Goal: Task Accomplishment & Management: Manage account settings

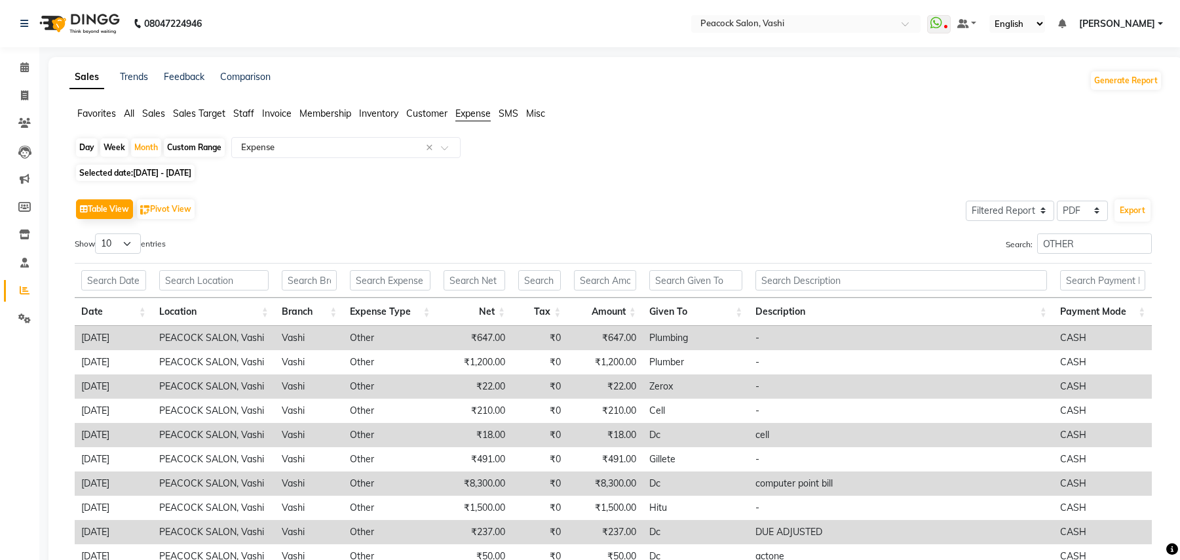
select select "filtered_report"
select select "pdf"
click at [22, 97] on icon at bounding box center [24, 95] width 7 height 10
select select "service"
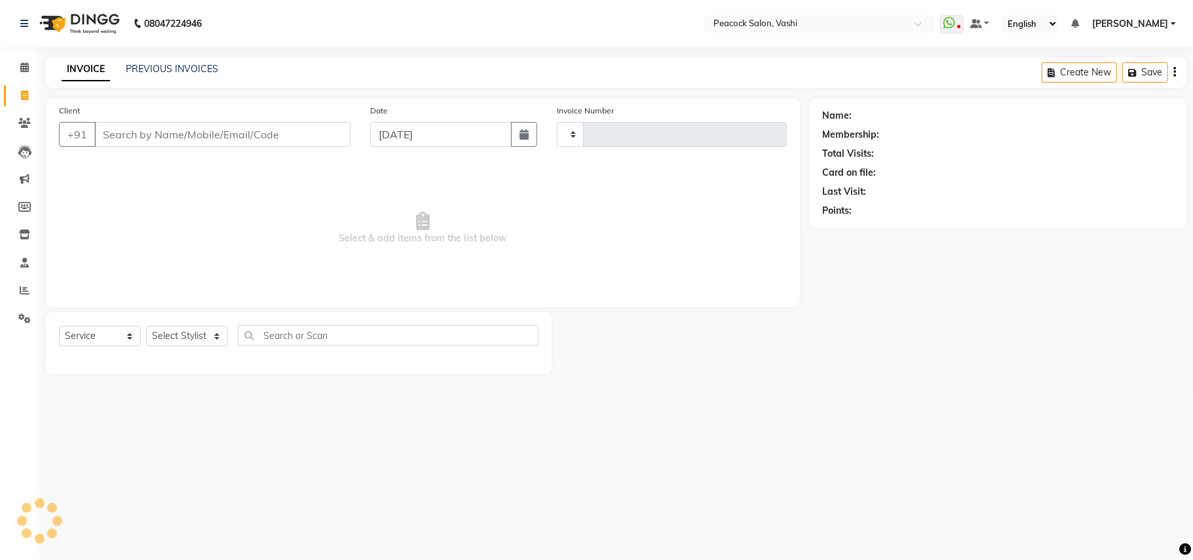
type input "2847"
select select "619"
click at [148, 69] on link "PREVIOUS INVOICES" at bounding box center [172, 69] width 92 height 12
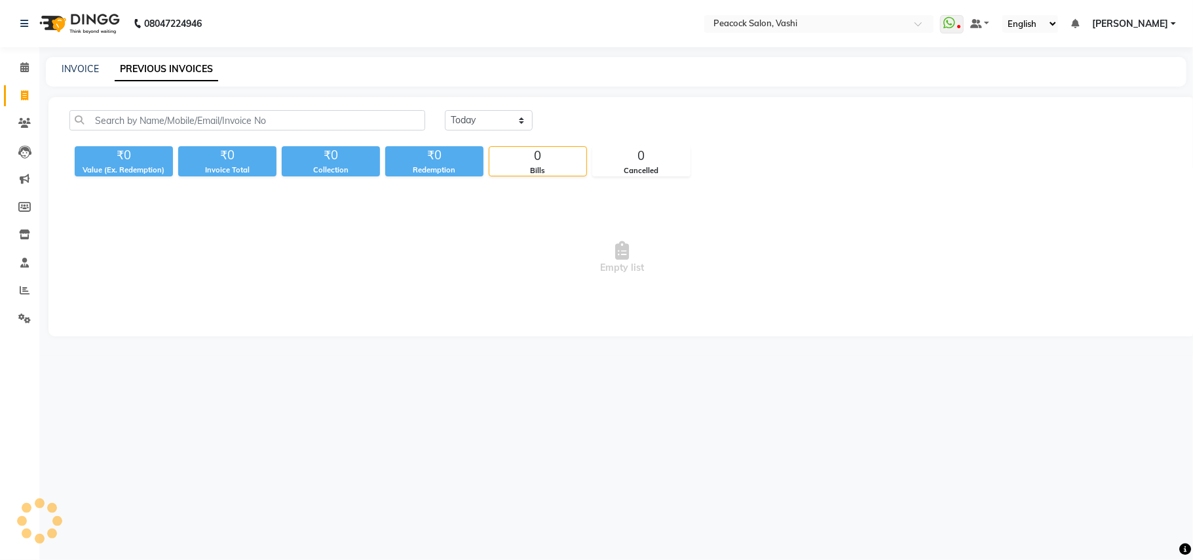
click at [64, 61] on div "INVOICE PREVIOUS INVOICES" at bounding box center [616, 71] width 1141 height 29
click at [64, 66] on link "INVOICE" at bounding box center [80, 69] width 37 height 12
select select "service"
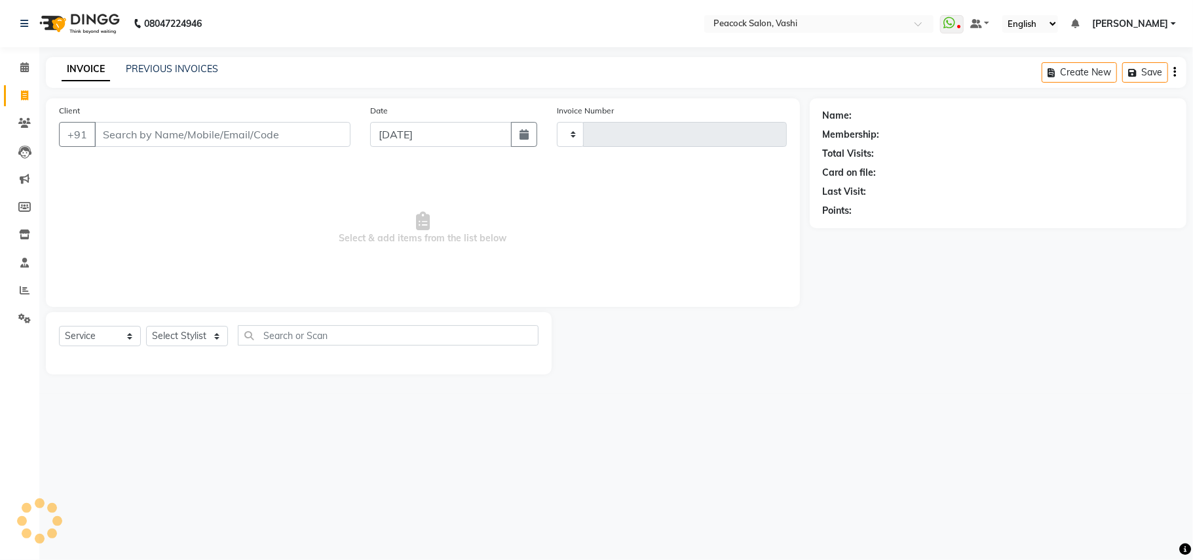
type input "2847"
select select "619"
click at [28, 126] on icon at bounding box center [24, 123] width 12 height 10
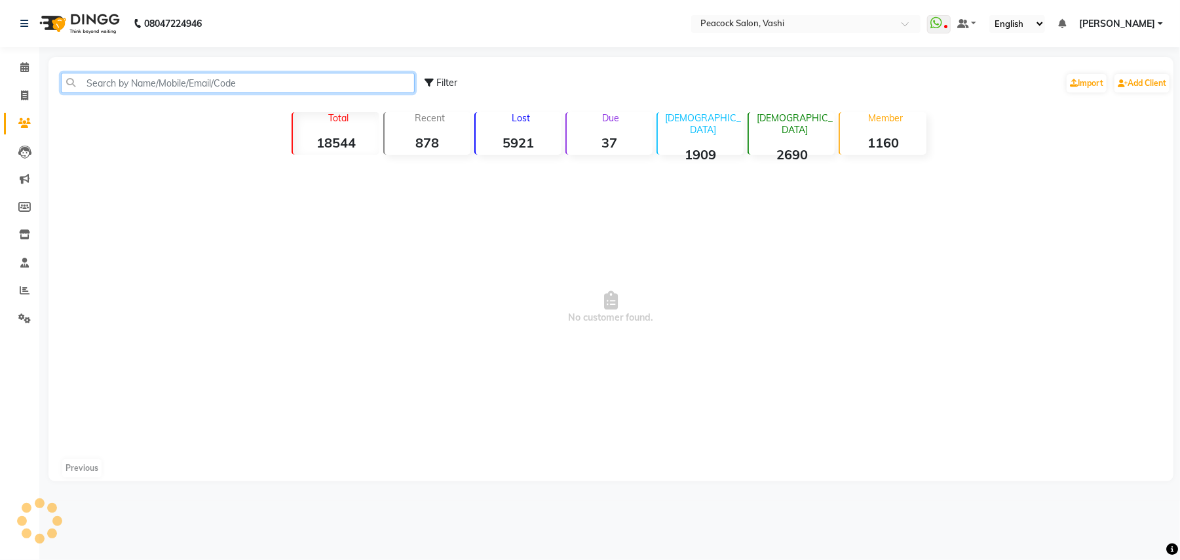
click at [111, 84] on input "text" at bounding box center [238, 83] width 354 height 20
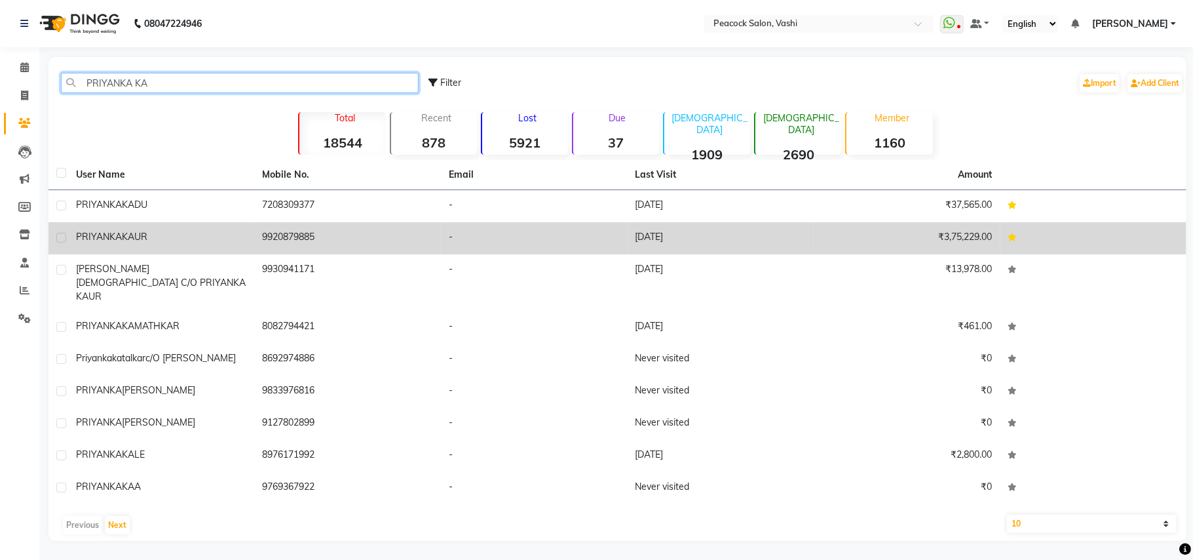
type input "PRIYANKA KA"
click at [110, 231] on span "PRIYANKA" at bounding box center [99, 237] width 46 height 12
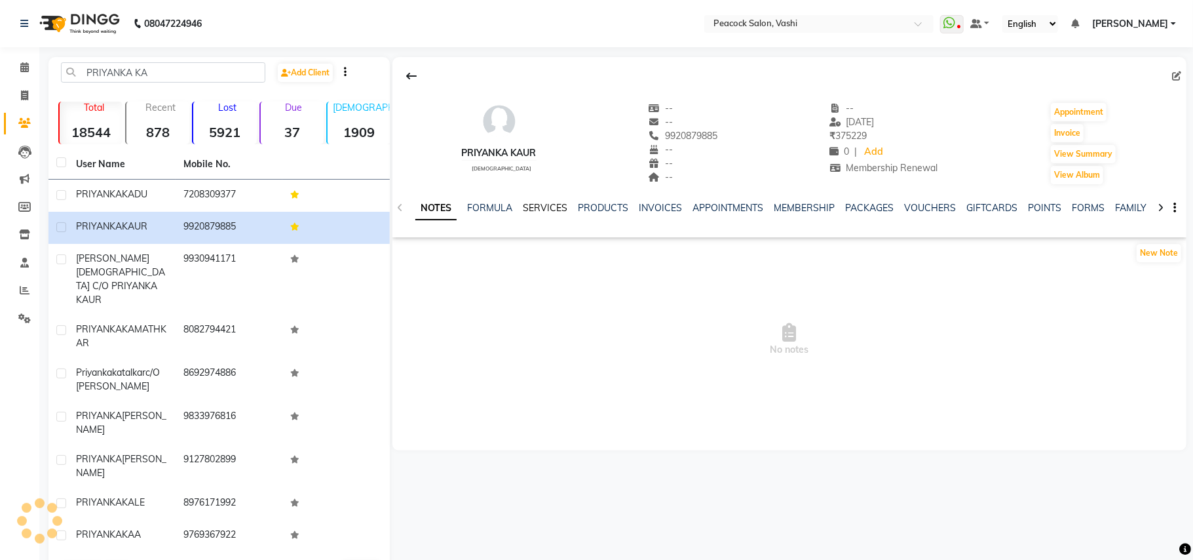
click at [532, 210] on link "SERVICES" at bounding box center [545, 208] width 45 height 12
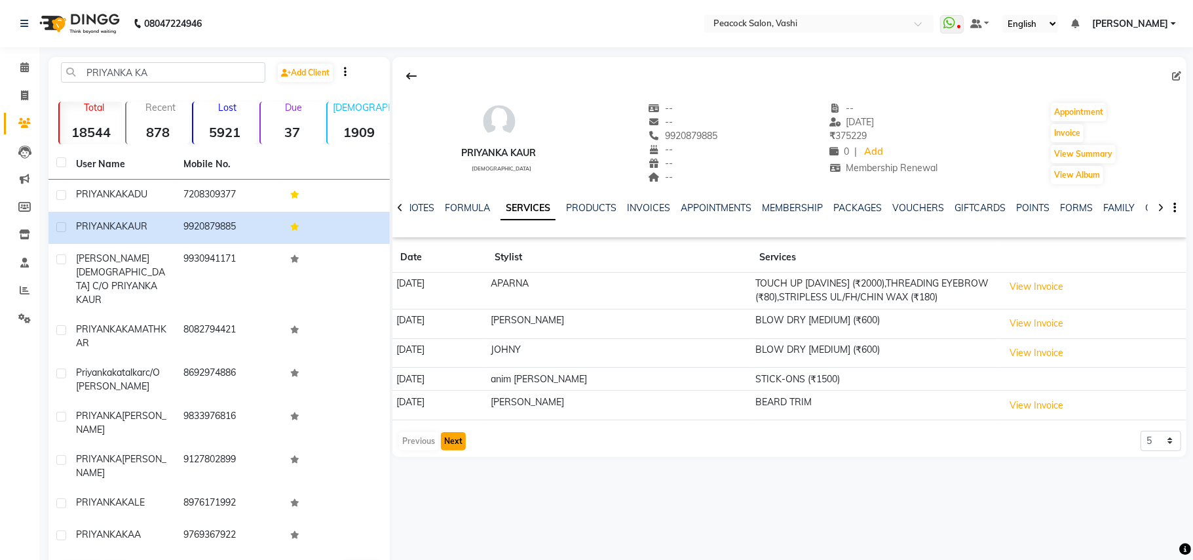
click at [455, 436] on button "Next" at bounding box center [453, 441] width 25 height 18
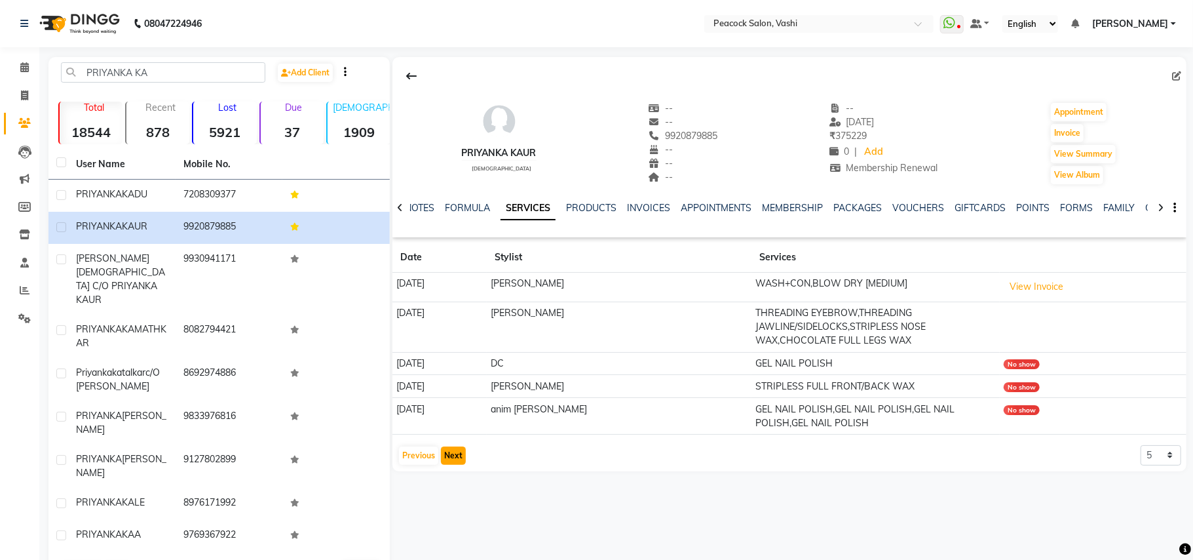
click at [454, 454] on button "Next" at bounding box center [453, 455] width 25 height 18
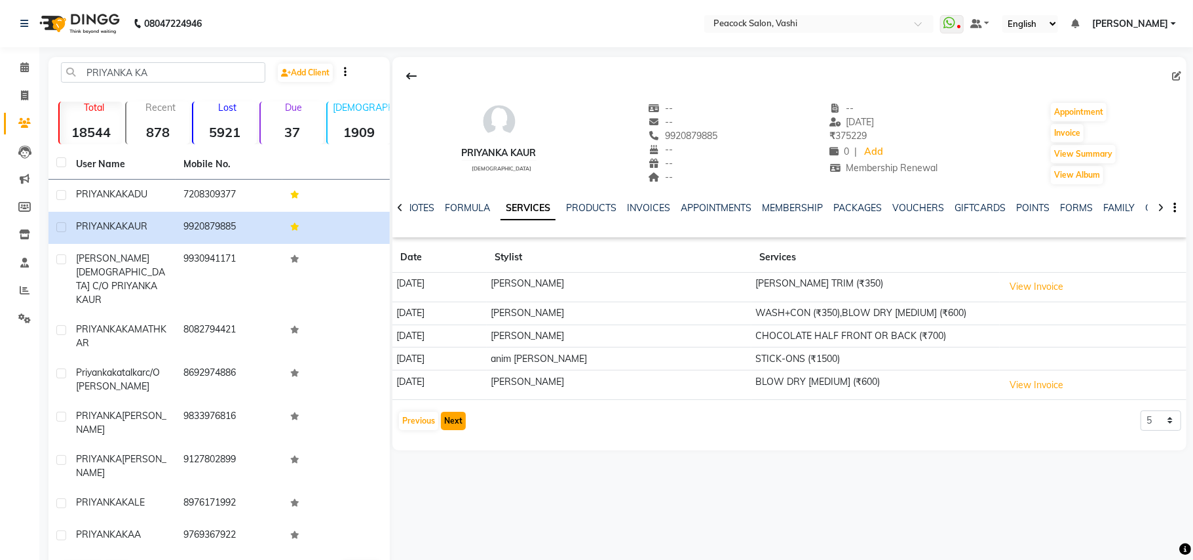
click at [459, 422] on button "Next" at bounding box center [453, 421] width 25 height 18
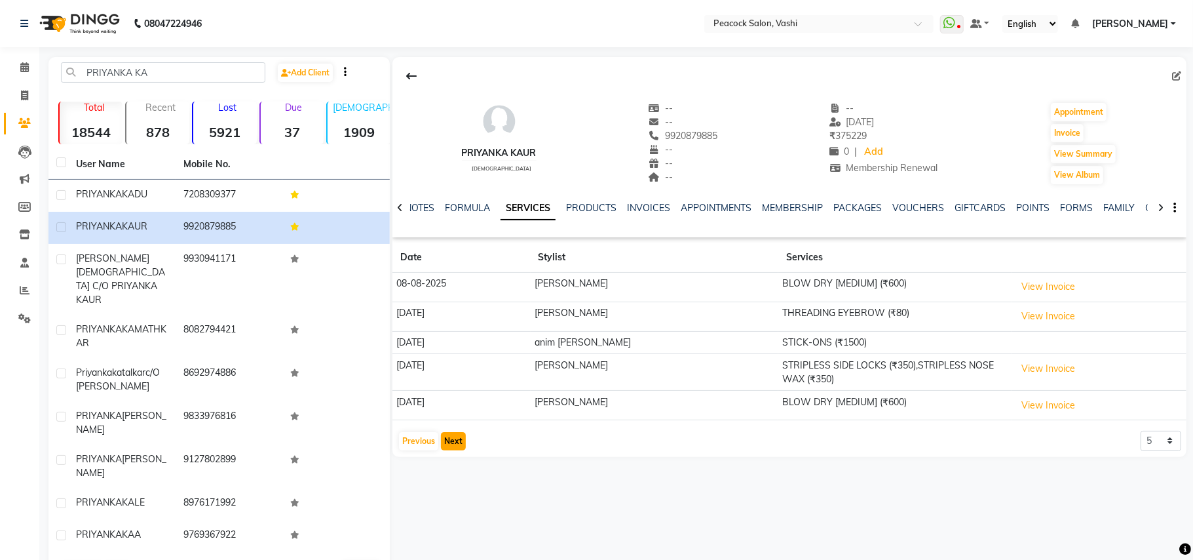
click at [455, 444] on button "Next" at bounding box center [453, 441] width 25 height 18
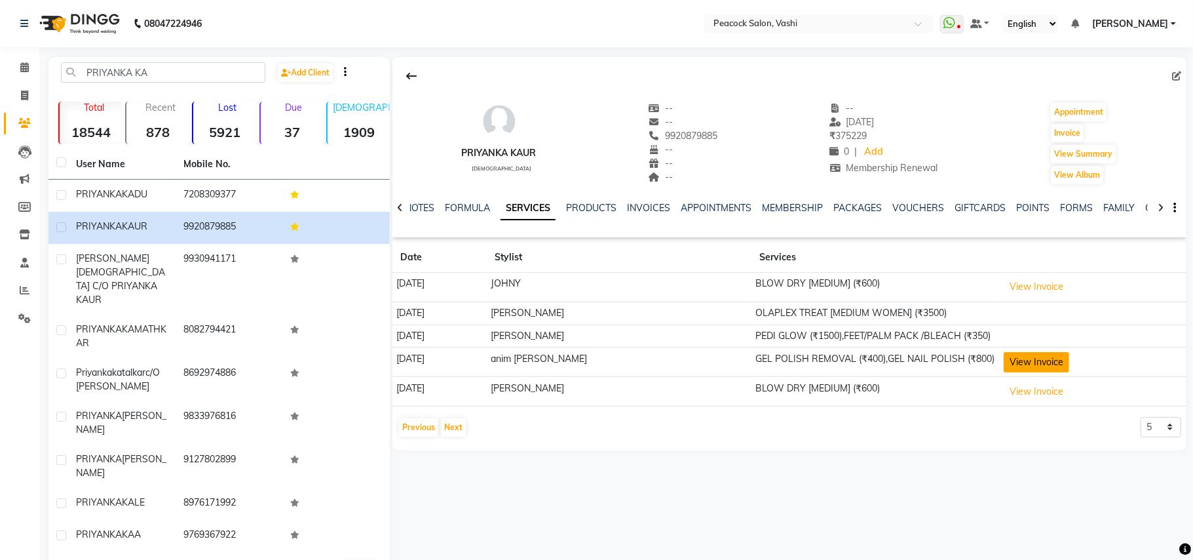
click at [1015, 367] on button "View Invoice" at bounding box center [1037, 362] width 66 height 20
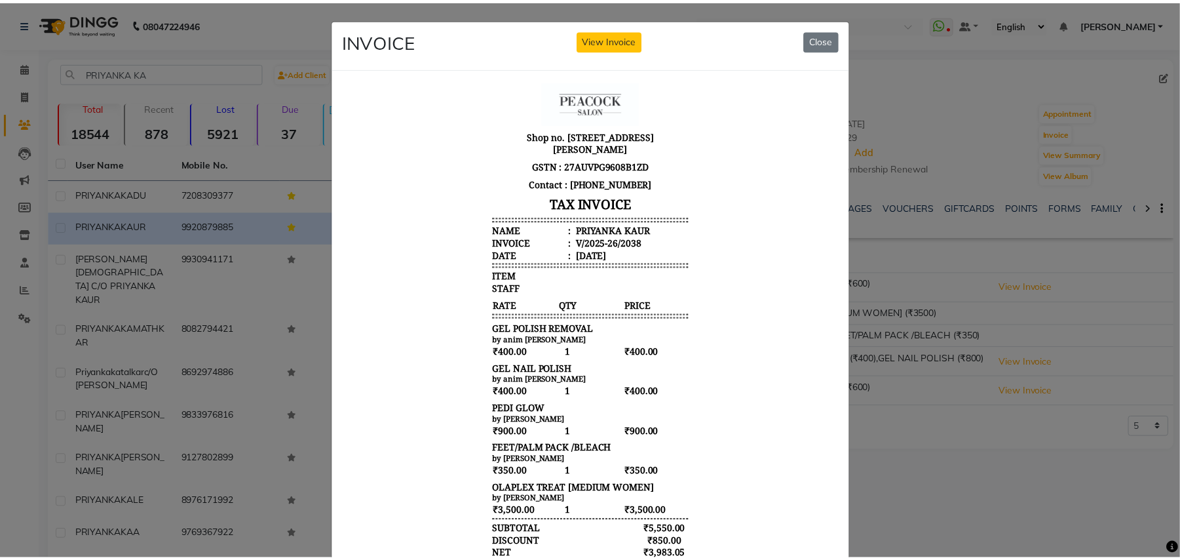
scroll to position [9, 0]
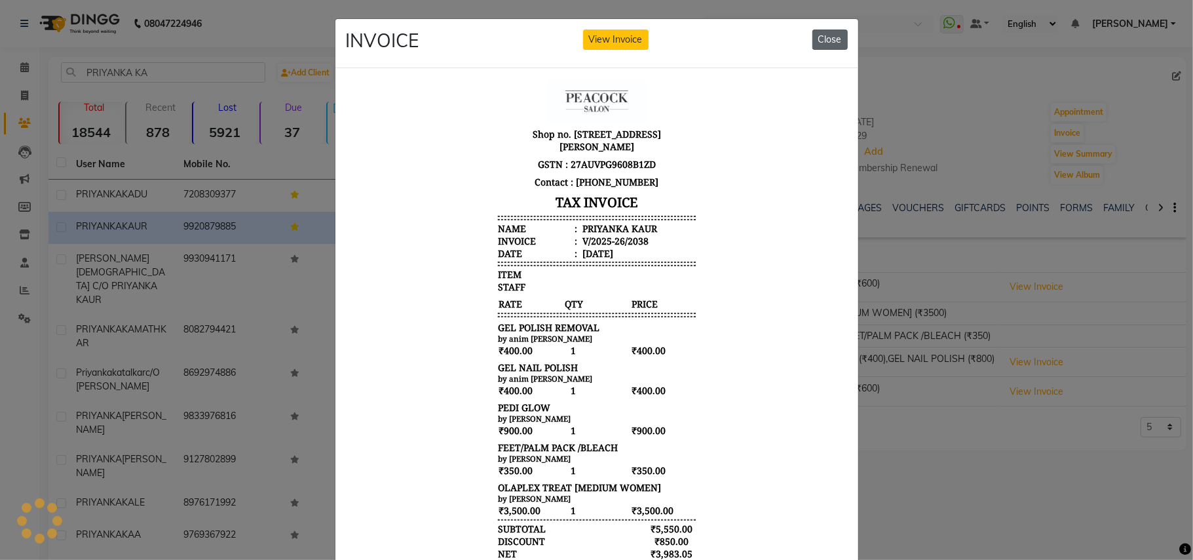
click at [832, 37] on button "Close" at bounding box center [830, 39] width 35 height 20
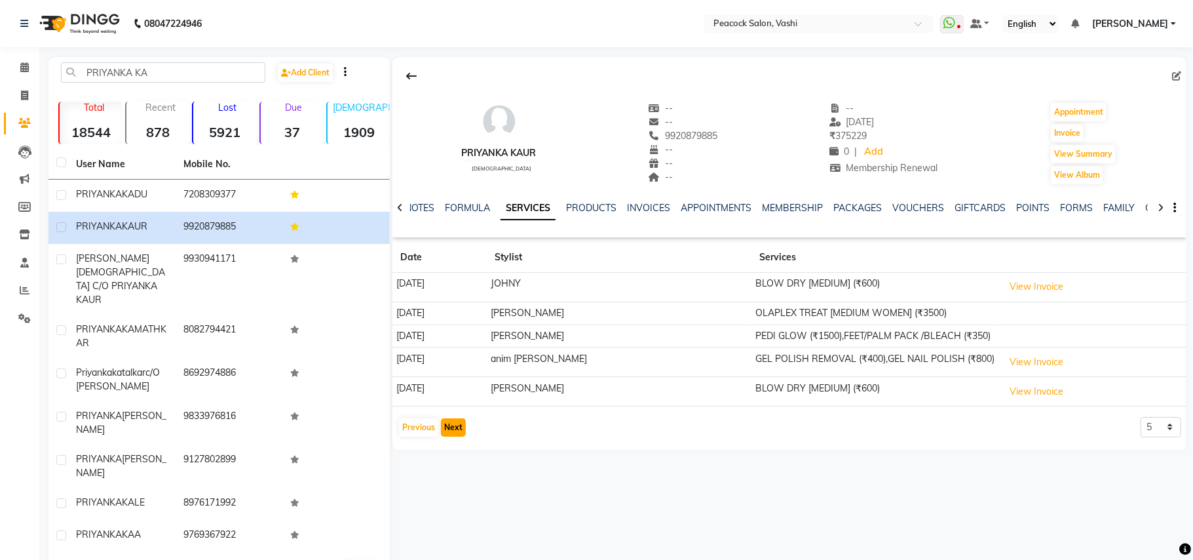
click at [452, 436] on button "Next" at bounding box center [453, 427] width 25 height 18
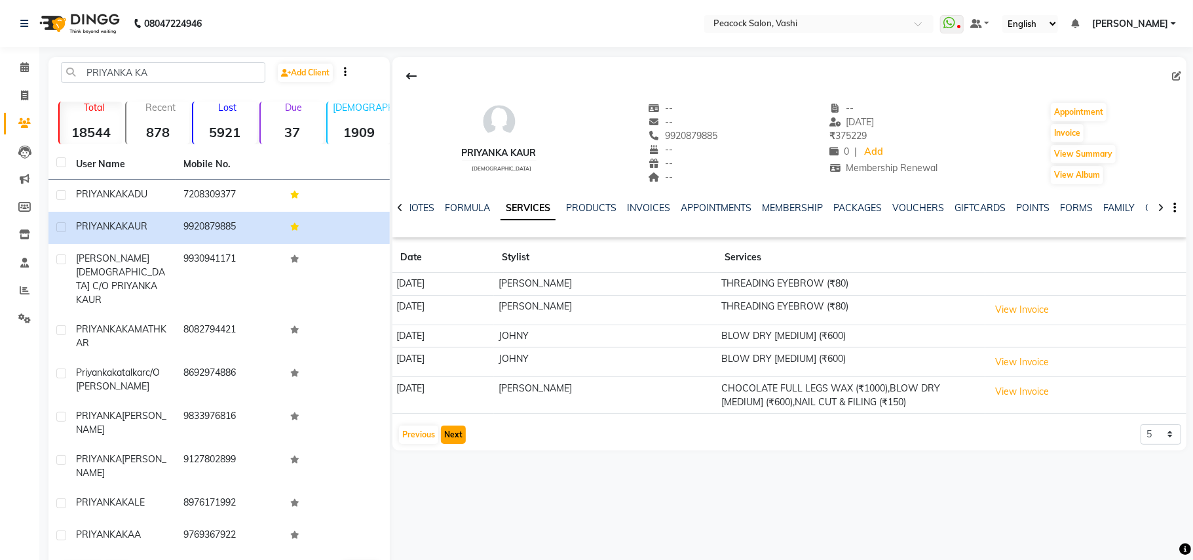
click at [452, 427] on button "Next" at bounding box center [453, 434] width 25 height 18
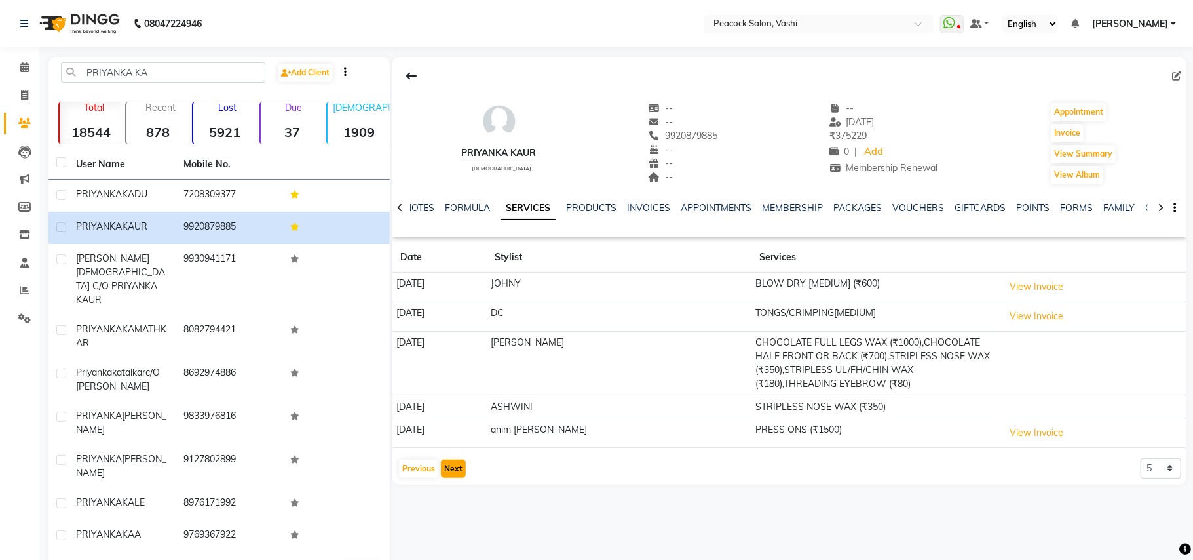
click at [454, 469] on button "Next" at bounding box center [453, 468] width 25 height 18
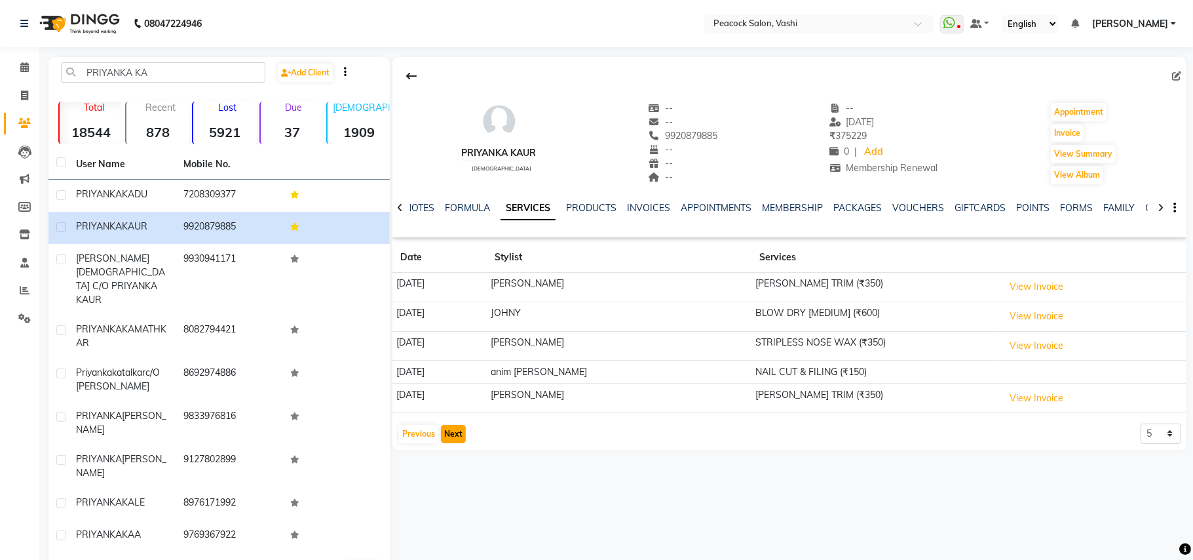
click at [455, 440] on button "Next" at bounding box center [453, 434] width 25 height 18
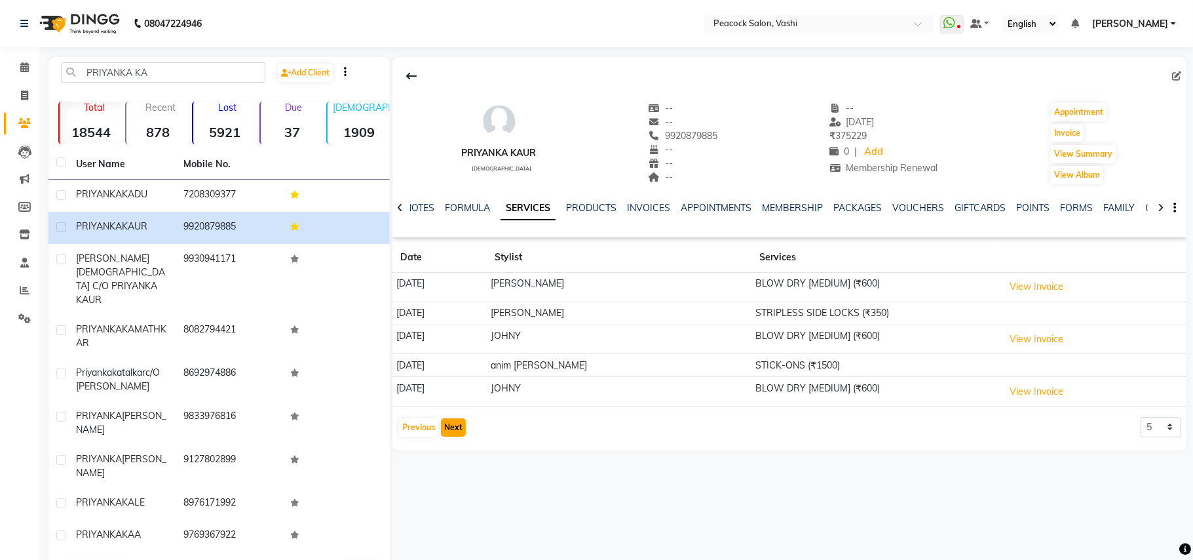
click at [452, 423] on button "Next" at bounding box center [453, 427] width 25 height 18
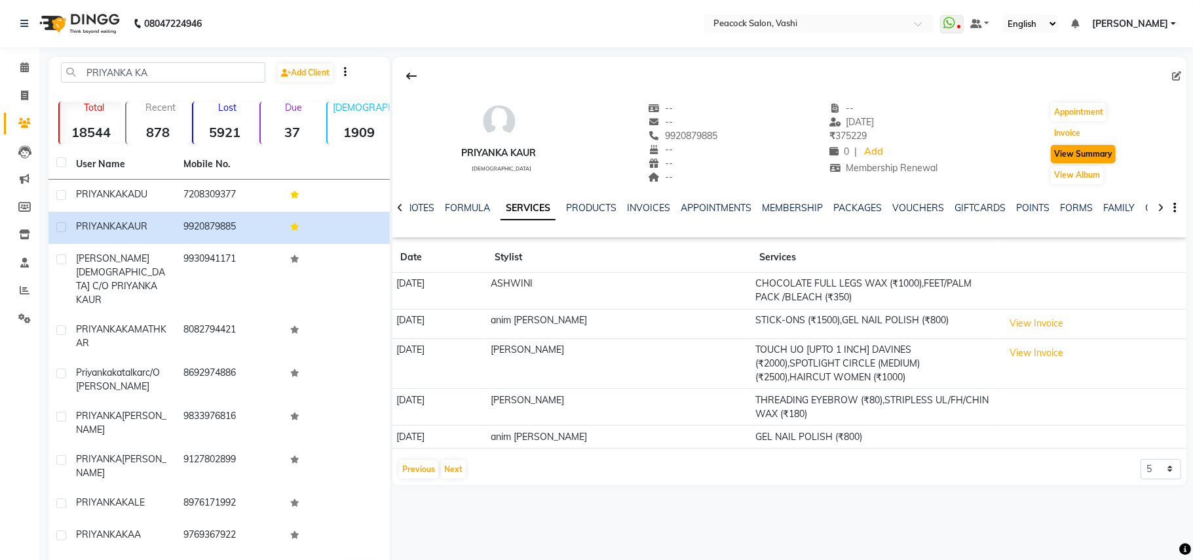
drag, startPoint x: 1070, startPoint y: 139, endPoint x: 1066, endPoint y: 150, distance: 12.0
click at [1070, 145] on div "Appointment Invoice View Summary View Album" at bounding box center [1084, 144] width 68 height 84
click at [1074, 130] on button "Invoice" at bounding box center [1067, 133] width 33 height 18
select select "619"
select select "service"
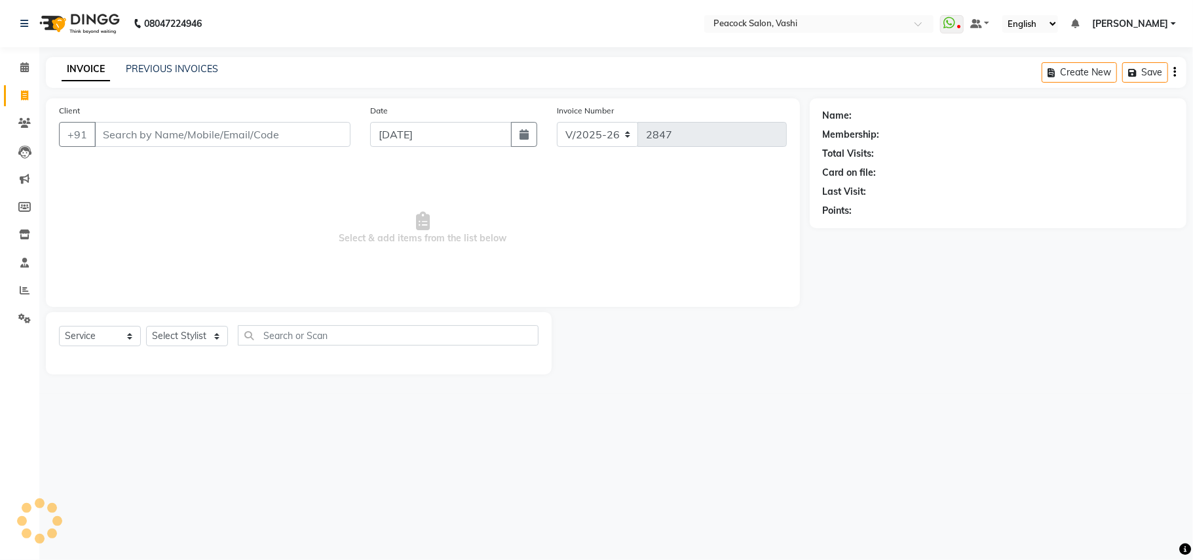
type input "9920879885"
select select "1: Object"
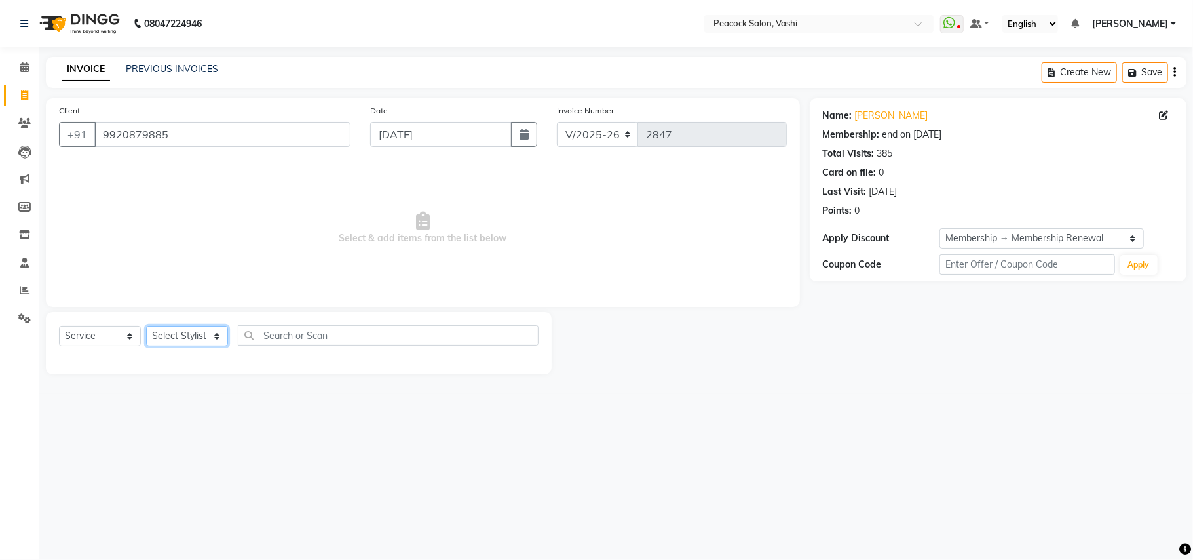
click at [182, 334] on select "Select Stylist anim shinglai ANKUSH APARNA ASHWINI BHAGWATI DC Dingg Support HA…" at bounding box center [187, 336] width 82 height 20
click at [146, 326] on select "Select Stylist anim shinglai ANKUSH APARNA ASHWINI BHAGWATI DC Dingg Support HA…" at bounding box center [187, 336] width 82 height 20
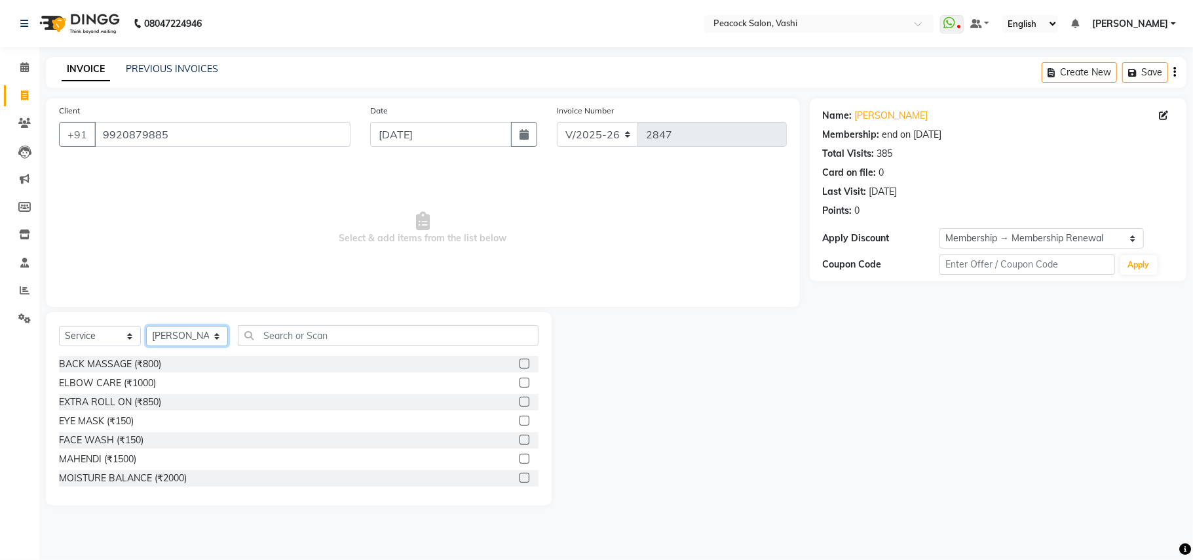
click at [158, 330] on select "Select Stylist anim shinglai ANKUSH APARNA ASHWINI BHAGWATI DC Dingg Support HA…" at bounding box center [187, 336] width 82 height 20
select select "22386"
click at [146, 326] on select "Select Stylist anim shinglai ANKUSH APARNA ASHWINI BHAGWATI DC Dingg Support HA…" at bounding box center [187, 336] width 82 height 20
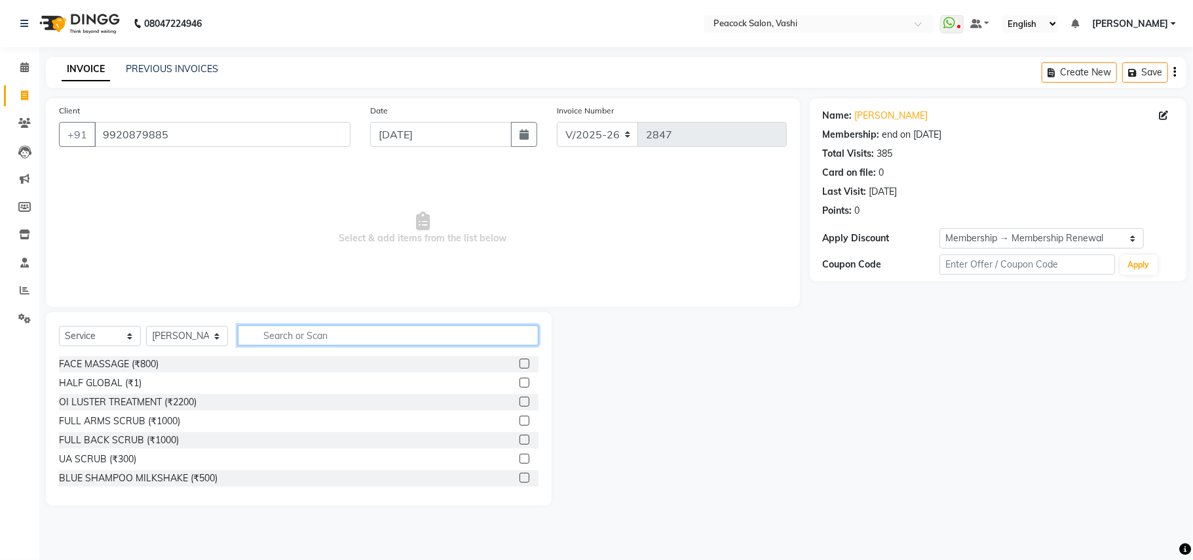
click at [312, 328] on input "text" at bounding box center [388, 335] width 301 height 20
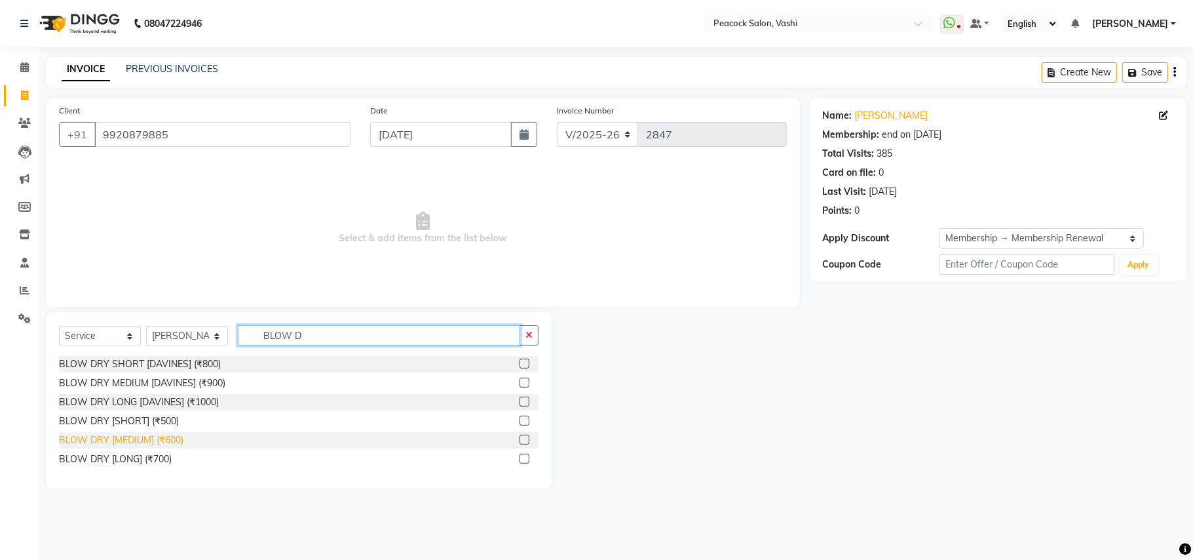
type input "BLOW D"
click at [147, 436] on div "BLOW DRY [MEDIUM] (₹600)" at bounding box center [121, 440] width 125 height 14
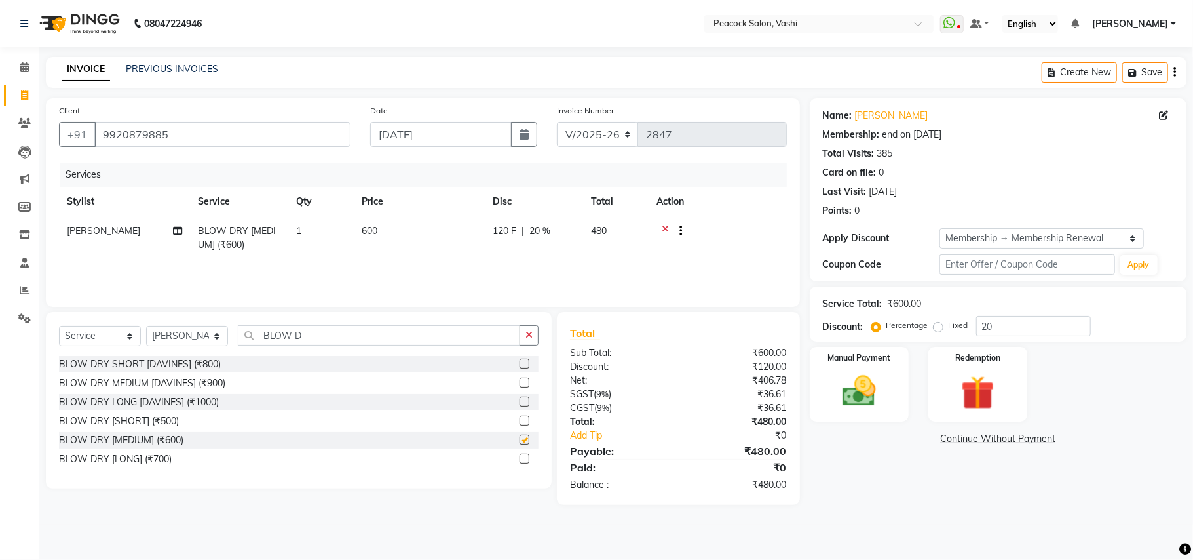
checkbox input "false"
click at [302, 326] on input "BLOW D" at bounding box center [379, 335] width 282 height 20
type input "BLOW DRY"
click at [170, 441] on div "BLOW DRY [MEDIUM] (₹600)" at bounding box center [121, 440] width 125 height 14
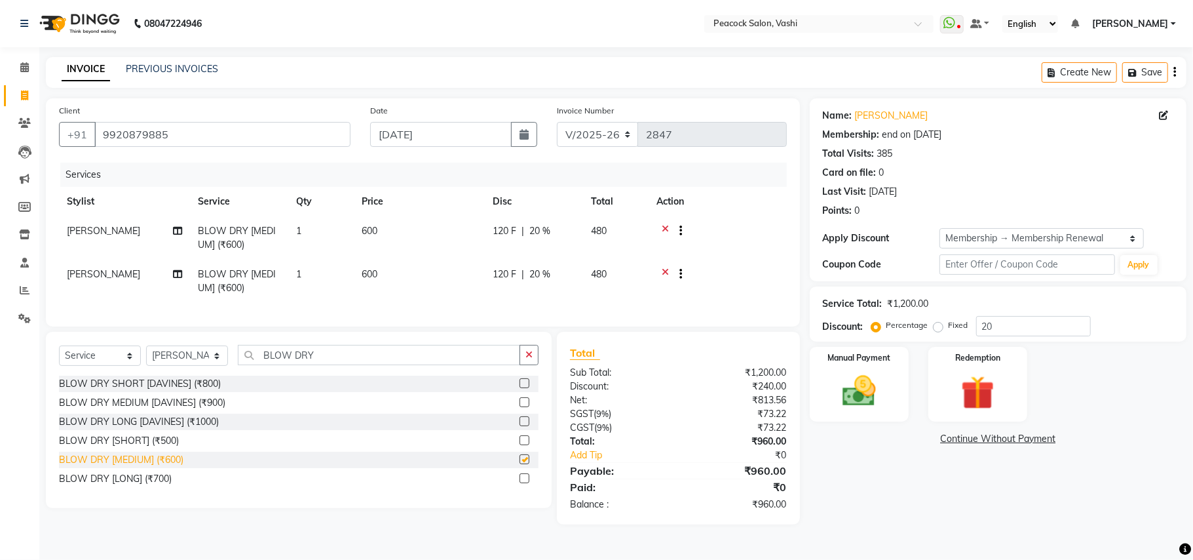
checkbox input "false"
click at [155, 366] on select "Select Stylist anim shinglai ANKUSH APARNA ASHWINI BHAGWATI DC Dingg Support HA…" at bounding box center [187, 355] width 82 height 20
select select "81280"
click at [146, 358] on select "Select Stylist anim shinglai ANKUSH APARNA ASHWINI BHAGWATI DC Dingg Support HA…" at bounding box center [187, 355] width 82 height 20
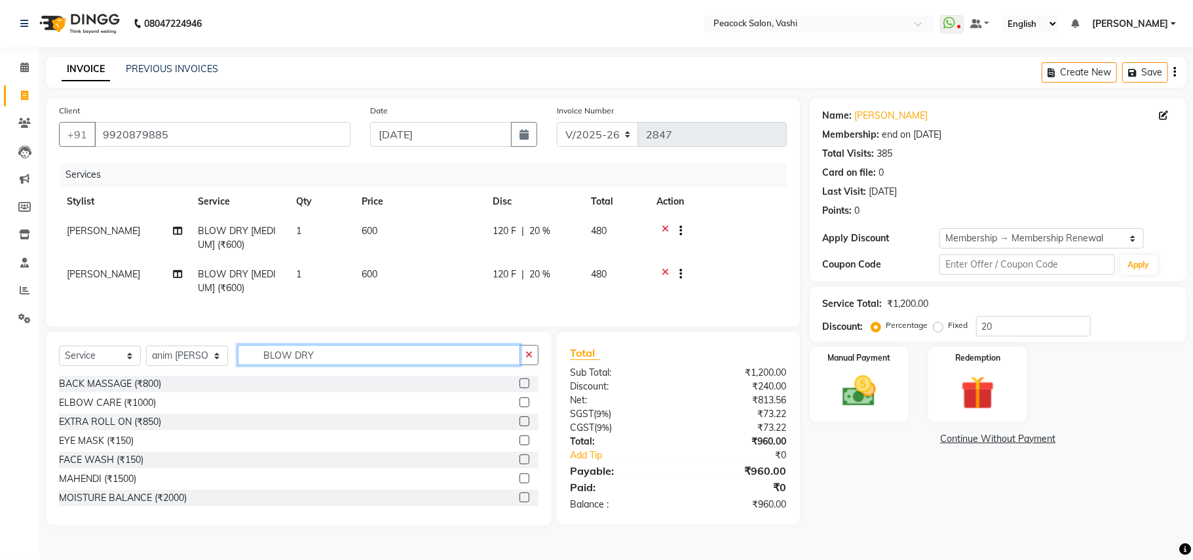
click at [336, 357] on input "BLOW DRY" at bounding box center [379, 355] width 282 height 20
type input "B"
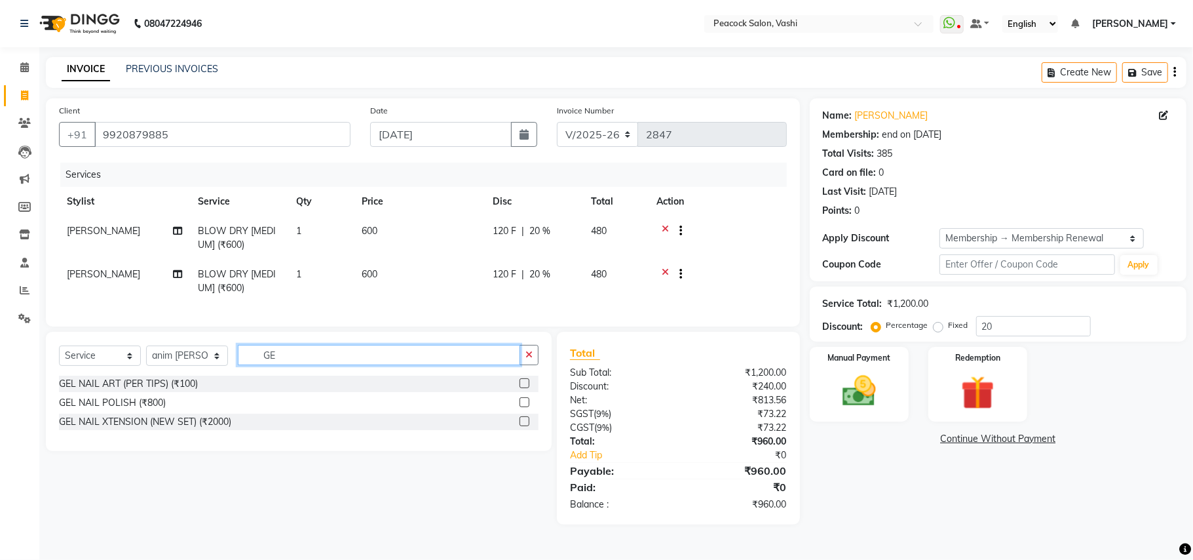
type input "G"
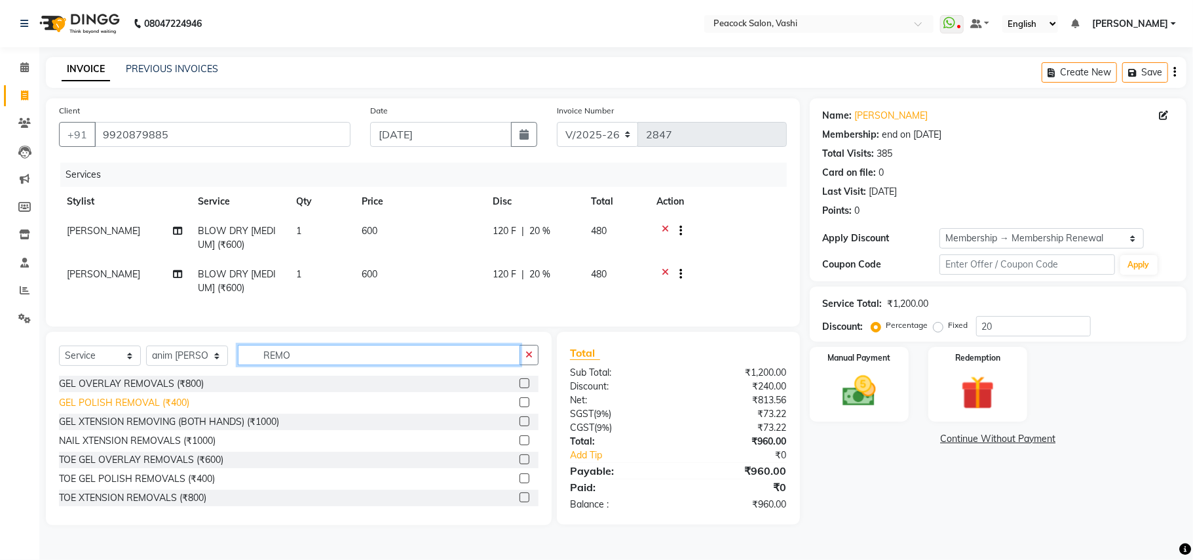
type input "REMO"
click at [139, 410] on div "GEL POLISH REMOVAL (₹400)" at bounding box center [124, 403] width 130 height 14
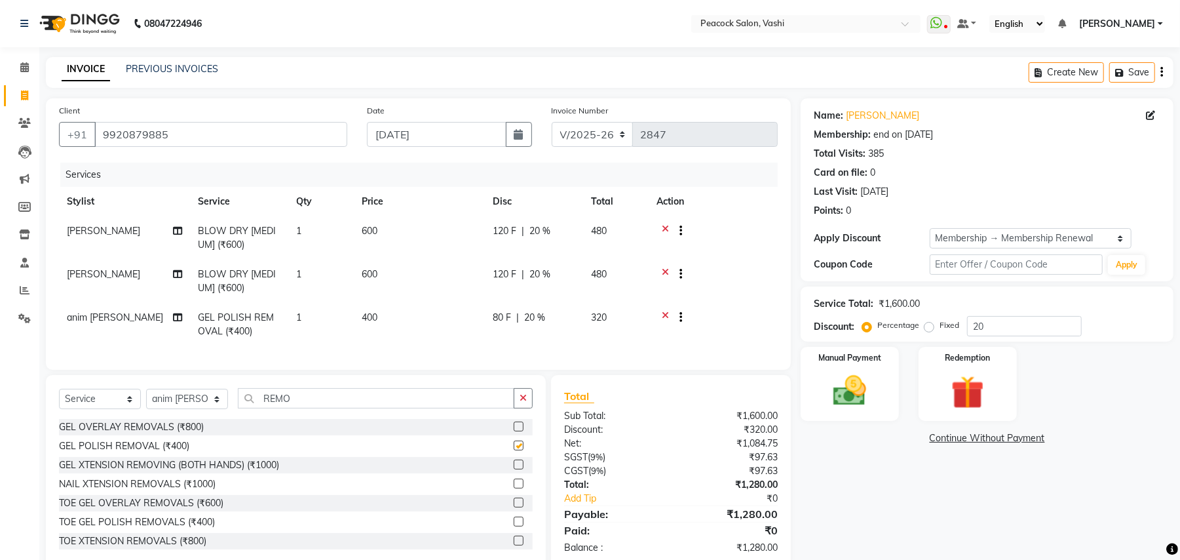
checkbox input "false"
click at [1136, 66] on button "Save" at bounding box center [1133, 72] width 46 height 20
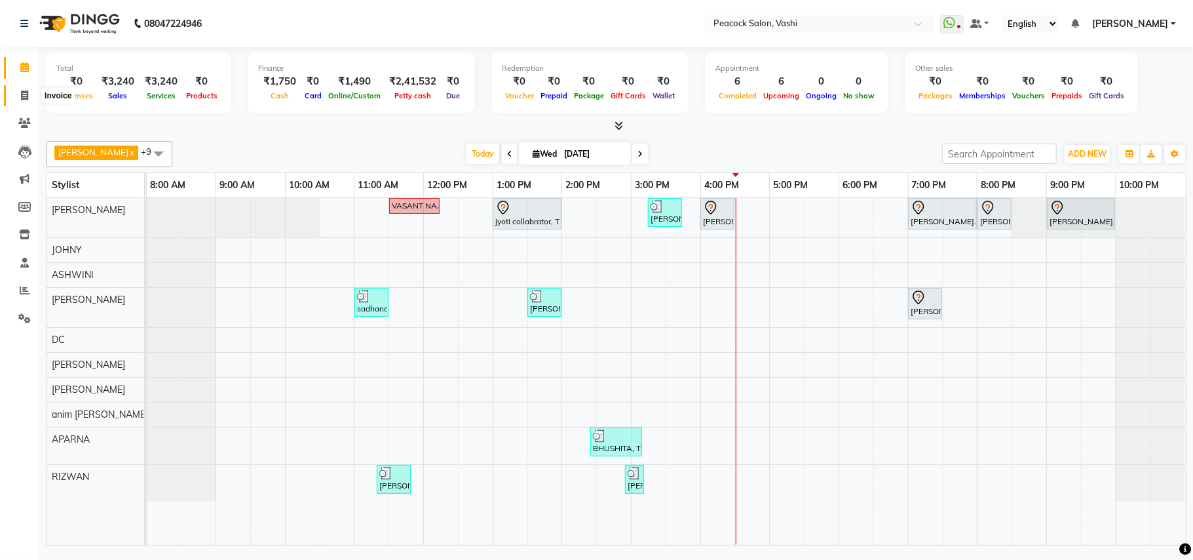
click at [24, 92] on icon at bounding box center [24, 95] width 7 height 10
select select "service"
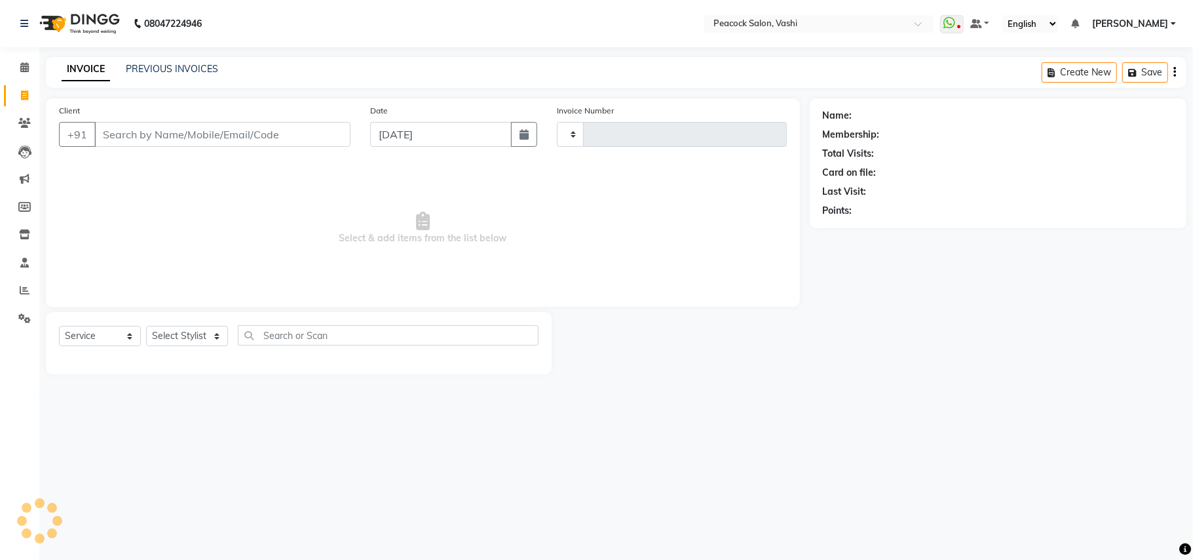
type input "2847"
select select "619"
click at [1099, 60] on div "Create New Save Open Invoices" at bounding box center [1068, 72] width 237 height 31
click at [1104, 69] on button "Open Invoices" at bounding box center [1124, 72] width 87 height 20
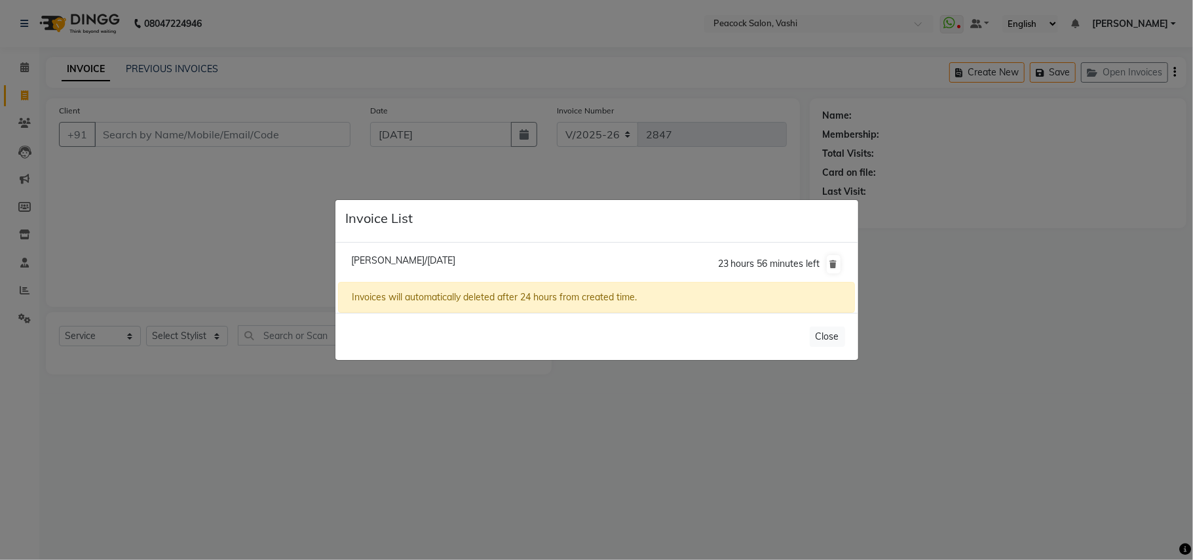
click at [455, 255] on span "Priyanka Kaur/03 September 2025" at bounding box center [403, 260] width 104 height 12
type input "9920879885"
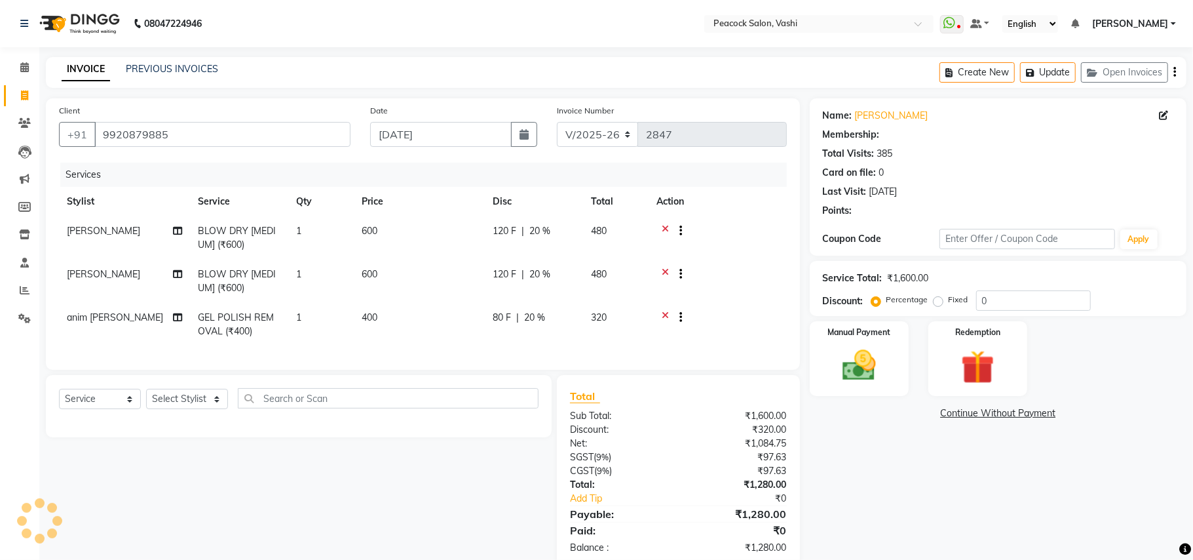
type input "20"
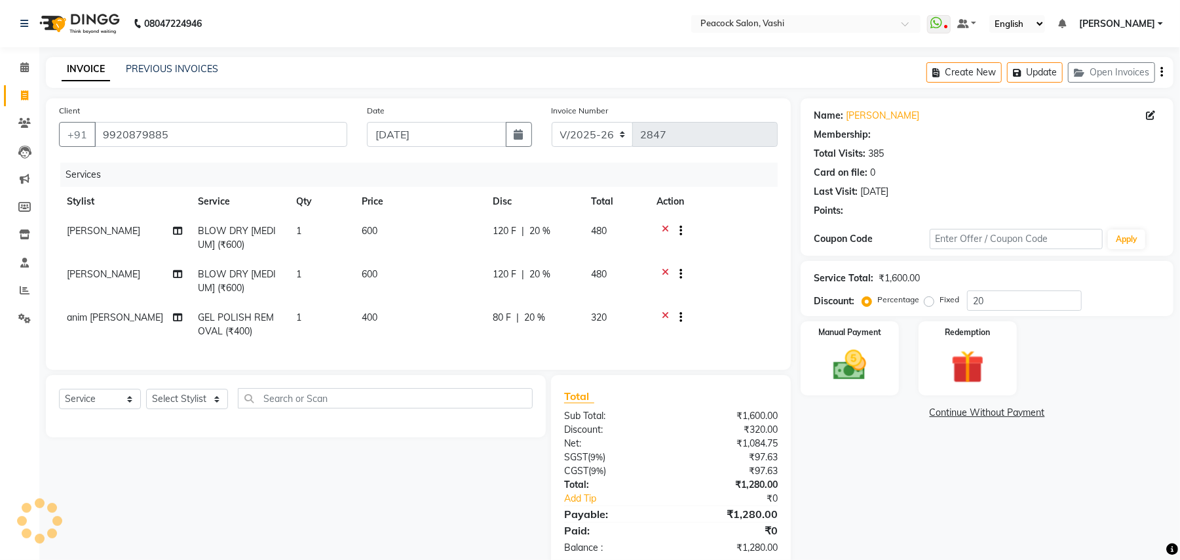
select select "1: Object"
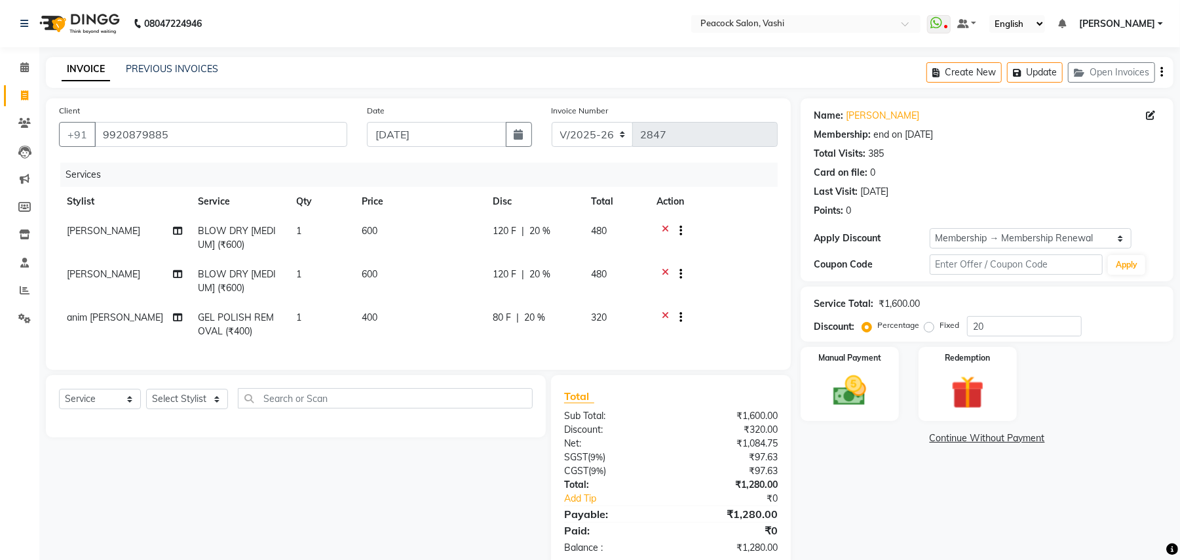
click at [664, 227] on icon at bounding box center [665, 232] width 7 height 16
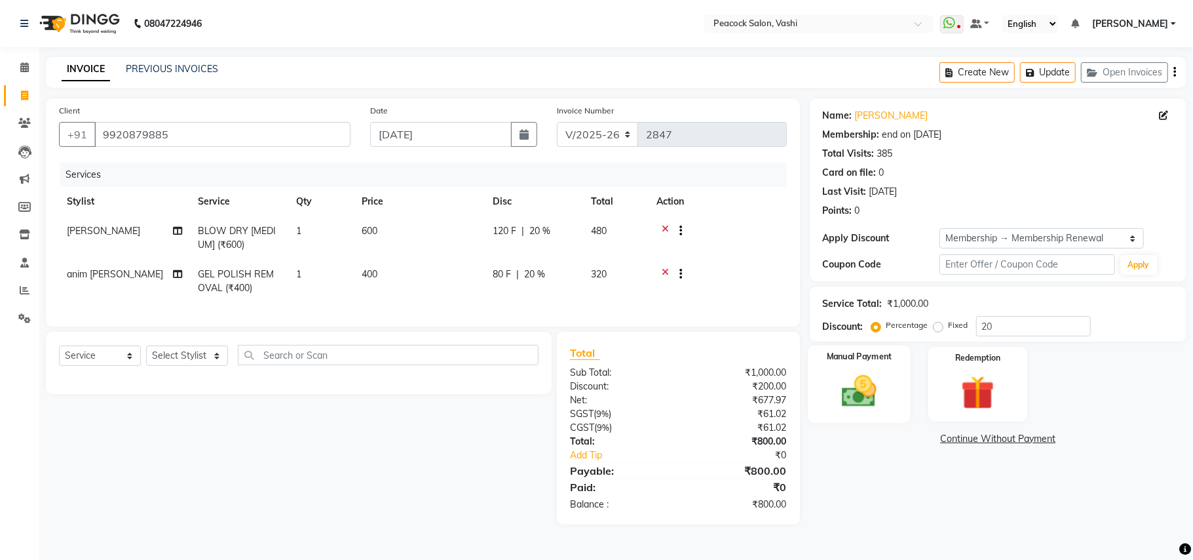
click at [840, 376] on img at bounding box center [859, 391] width 57 height 41
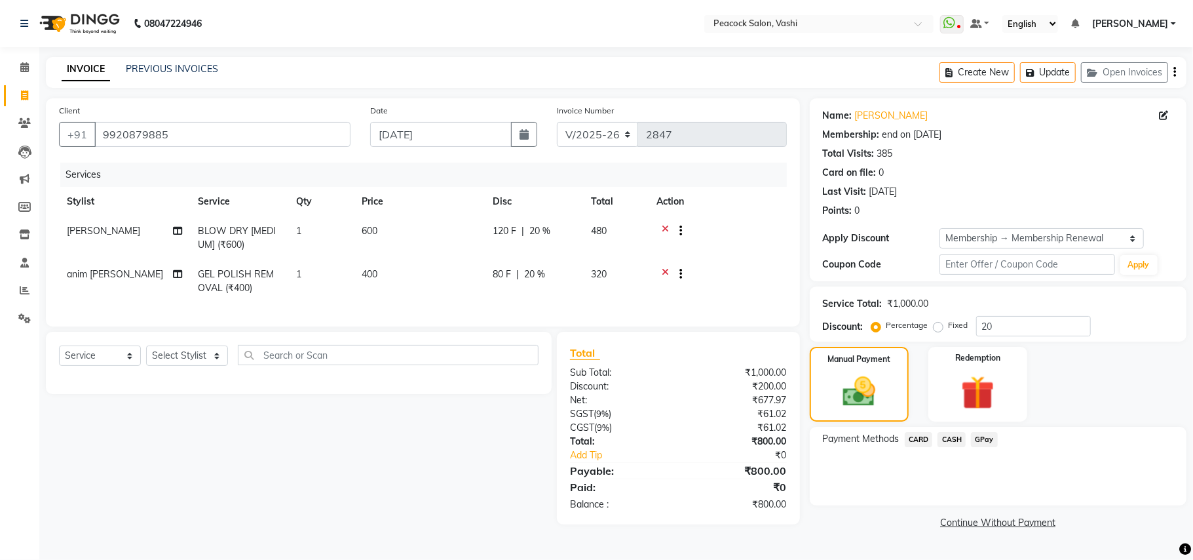
click at [984, 439] on span "GPay" at bounding box center [984, 439] width 27 height 15
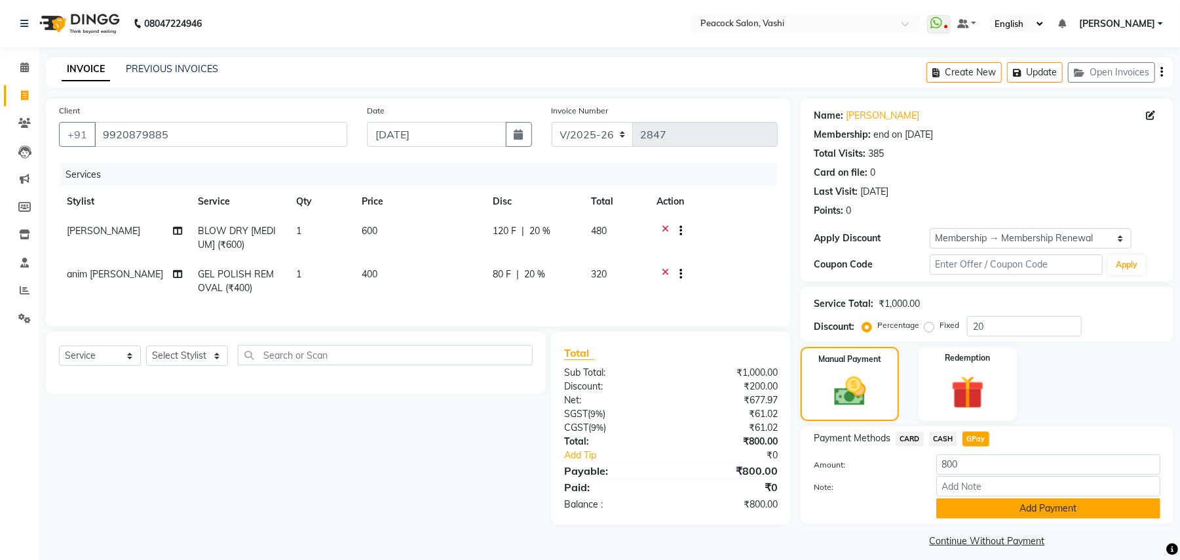
click at [992, 509] on button "Add Payment" at bounding box center [1049, 508] width 224 height 20
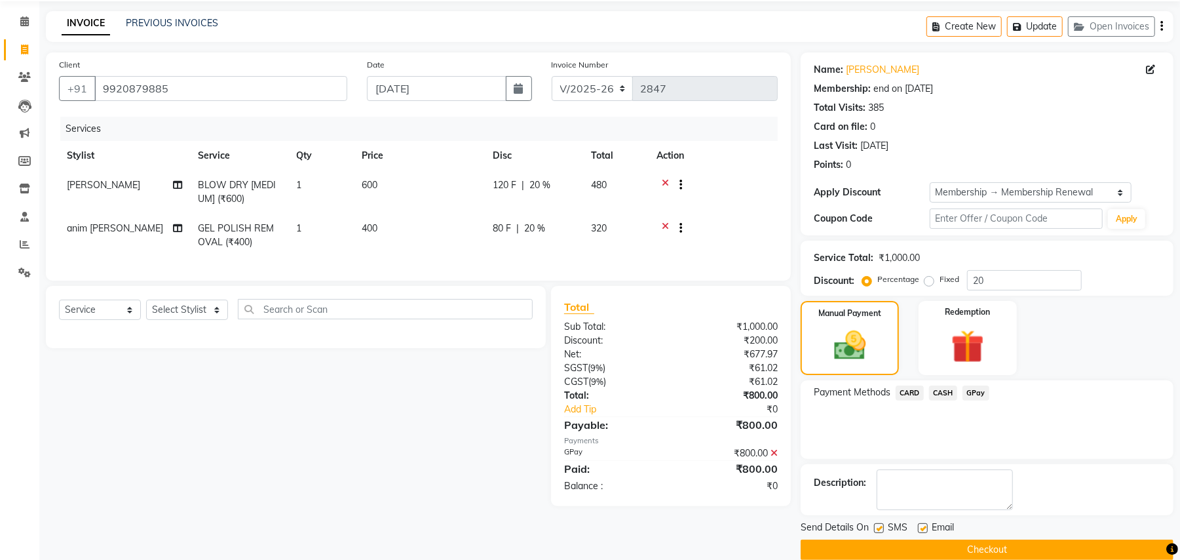
scroll to position [66, 0]
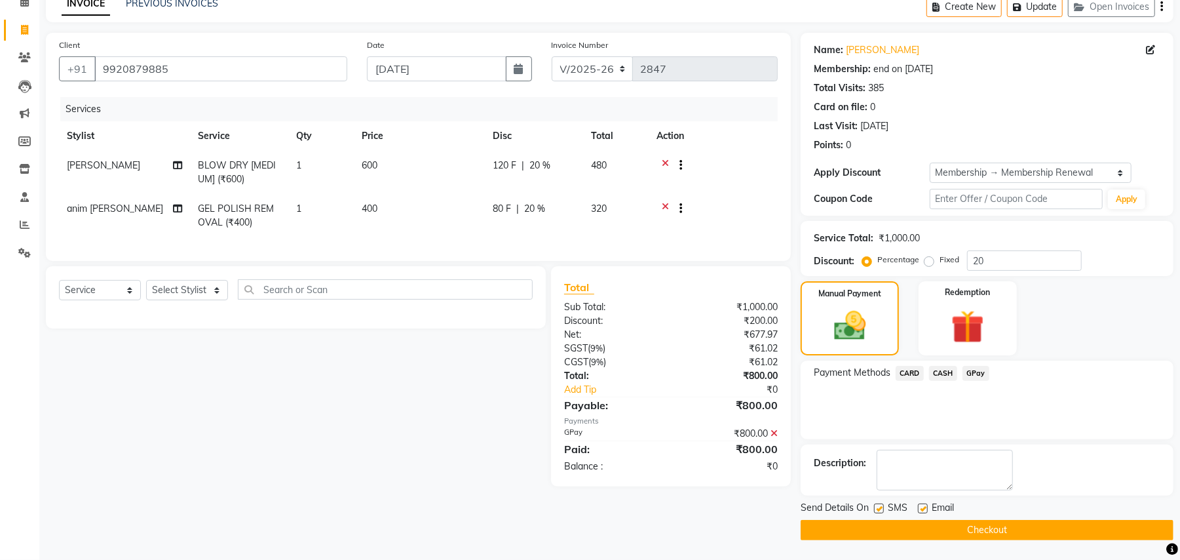
click at [1000, 525] on button "Checkout" at bounding box center [987, 530] width 373 height 20
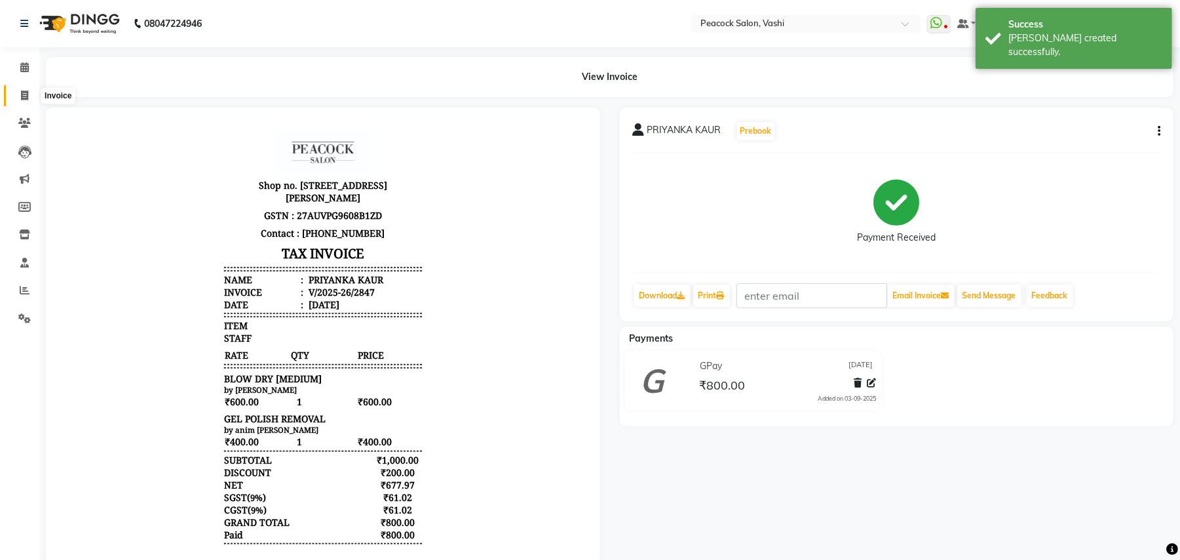
click at [24, 93] on icon at bounding box center [24, 95] width 7 height 10
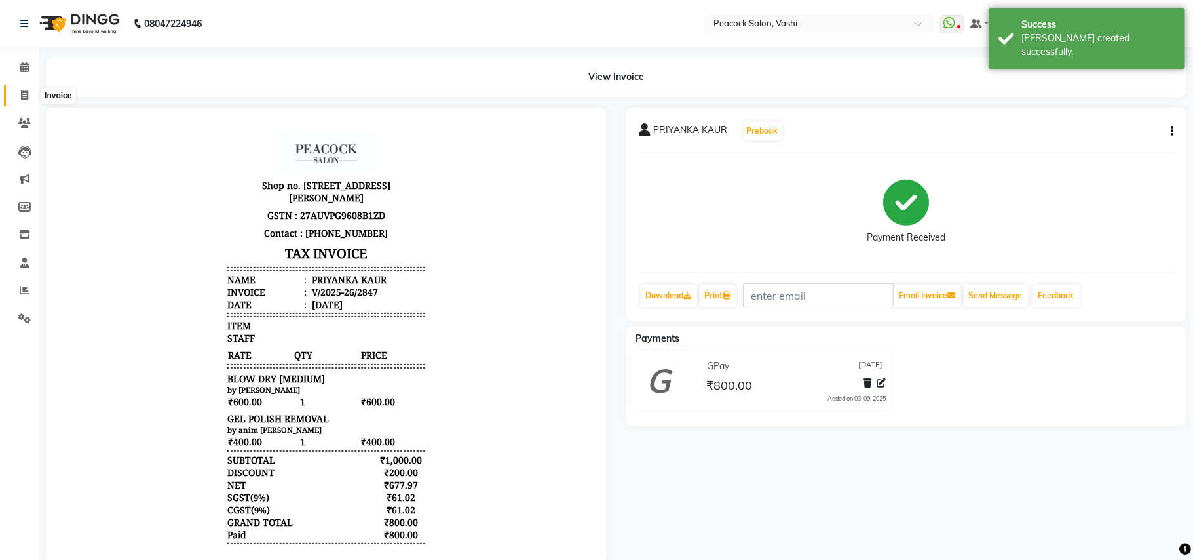
select select "619"
select select "service"
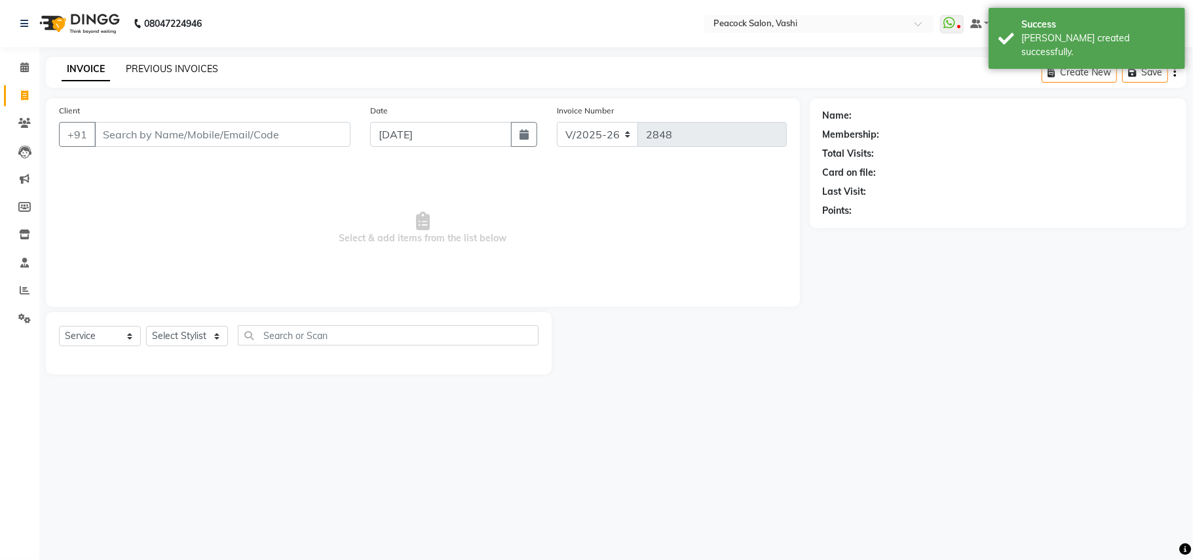
click at [170, 64] on link "PREVIOUS INVOICES" at bounding box center [172, 69] width 92 height 12
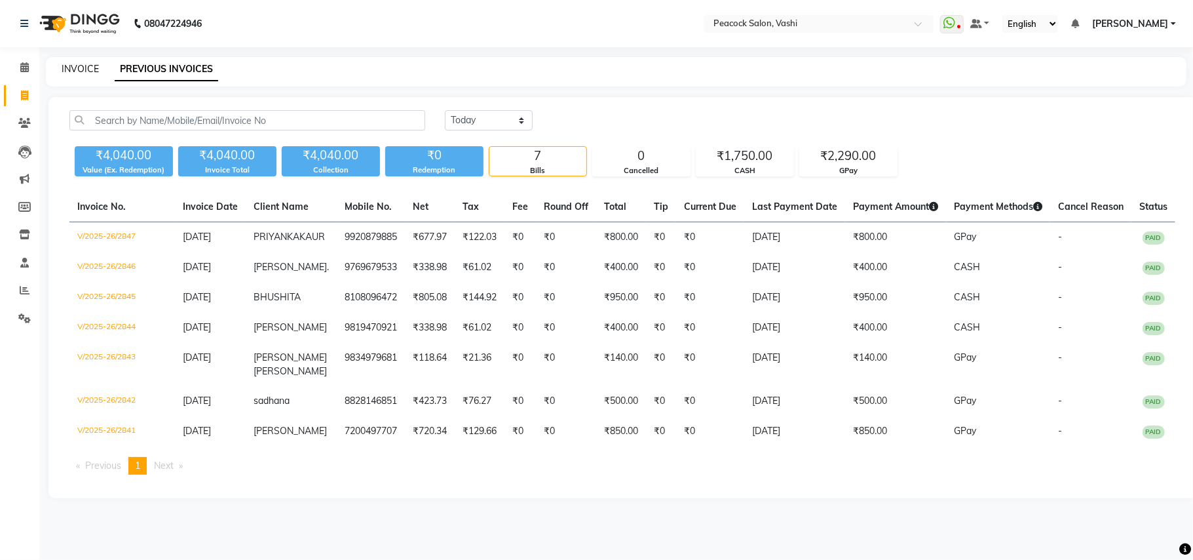
click at [88, 69] on link "INVOICE" at bounding box center [80, 69] width 37 height 12
select select "619"
select select "service"
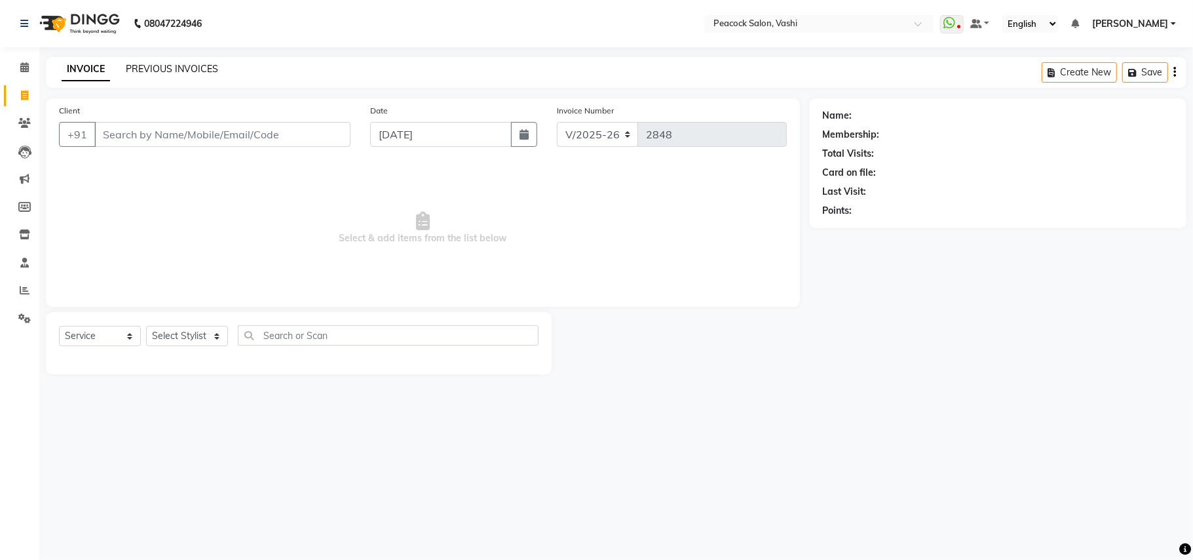
click at [149, 69] on link "PREVIOUS INVOICES" at bounding box center [172, 69] width 92 height 12
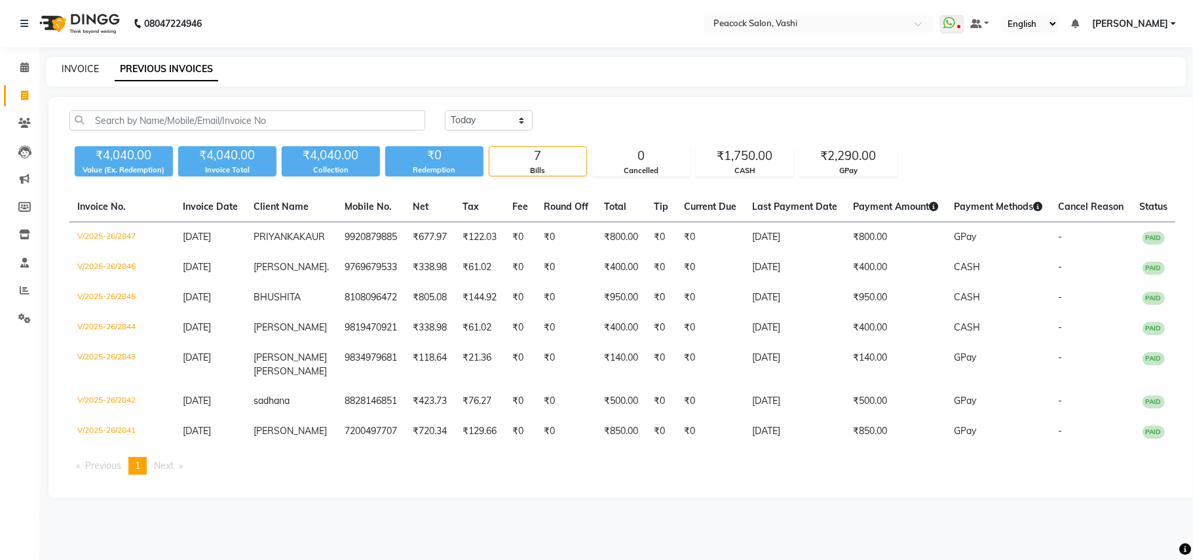
click at [73, 66] on link "INVOICE" at bounding box center [80, 69] width 37 height 12
select select "619"
select select "service"
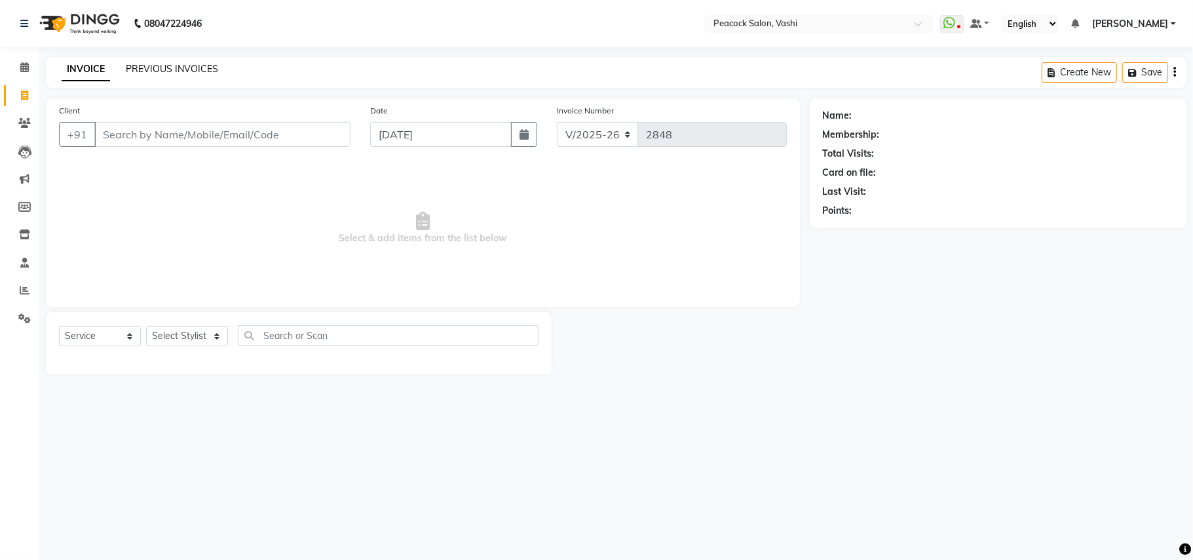
click at [210, 68] on link "PREVIOUS INVOICES" at bounding box center [172, 69] width 92 height 12
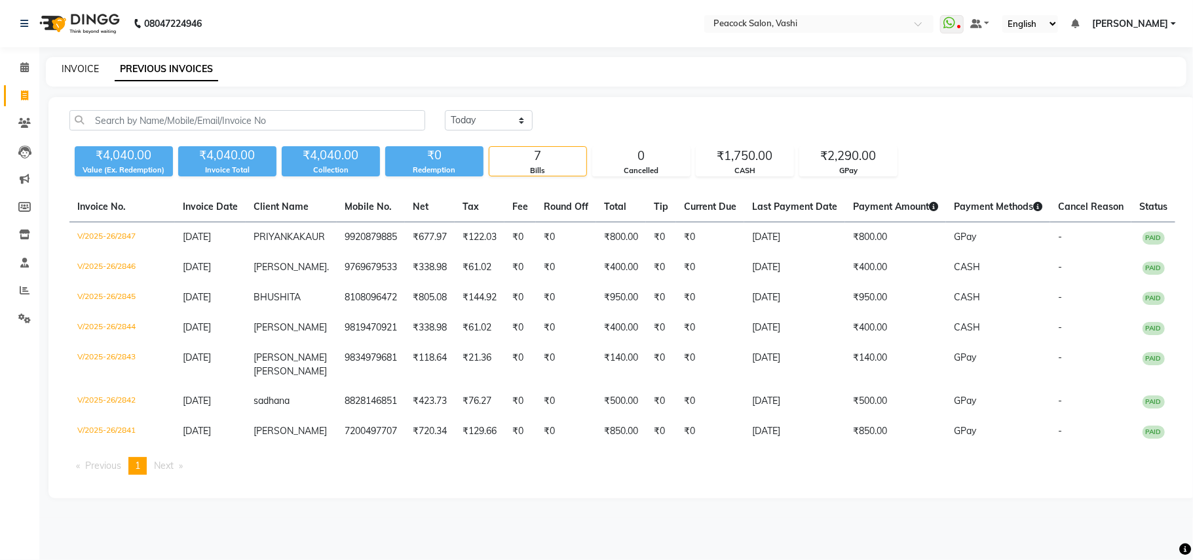
click at [88, 69] on link "INVOICE" at bounding box center [80, 69] width 37 height 12
select select "619"
select select "service"
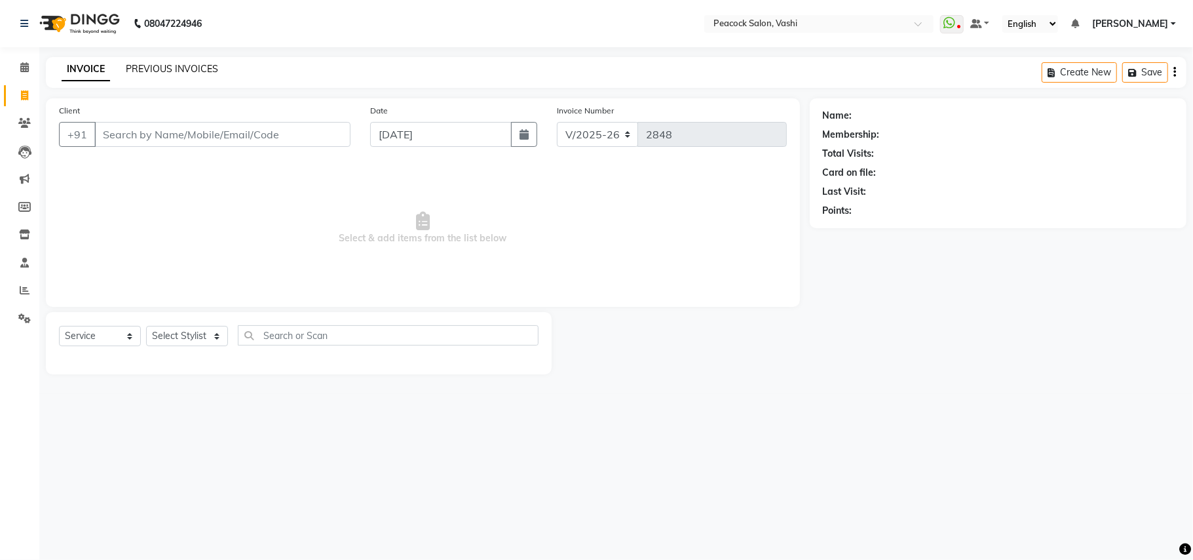
click at [152, 66] on link "PREVIOUS INVOICES" at bounding box center [172, 69] width 92 height 12
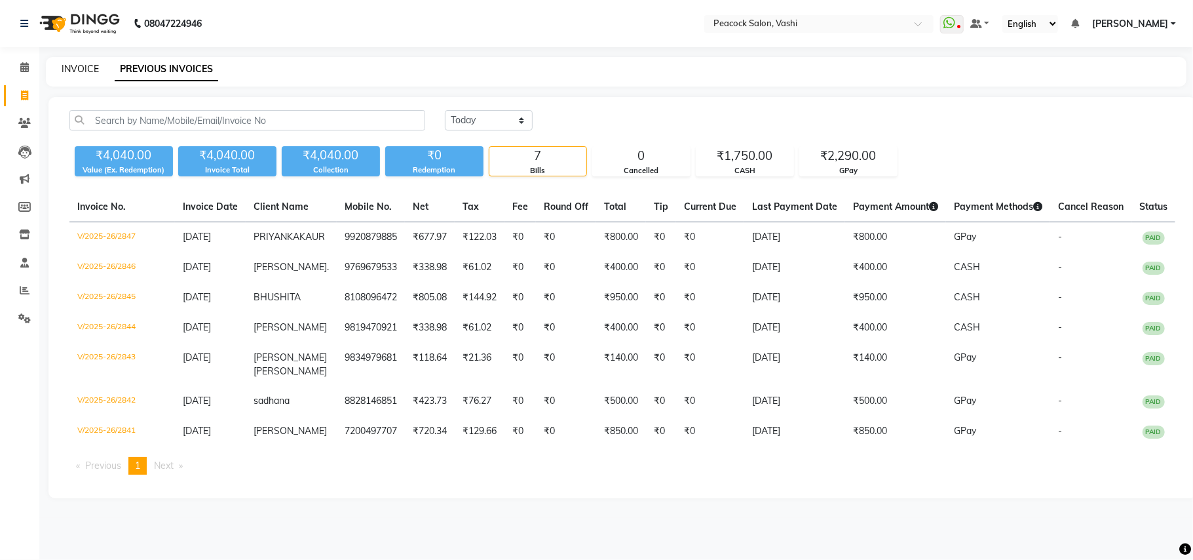
click at [69, 67] on link "INVOICE" at bounding box center [80, 69] width 37 height 12
select select "619"
select select "service"
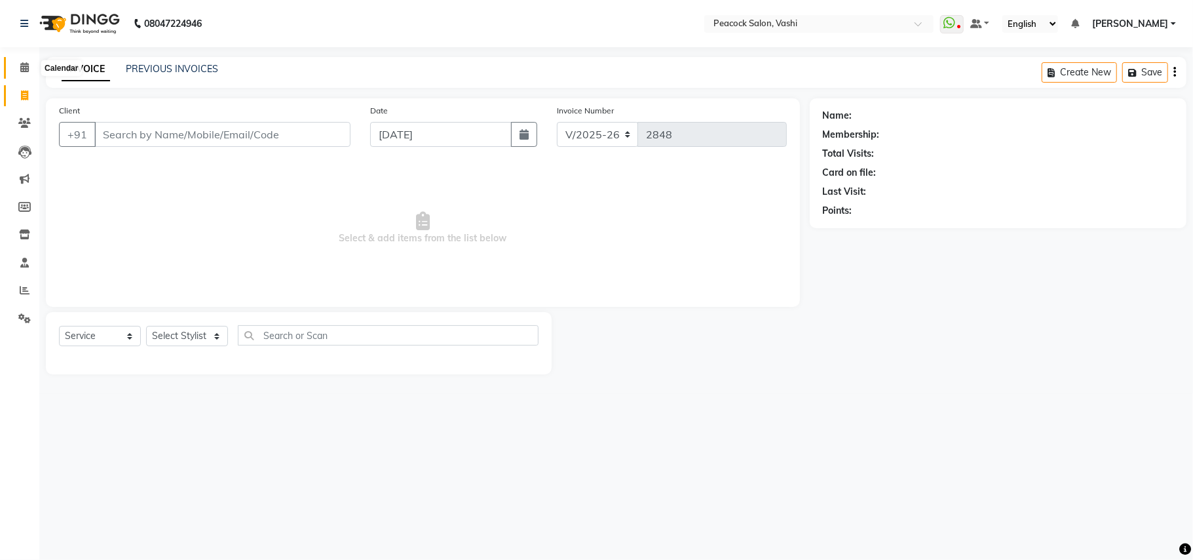
click at [22, 64] on icon at bounding box center [24, 67] width 9 height 10
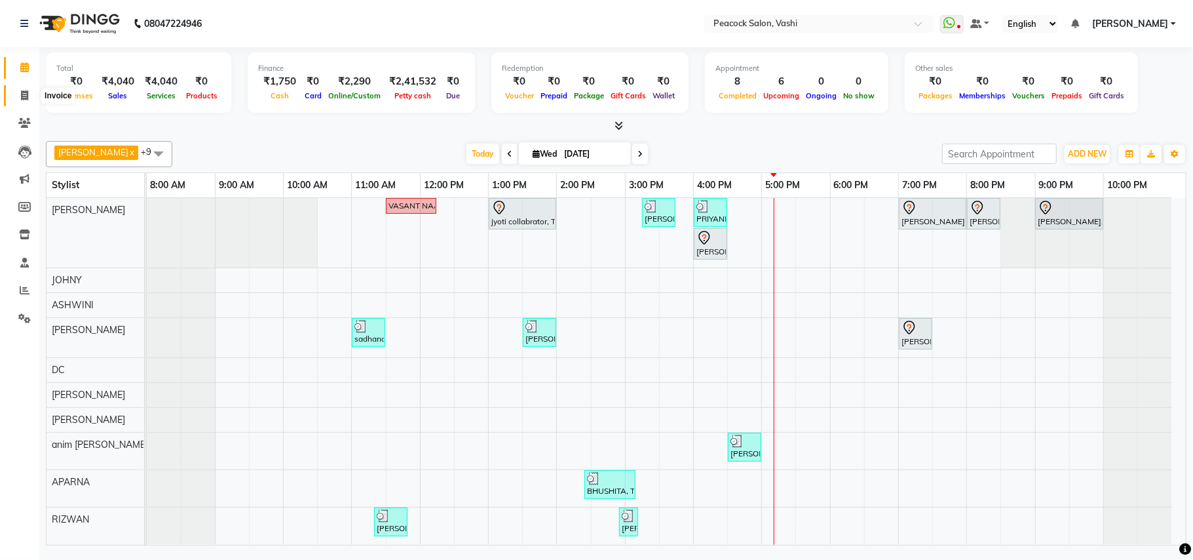
click at [24, 93] on icon at bounding box center [24, 95] width 7 height 10
select select "service"
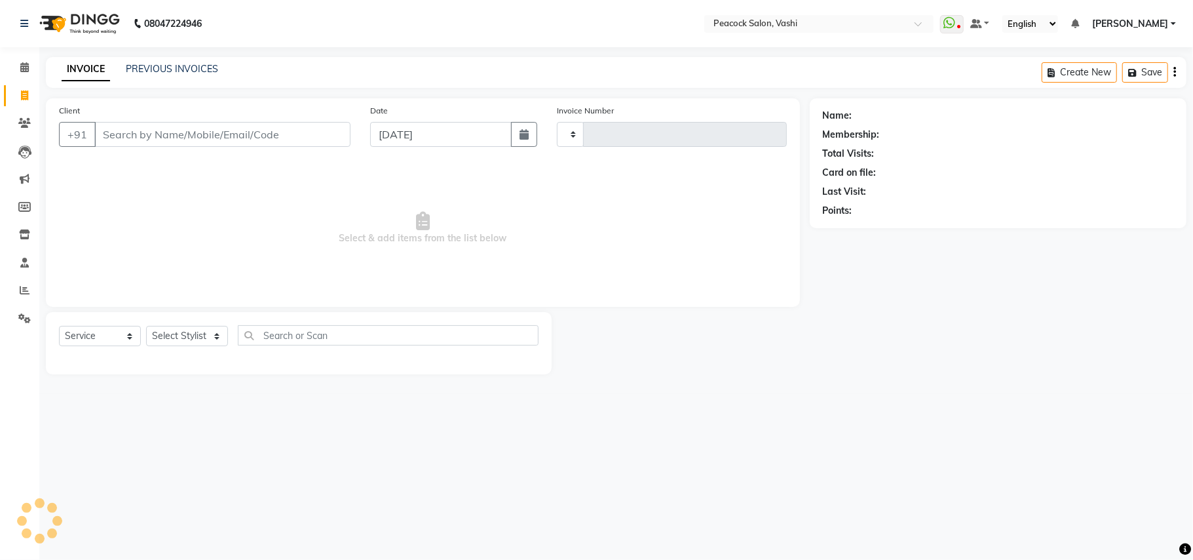
type input "2848"
select select "619"
click at [187, 337] on select "Select Stylist" at bounding box center [187, 336] width 82 height 20
select select "37757"
click at [146, 326] on select "Select Stylist anim shinglai ANKUSH APARNA ASHWINI BHAGWATI DC Dingg Support HA…" at bounding box center [187, 336] width 82 height 20
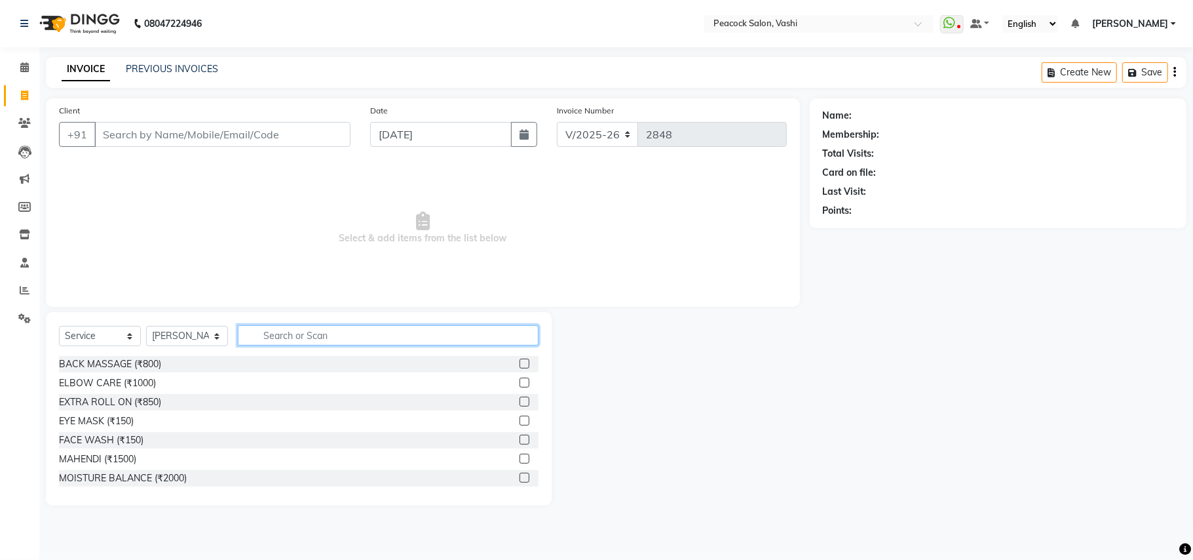
click at [308, 334] on input "text" at bounding box center [388, 335] width 301 height 20
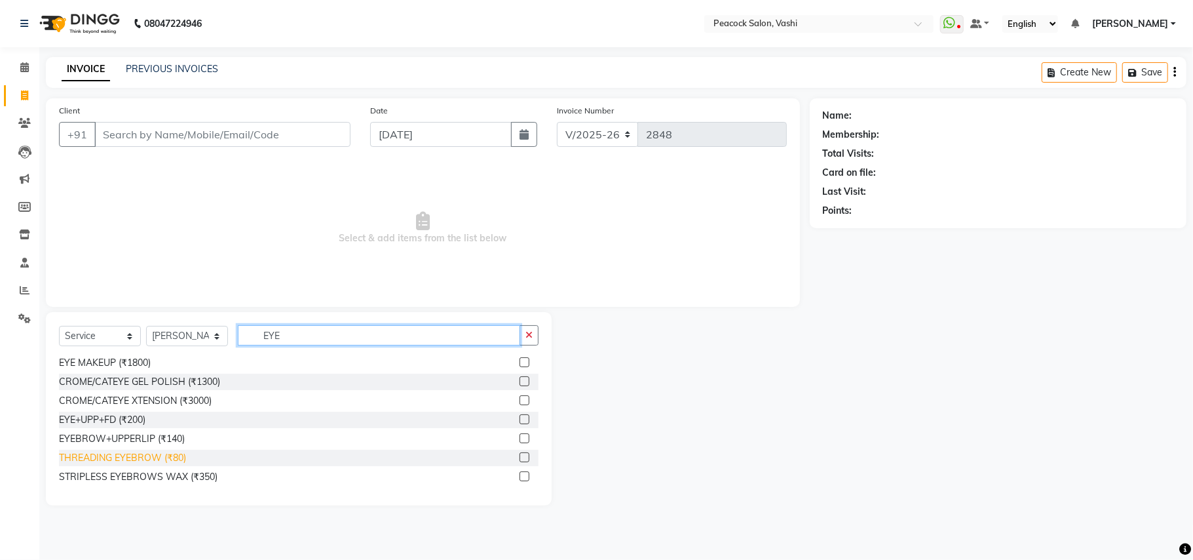
type input "EYE"
click at [132, 457] on div "THREADING EYEBROW (₹80)" at bounding box center [122, 458] width 127 height 14
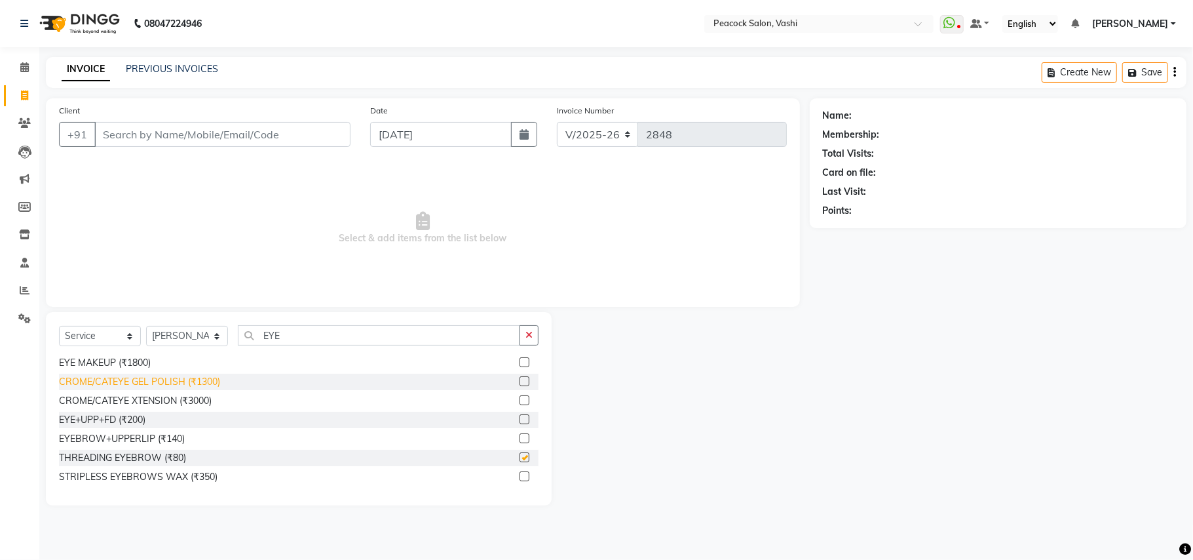
checkbox input "false"
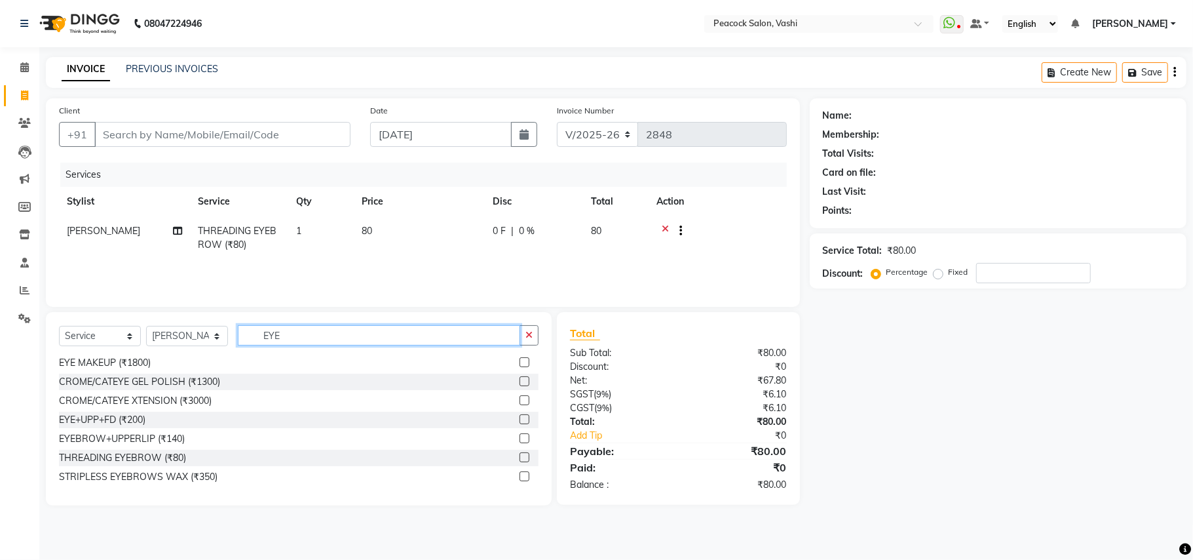
click at [291, 336] on input "EYE" at bounding box center [379, 335] width 282 height 20
type input "E"
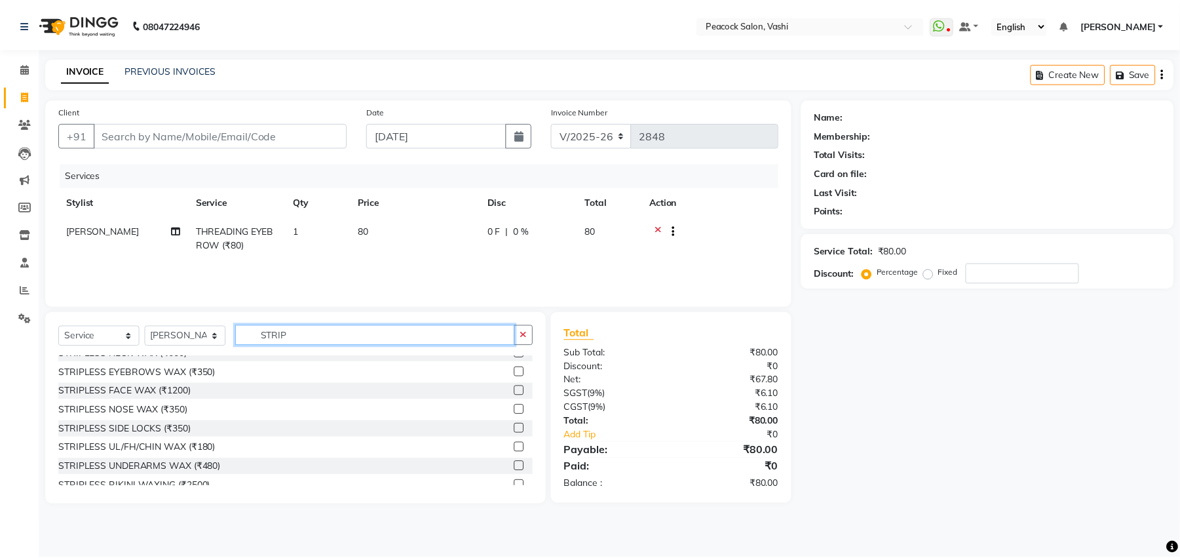
scroll to position [140, 0]
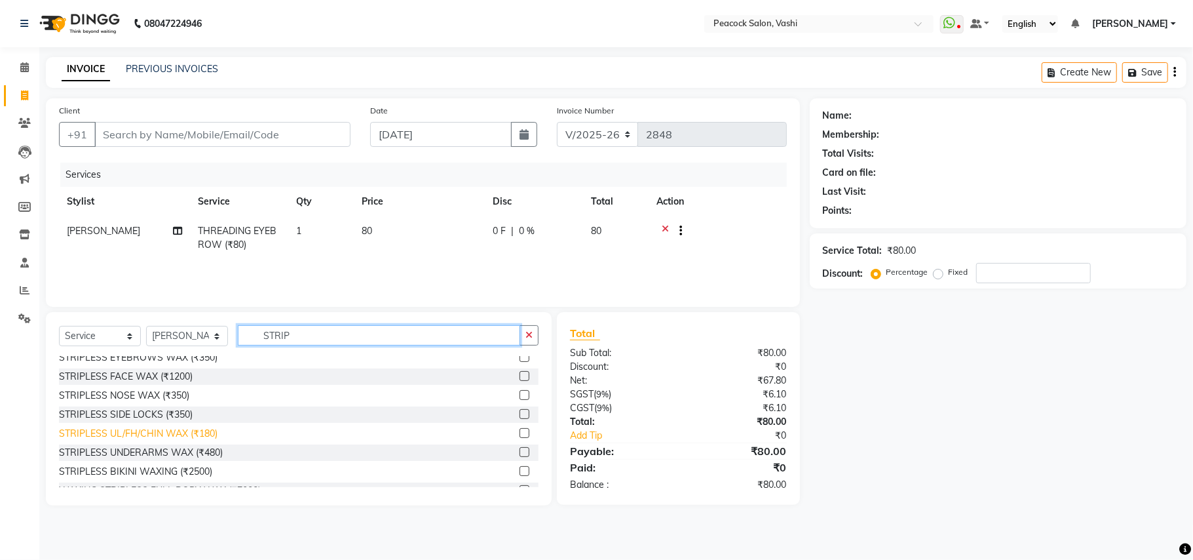
type input "STRIP"
click at [171, 433] on div "STRIPLESS UL/FH/CHIN WAX (₹180)" at bounding box center [138, 434] width 159 height 14
checkbox input "false"
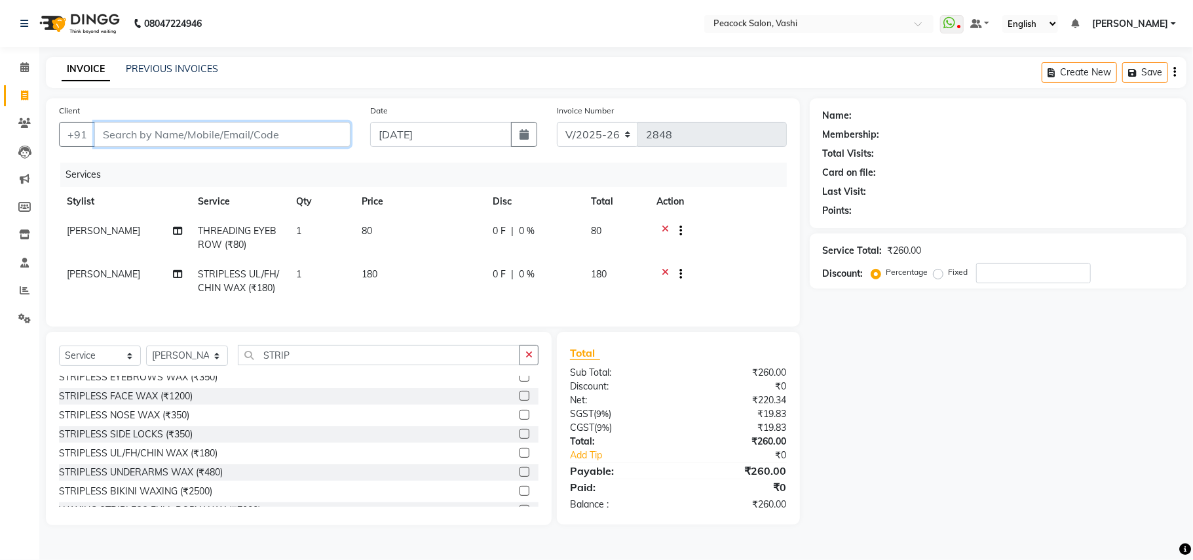
click at [218, 138] on input "Client" at bounding box center [222, 134] width 256 height 25
type input "9"
type input "0"
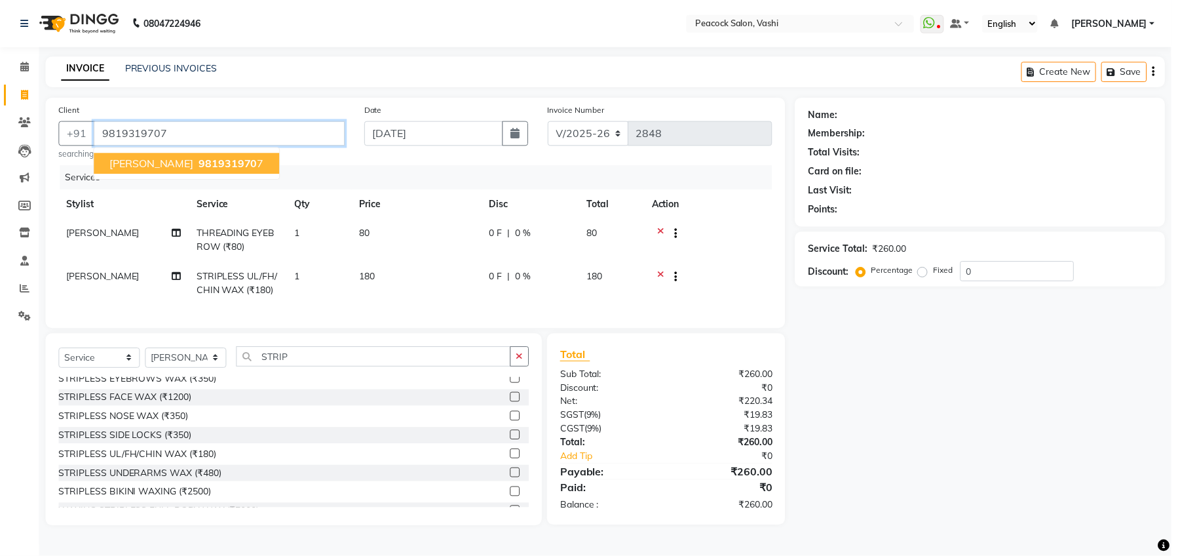
type input "9819319707"
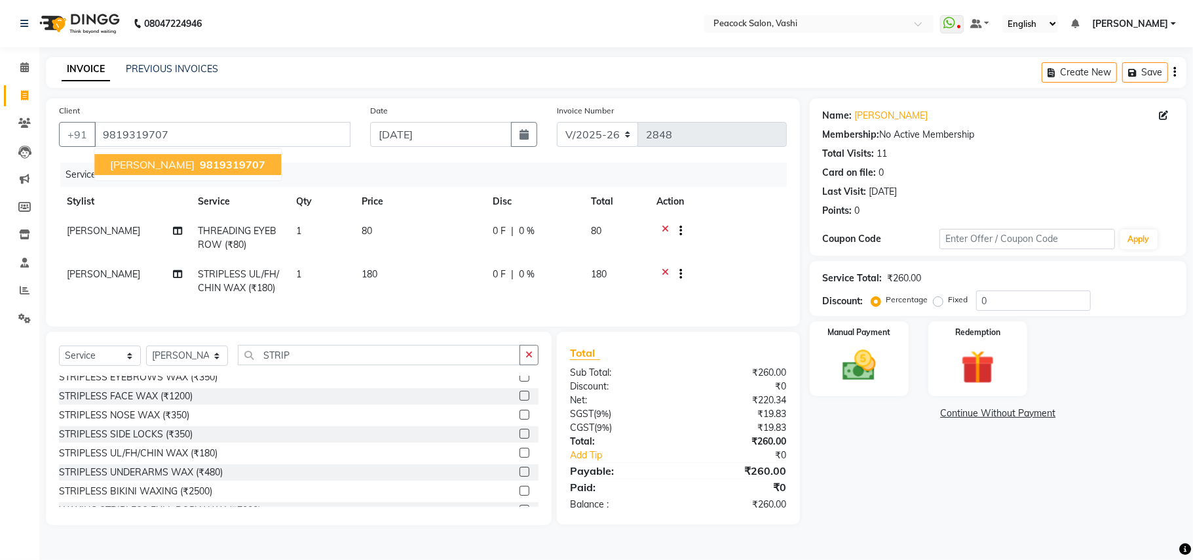
click at [182, 163] on span "AVANTIKA PARAB" at bounding box center [152, 164] width 85 height 13
click at [889, 366] on div "Manual Payment" at bounding box center [859, 358] width 103 height 77
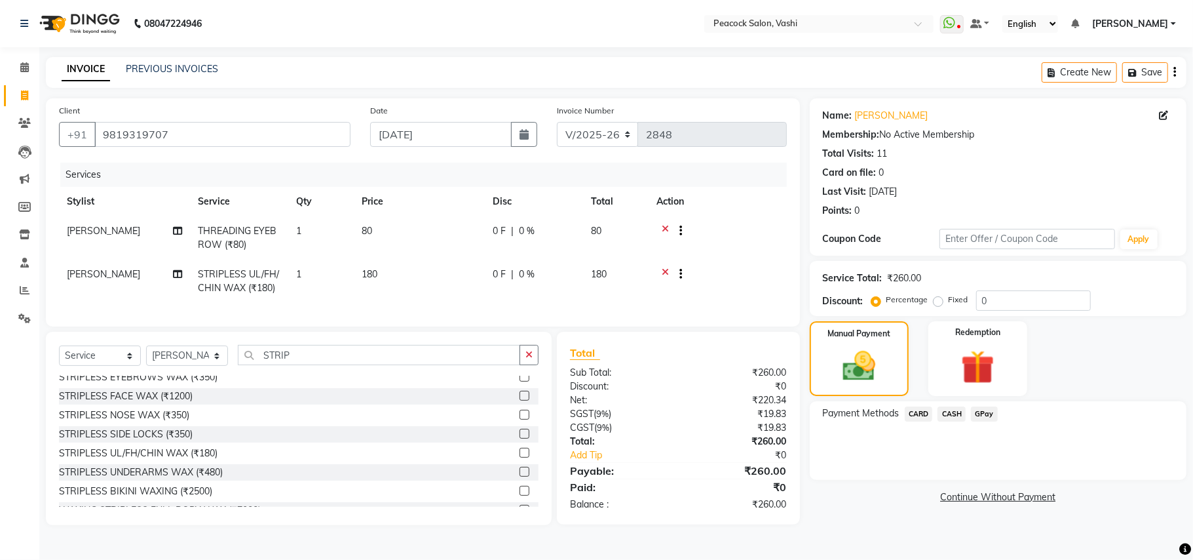
click at [984, 410] on span "GPay" at bounding box center [984, 413] width 27 height 15
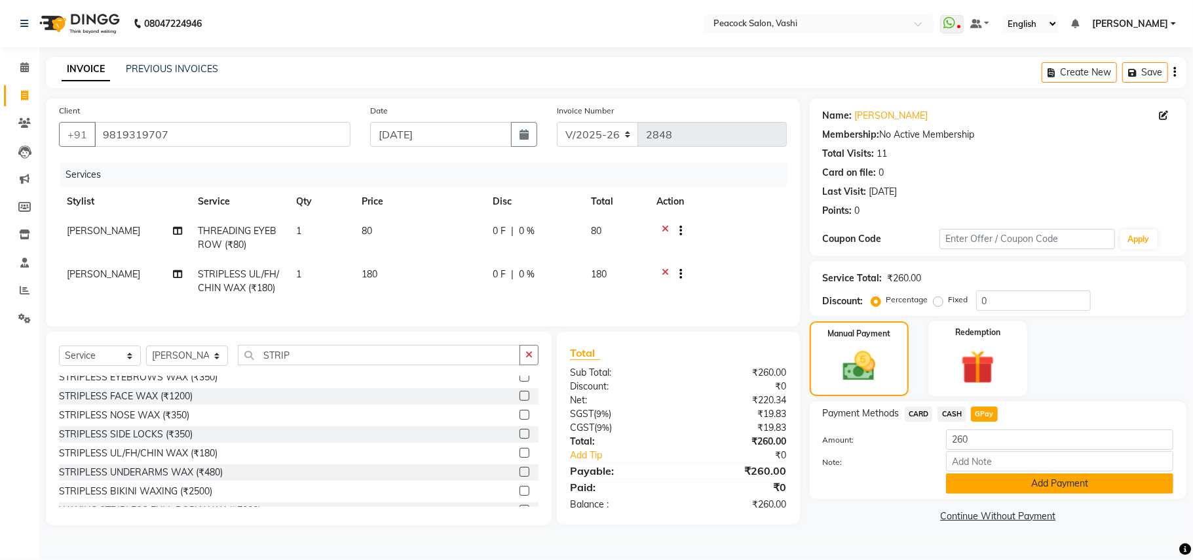
click at [1034, 475] on button "Add Payment" at bounding box center [1059, 483] width 227 height 20
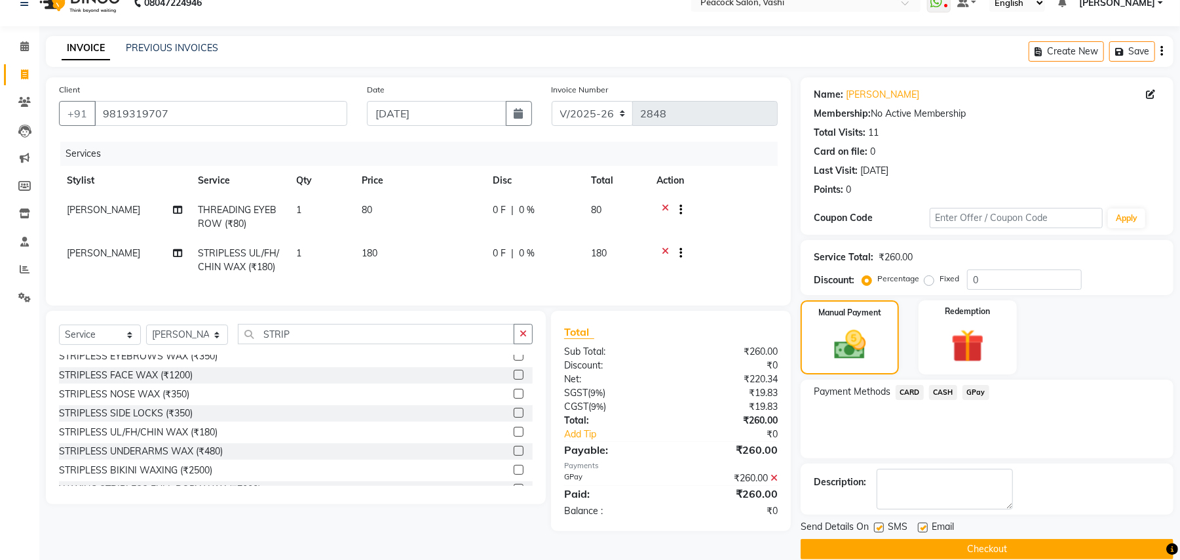
scroll to position [41, 0]
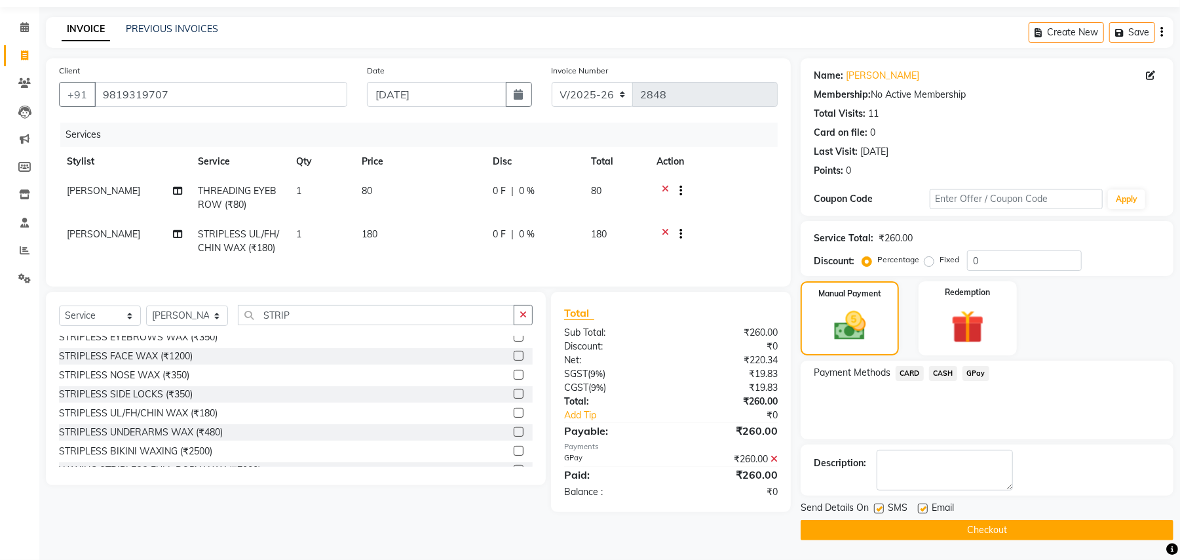
click at [944, 523] on button "Checkout" at bounding box center [987, 530] width 373 height 20
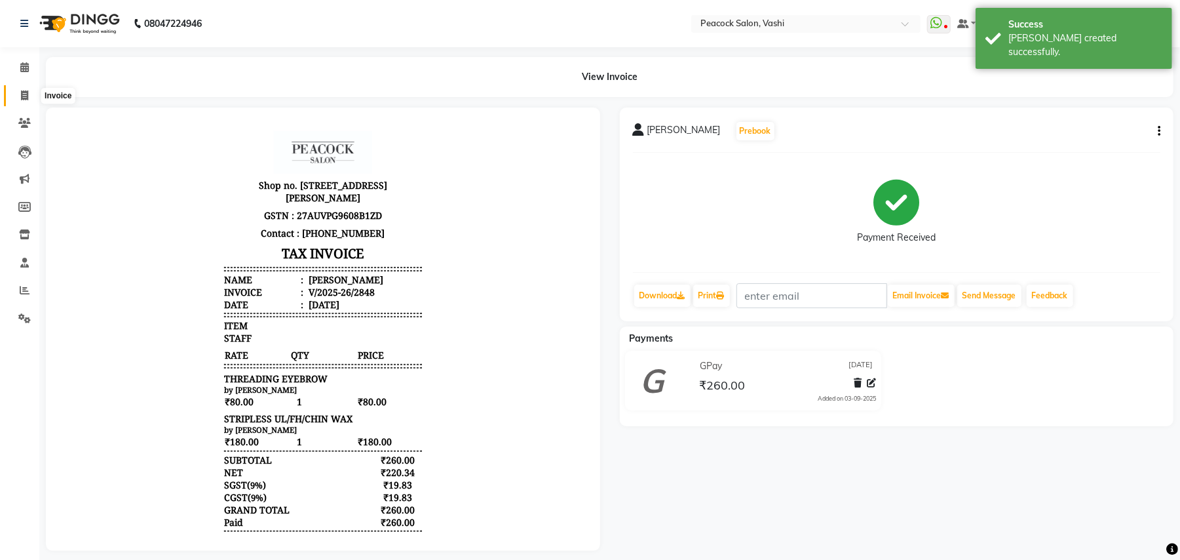
click at [22, 98] on icon at bounding box center [24, 95] width 7 height 10
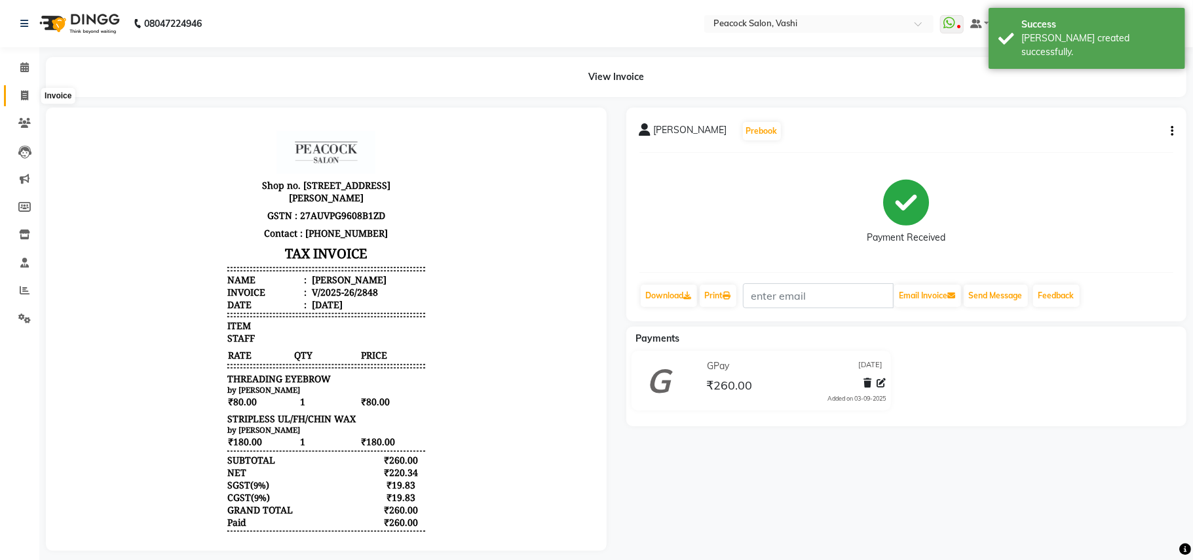
select select "619"
select select "service"
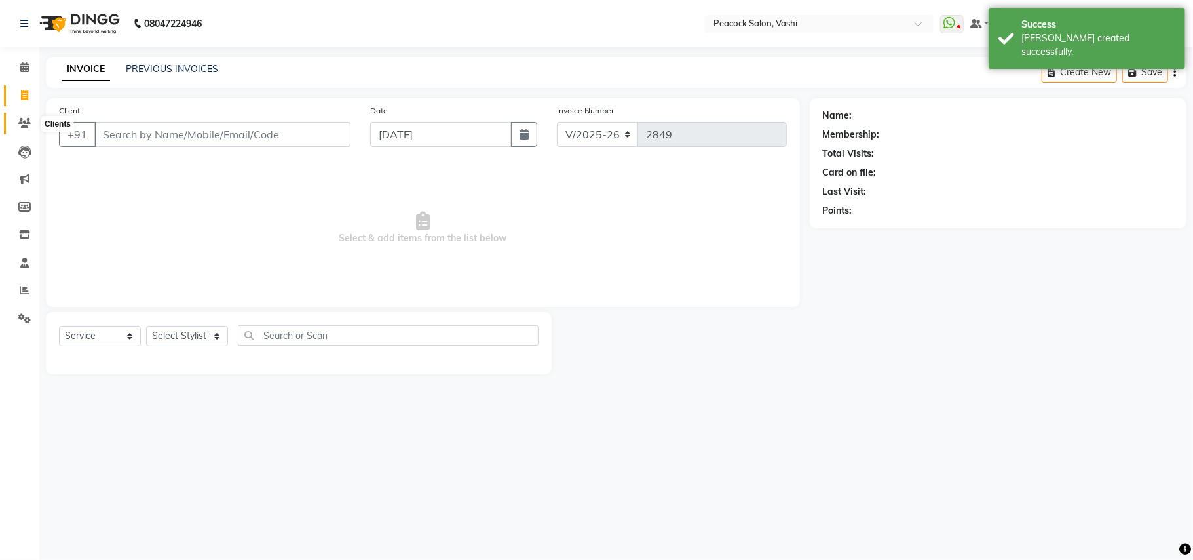
click at [22, 121] on icon at bounding box center [24, 123] width 12 height 10
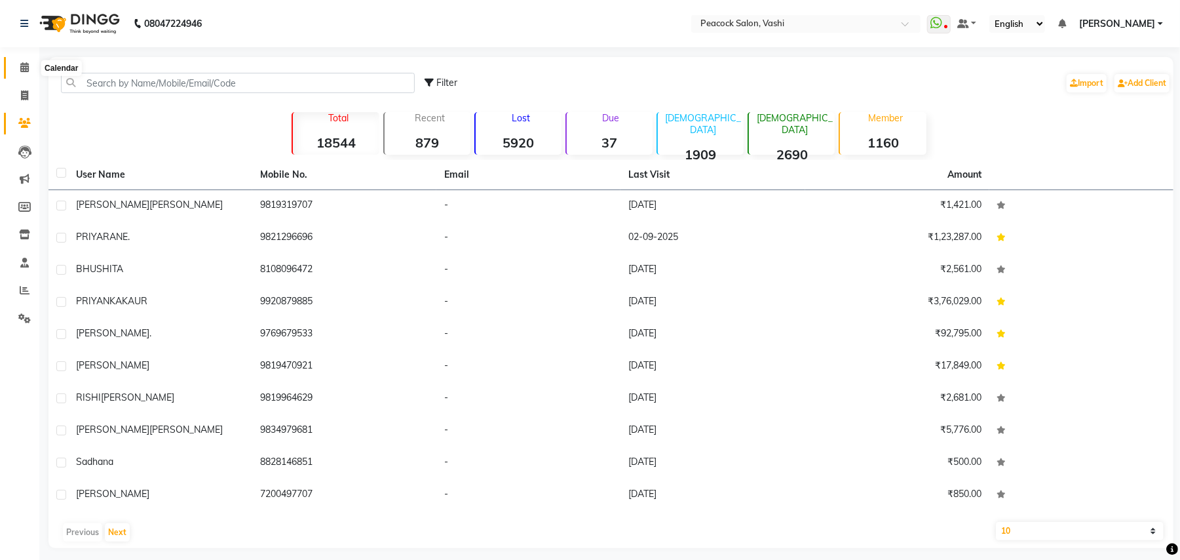
click at [17, 68] on span at bounding box center [24, 67] width 23 height 15
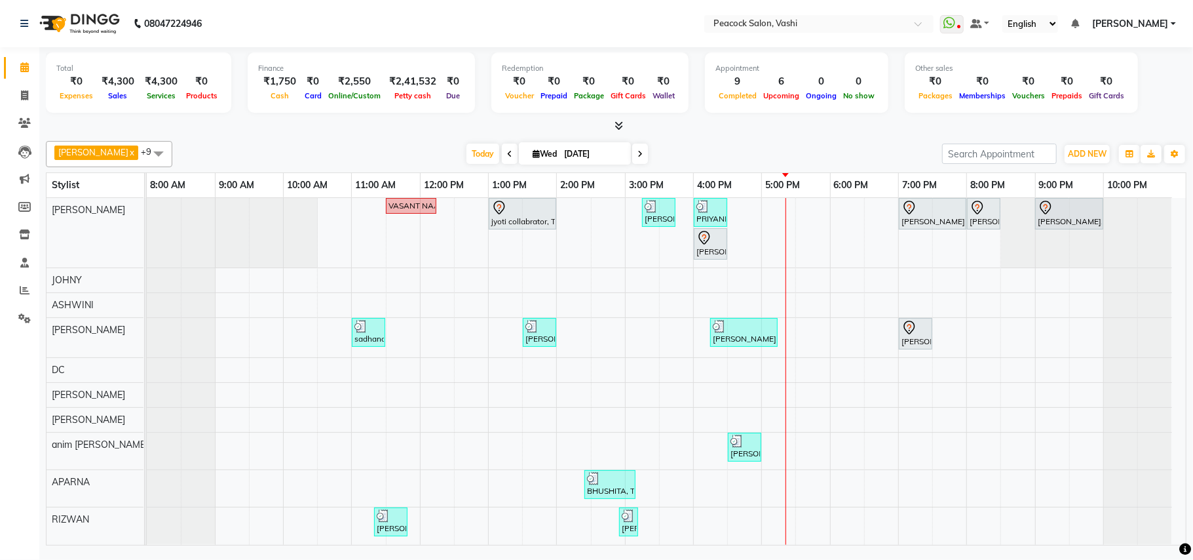
click at [638, 153] on icon at bounding box center [640, 154] width 5 height 8
type input "04-09-2025"
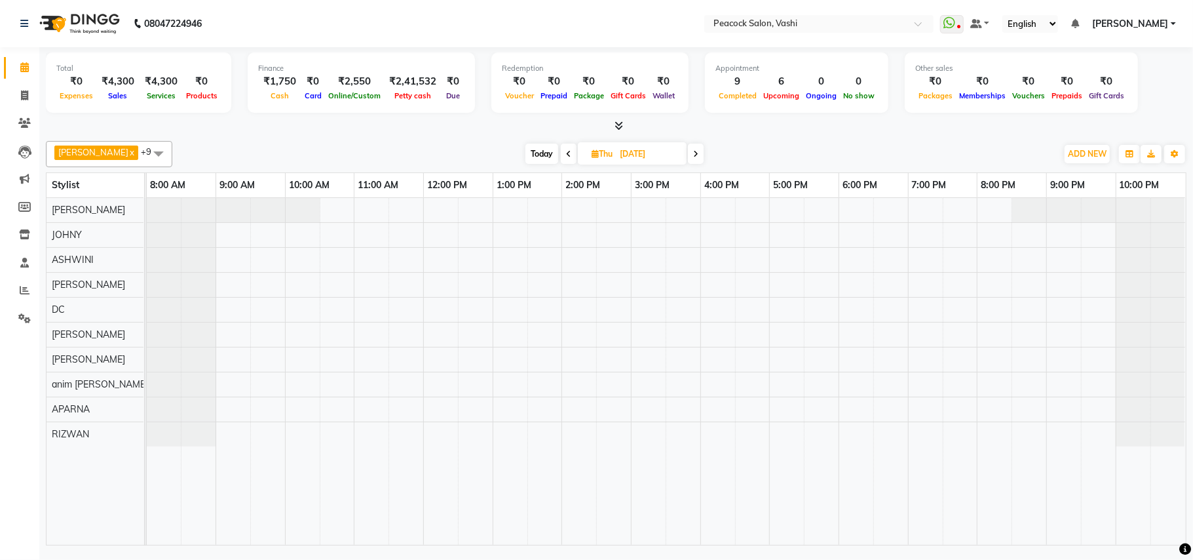
click at [717, 210] on div at bounding box center [666, 371] width 1039 height 347
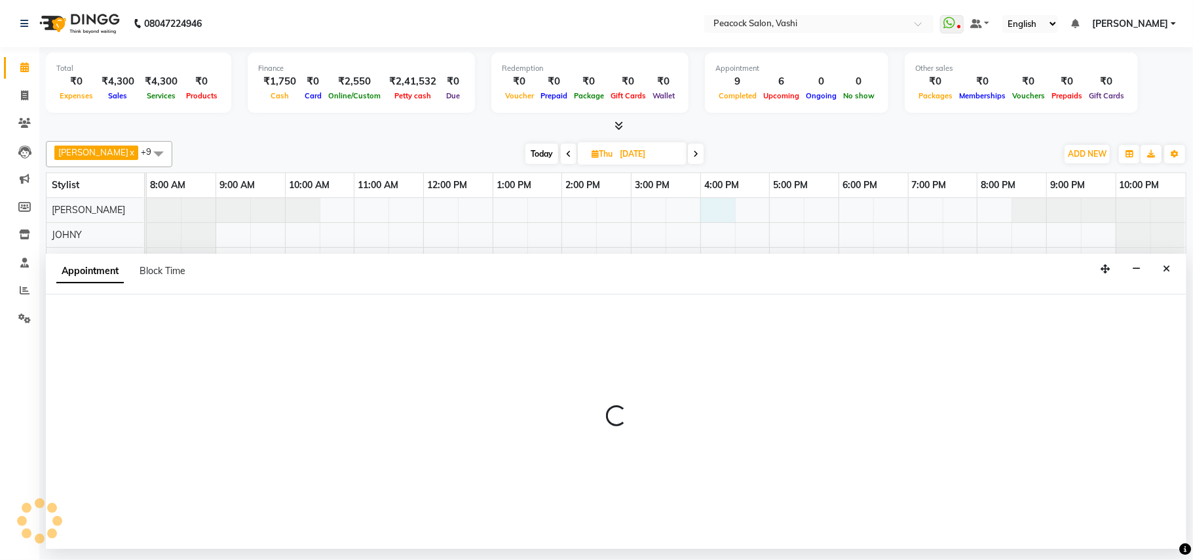
select select "22386"
select select "tentative"
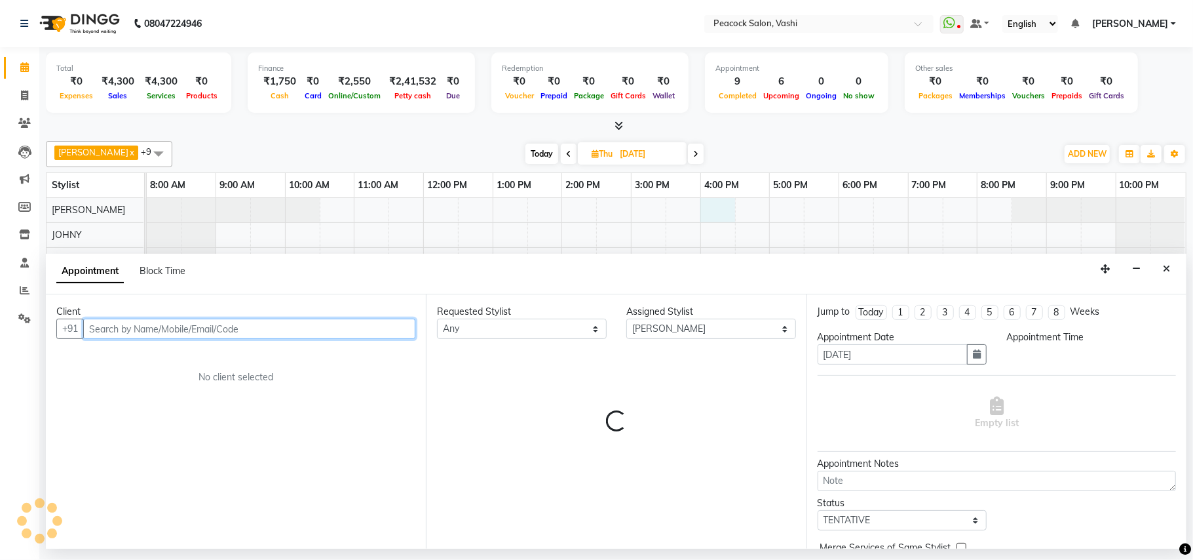
select select "960"
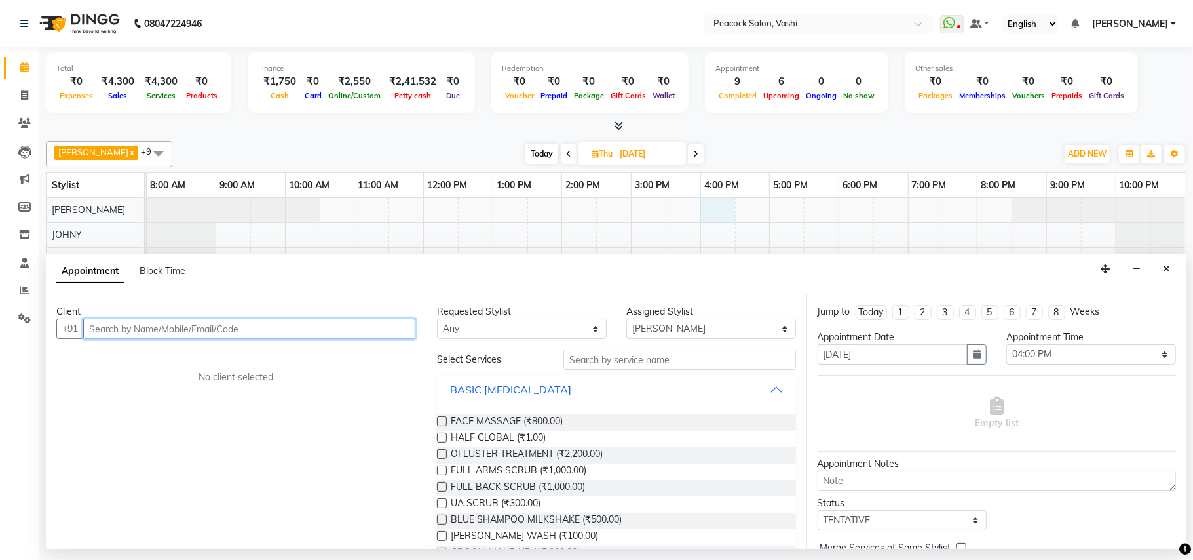
click at [169, 326] on input "text" at bounding box center [249, 329] width 332 height 20
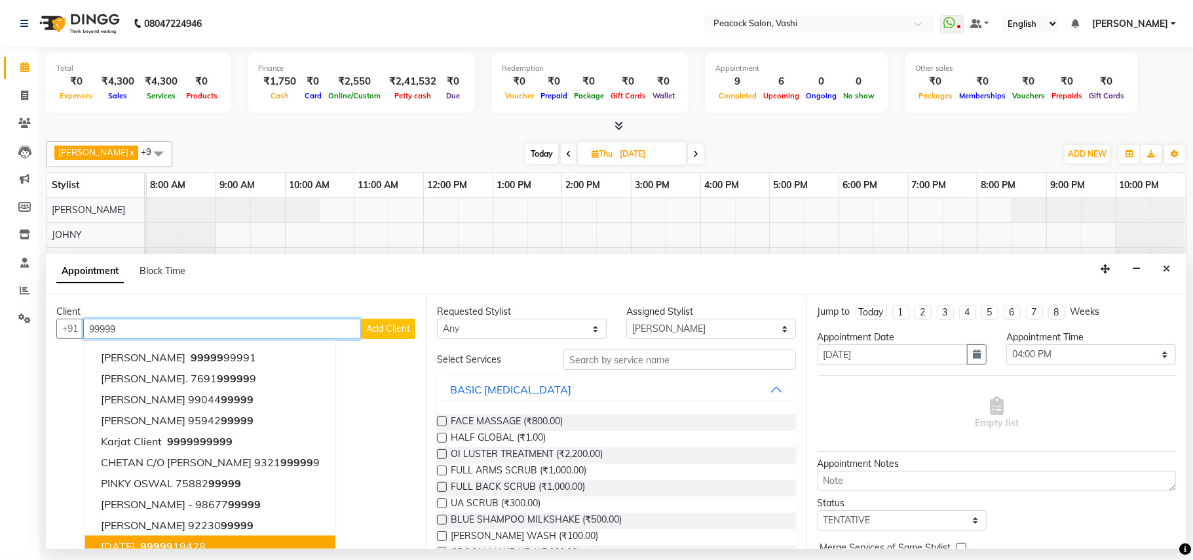
click at [200, 541] on ngb-highlight "99999 19428" at bounding box center [172, 545] width 68 height 13
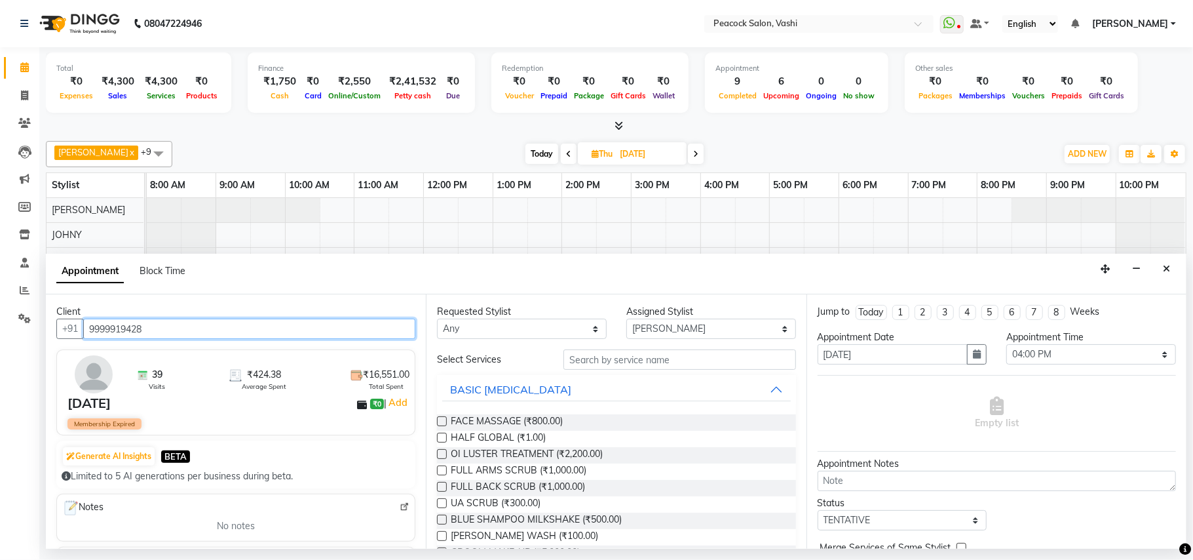
type input "9999919428"
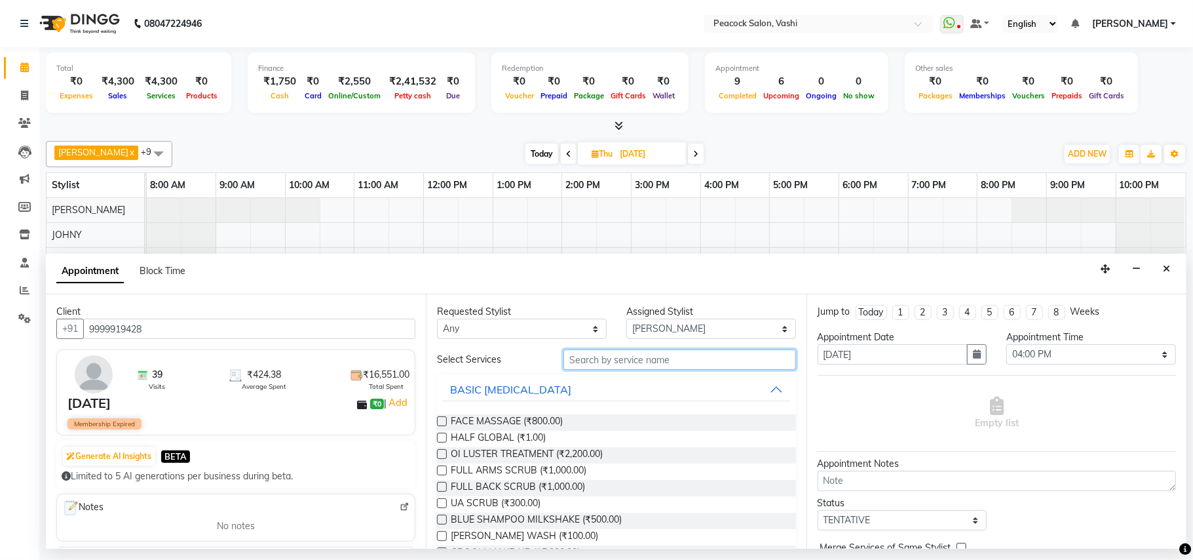
click at [614, 363] on input "text" at bounding box center [680, 359] width 233 height 20
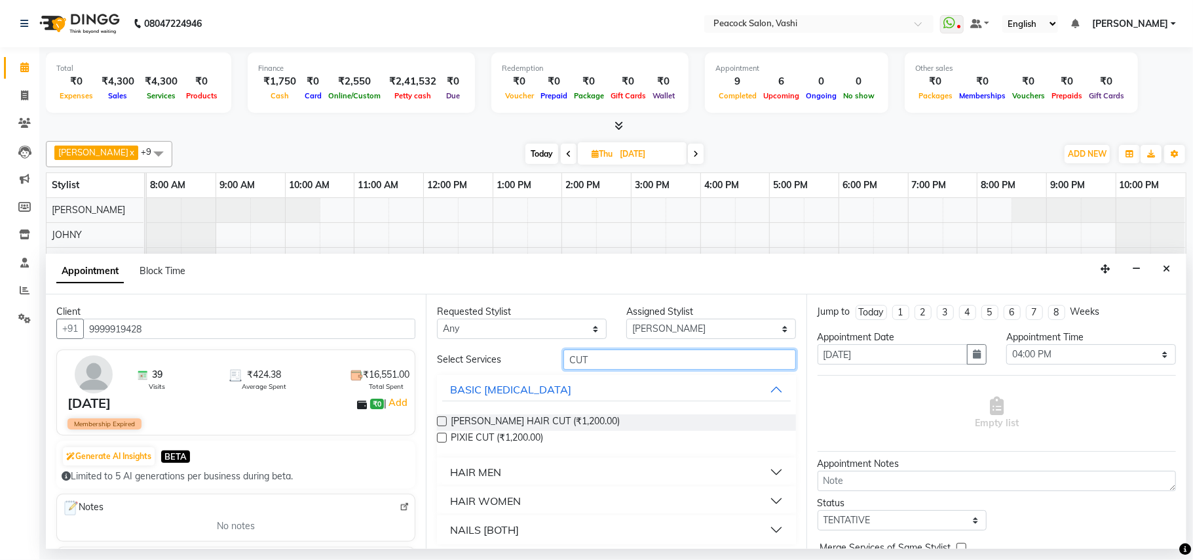
type input "CUT"
click at [486, 474] on div "HAIR MEN" at bounding box center [475, 472] width 51 height 16
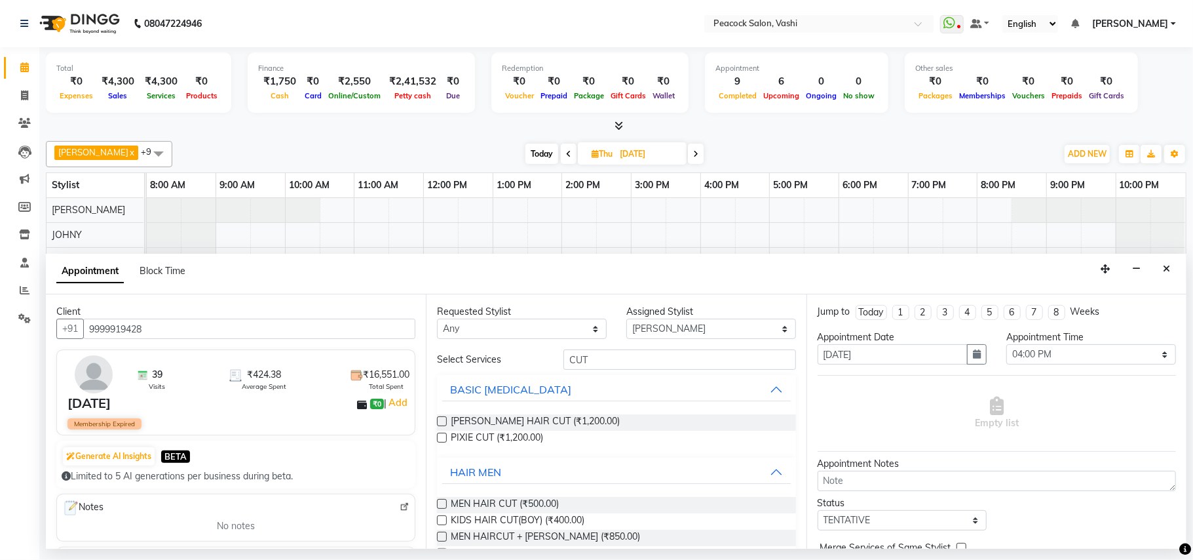
click at [444, 505] on label at bounding box center [442, 504] width 10 height 10
click at [444, 505] on input "checkbox" at bounding box center [441, 505] width 9 height 9
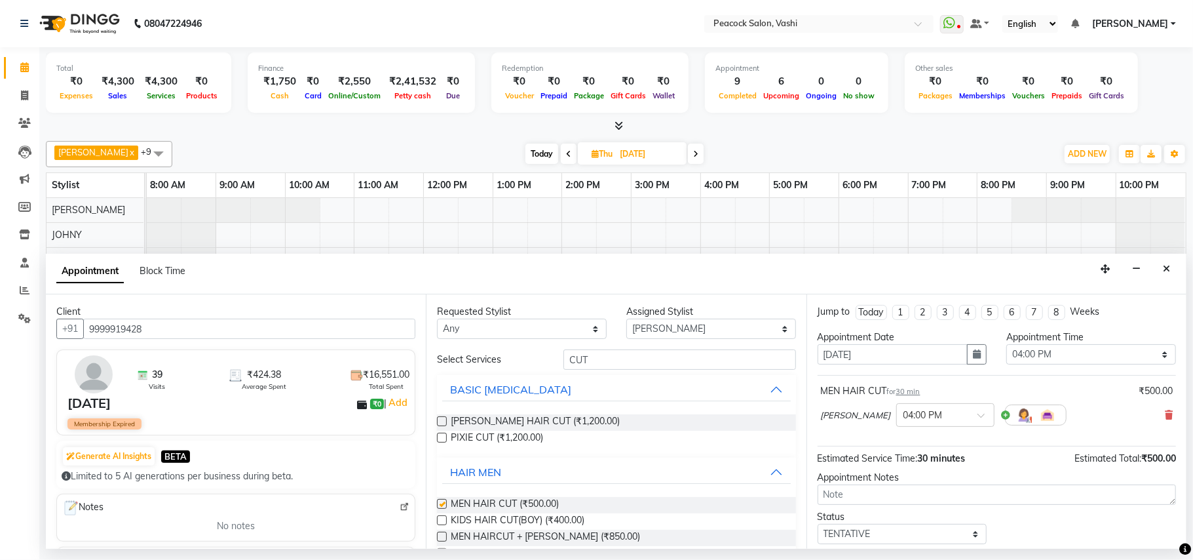
checkbox input "false"
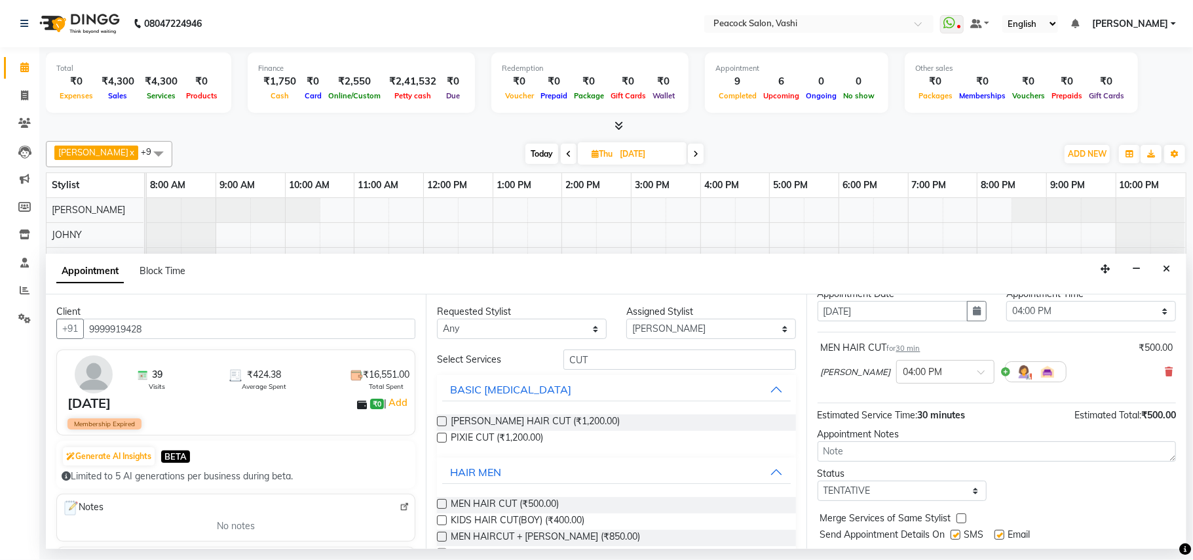
scroll to position [79, 0]
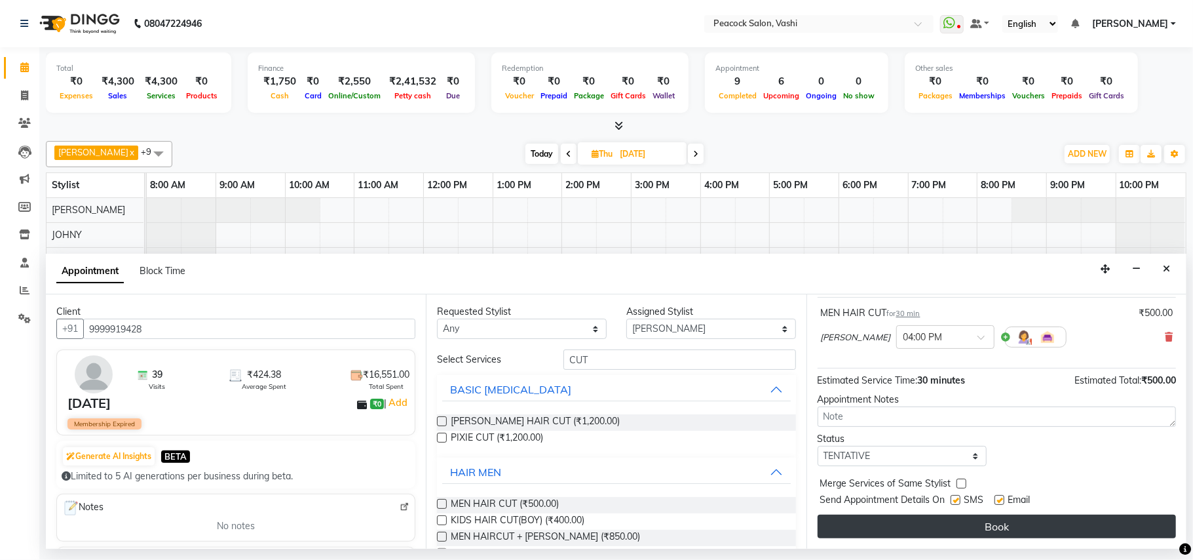
click at [1057, 526] on button "Book" at bounding box center [997, 526] width 358 height 24
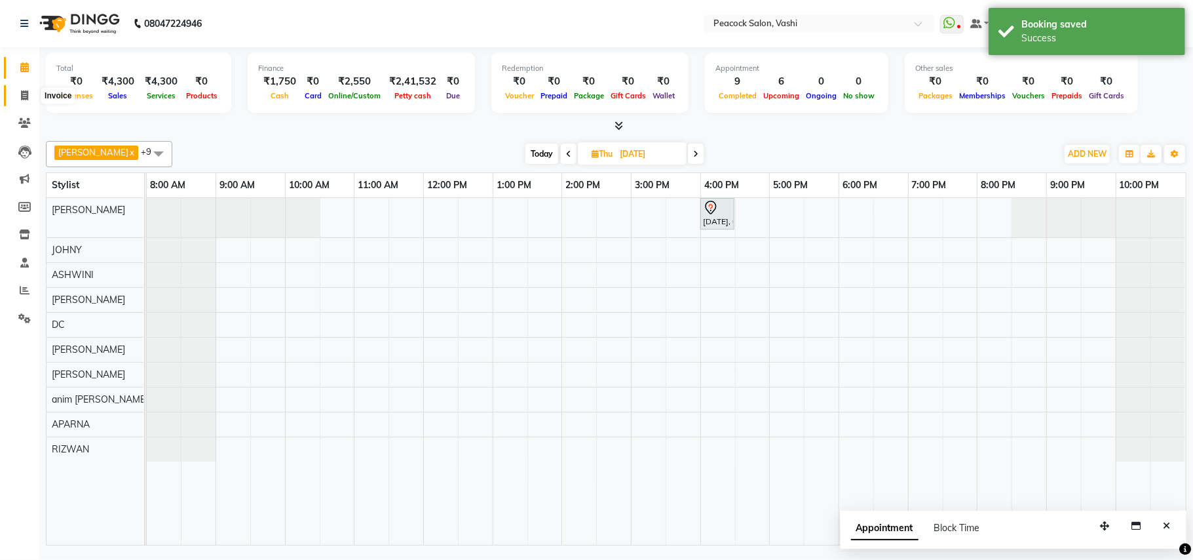
click at [21, 93] on icon at bounding box center [24, 95] width 7 height 10
select select "service"
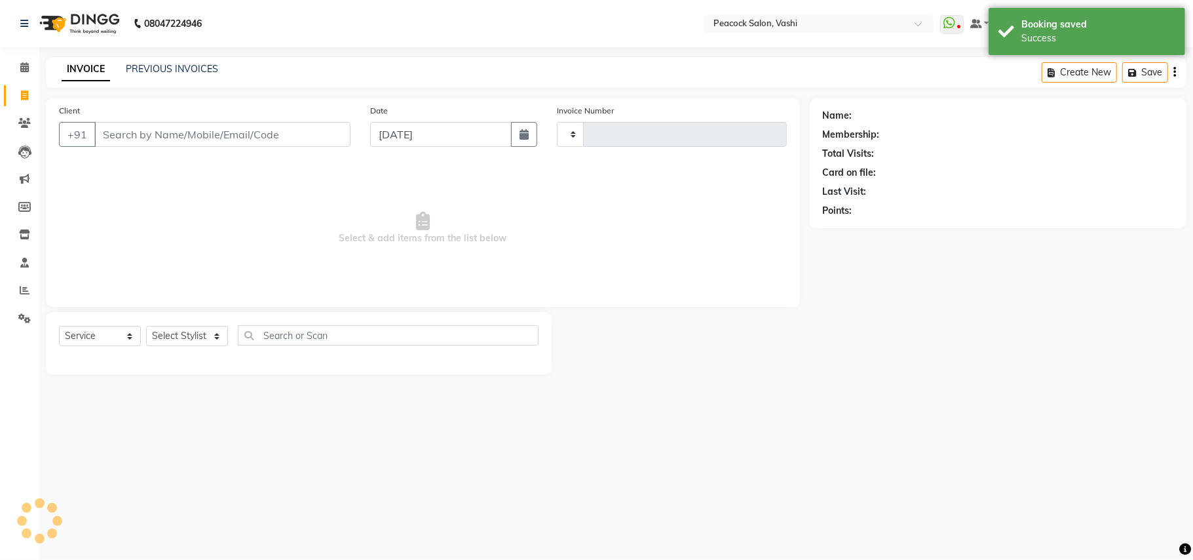
type input "2849"
select select "619"
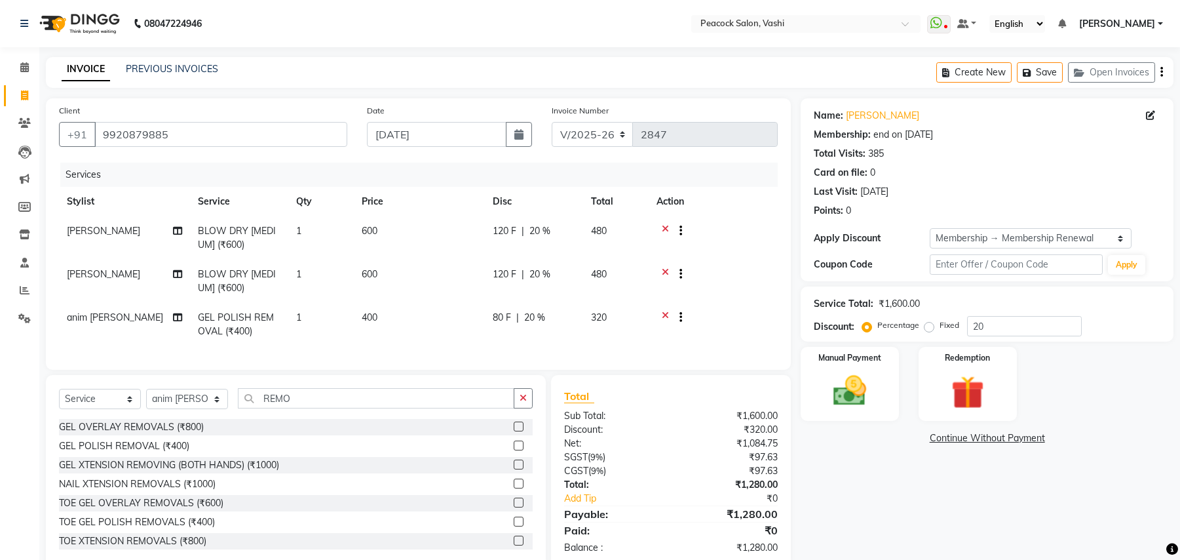
select select "619"
select select "service"
select select "81280"
select select "1: Object"
click at [666, 229] on icon at bounding box center [665, 232] width 7 height 16
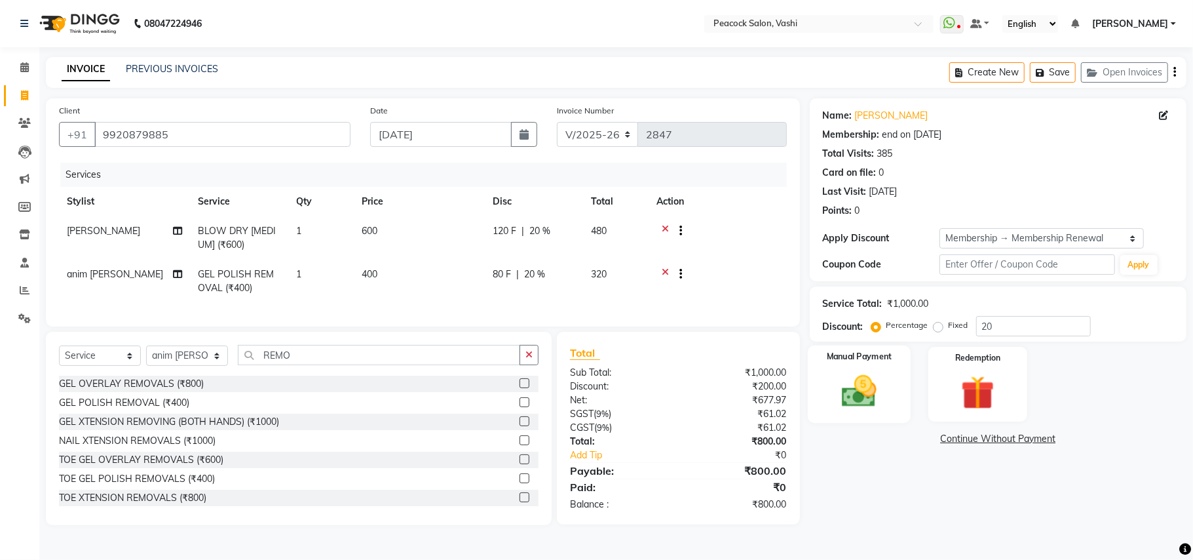
click at [899, 414] on div "Manual Payment" at bounding box center [859, 383] width 103 height 77
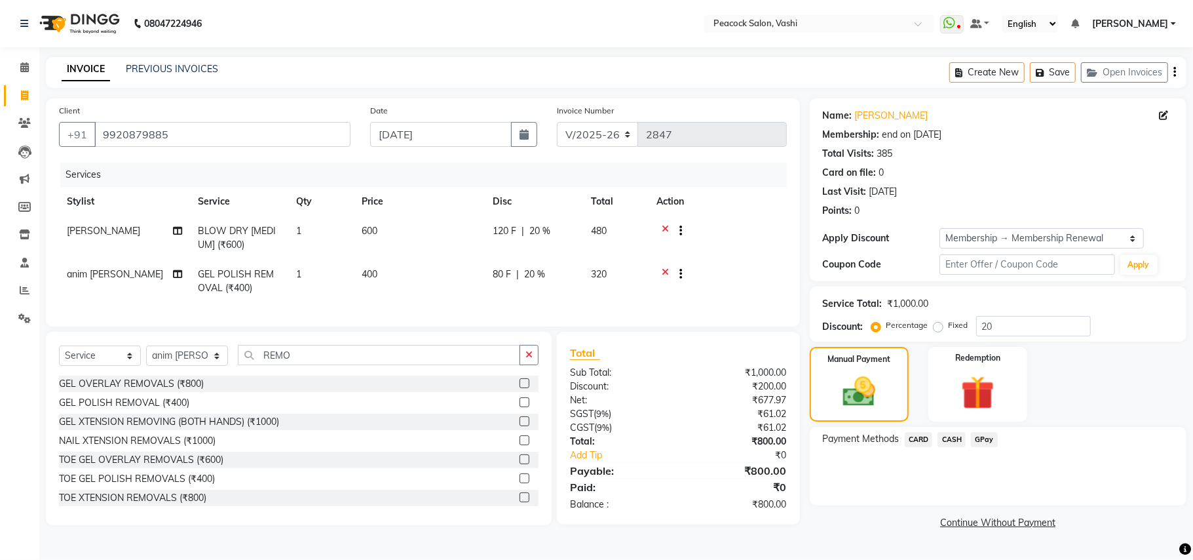
click at [988, 442] on span "GPay" at bounding box center [984, 439] width 27 height 15
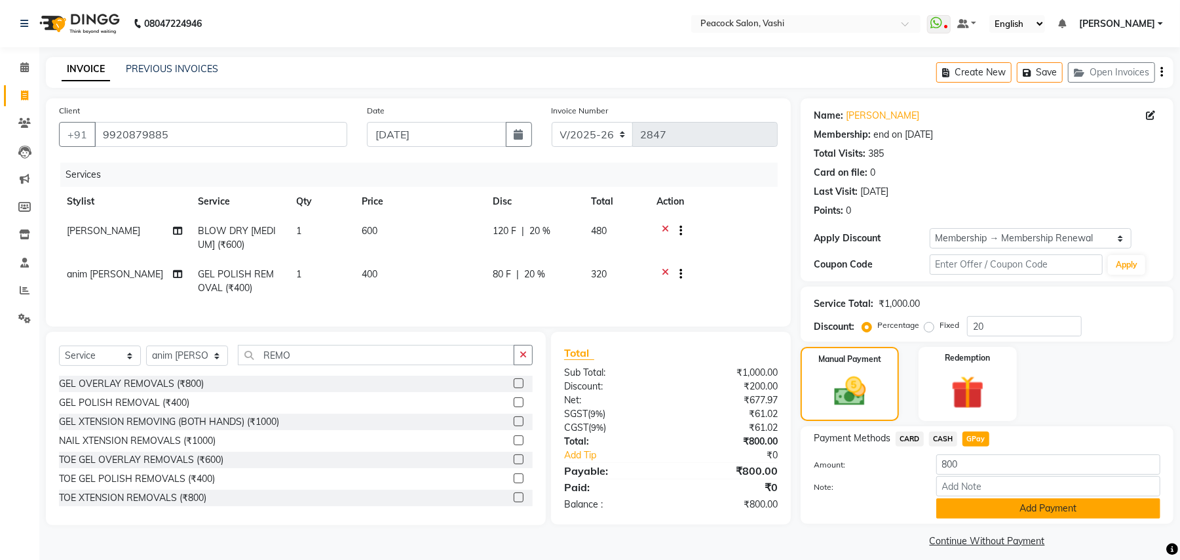
click at [1026, 506] on button "Add Payment" at bounding box center [1049, 508] width 224 height 20
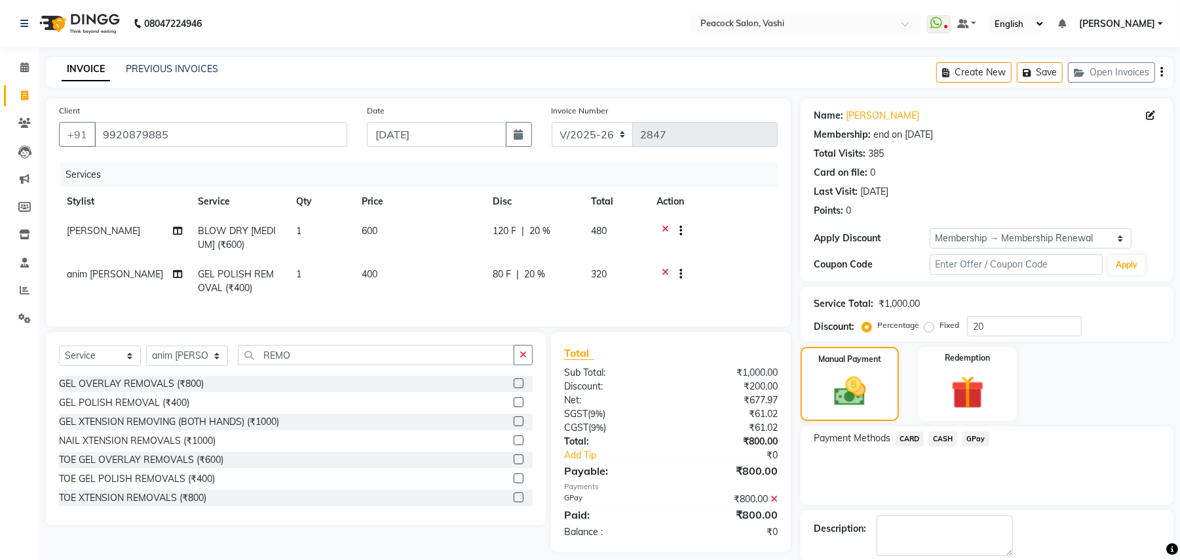
scroll to position [66, 0]
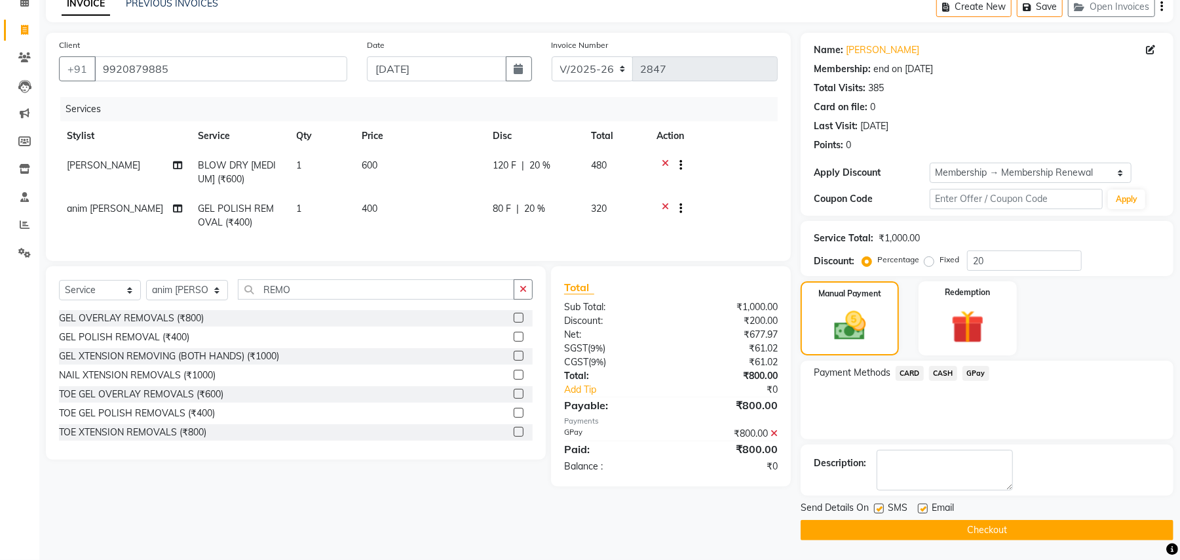
click at [1016, 528] on button "Checkout" at bounding box center [987, 530] width 373 height 20
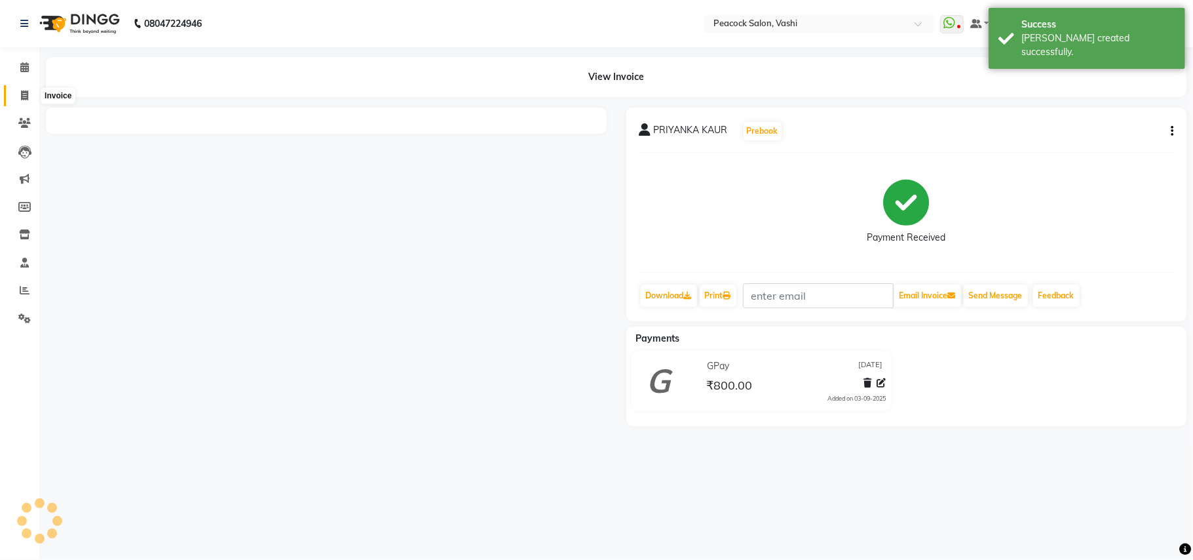
click at [24, 94] on icon at bounding box center [24, 95] width 7 height 10
select select "service"
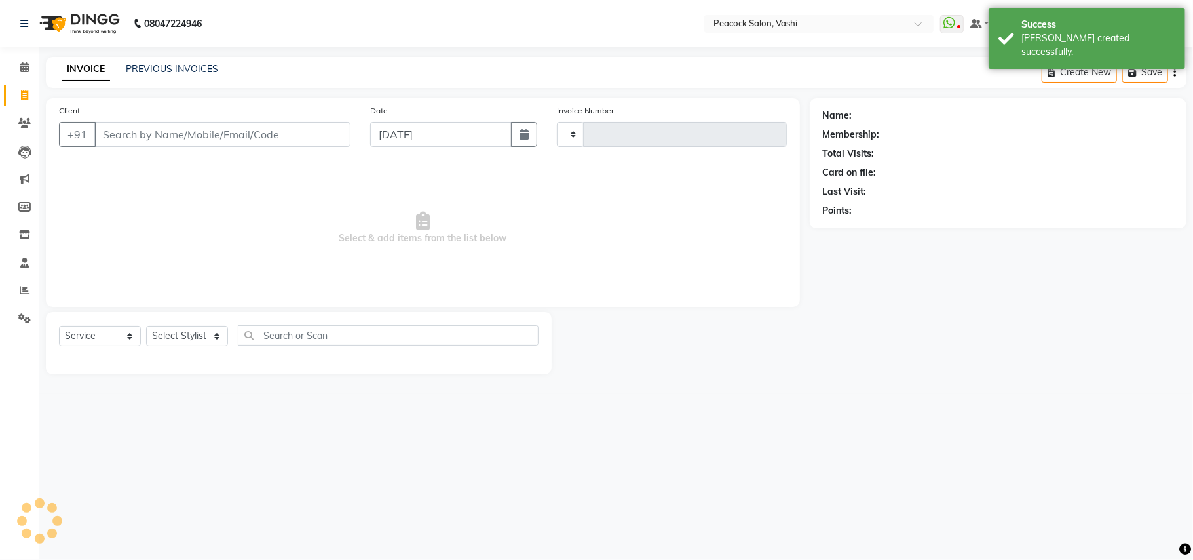
type input "2850"
select select "619"
click at [168, 68] on link "PREVIOUS INVOICES" at bounding box center [172, 69] width 92 height 12
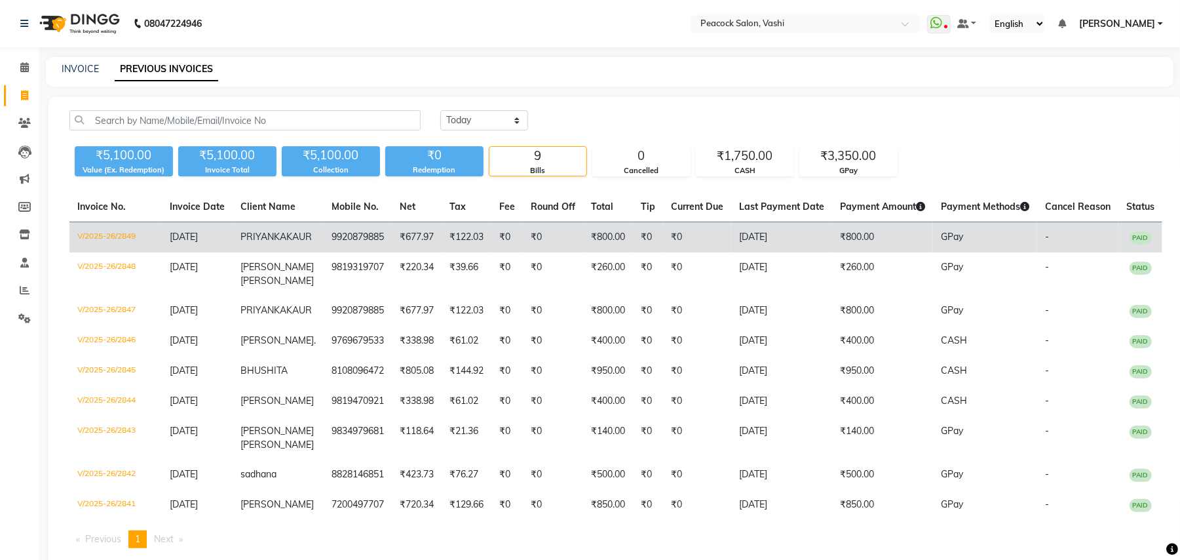
click at [549, 237] on td "₹0" at bounding box center [553, 237] width 60 height 31
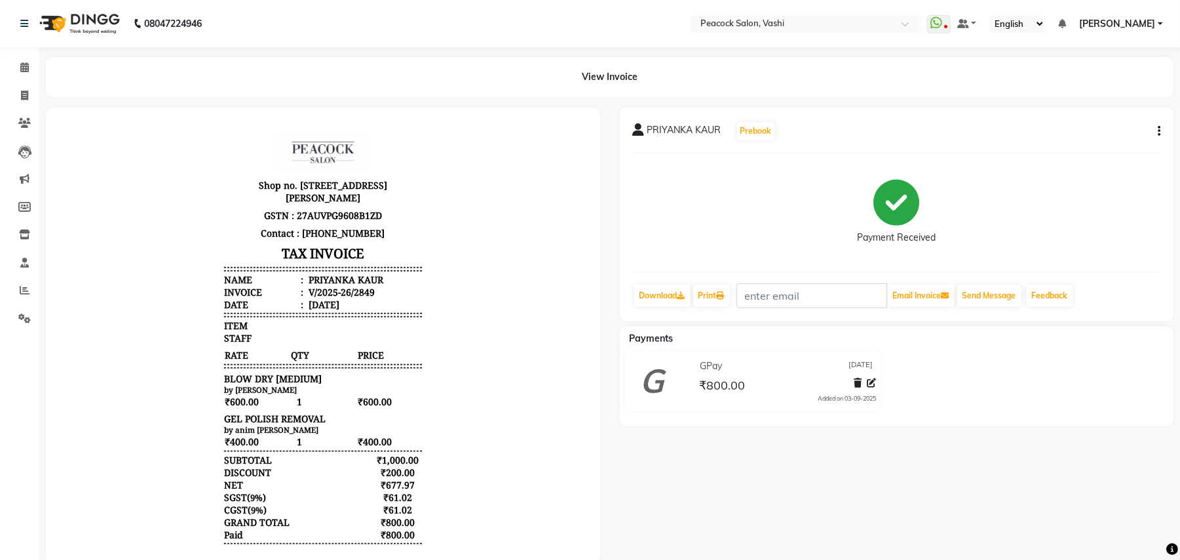
click at [1157, 131] on button "button" at bounding box center [1157, 132] width 8 height 14
click at [1091, 106] on div "Cancel Invoice" at bounding box center [1094, 106] width 90 height 16
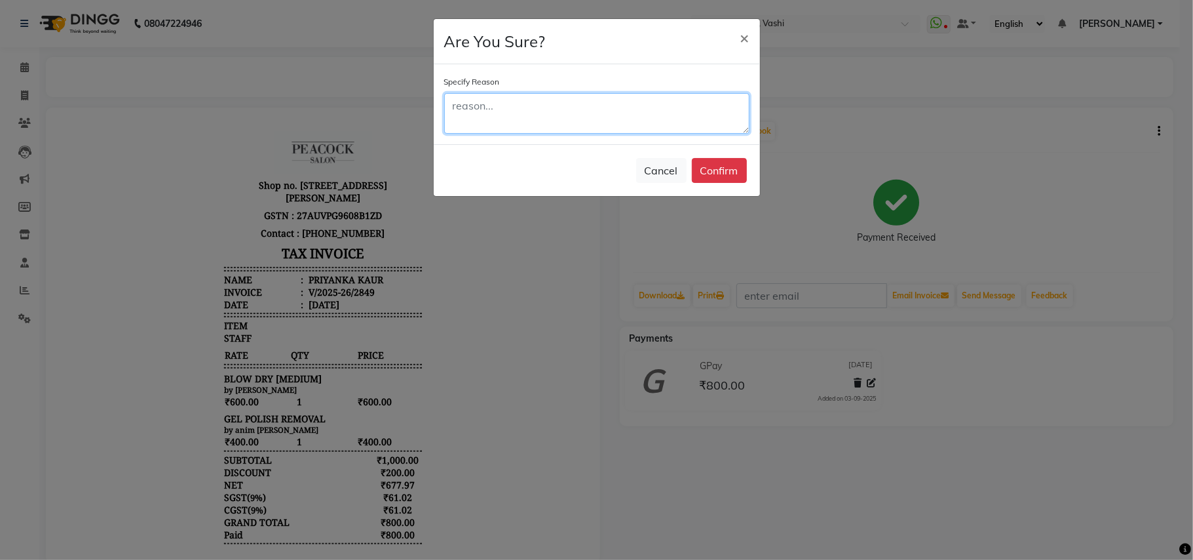
click at [480, 100] on textarea at bounding box center [596, 113] width 305 height 41
type textarea "DOUBLE"
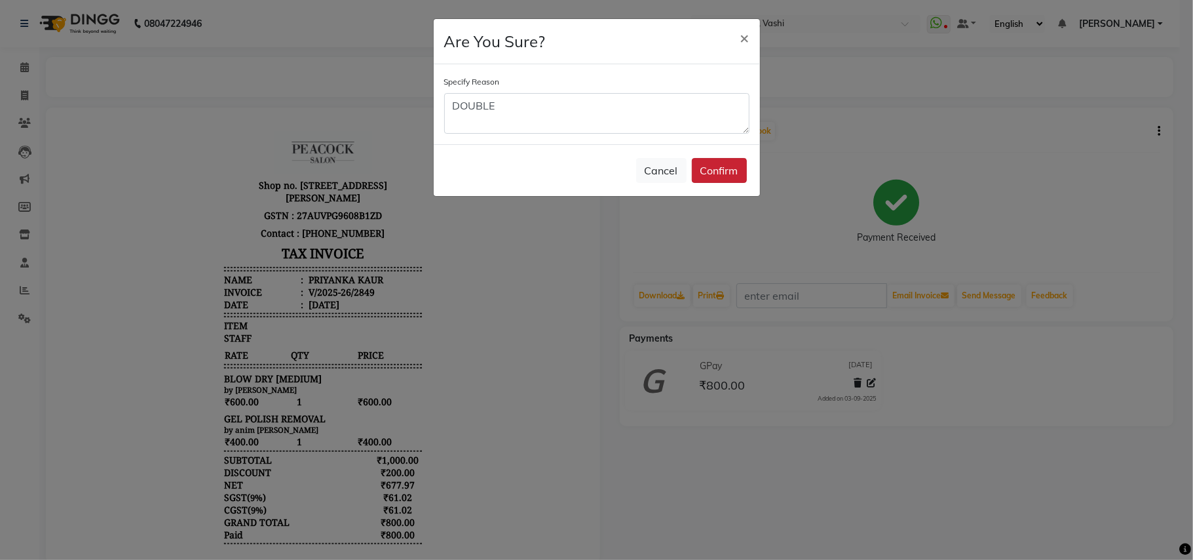
click at [712, 168] on button "Confirm" at bounding box center [719, 170] width 55 height 25
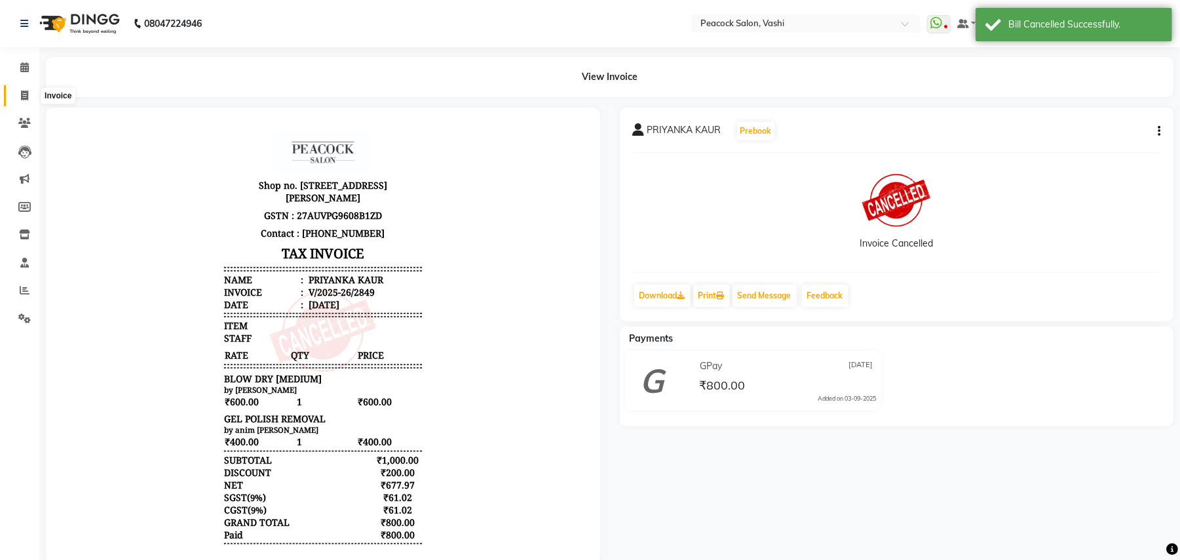
click at [21, 94] on icon at bounding box center [24, 95] width 7 height 10
select select "service"
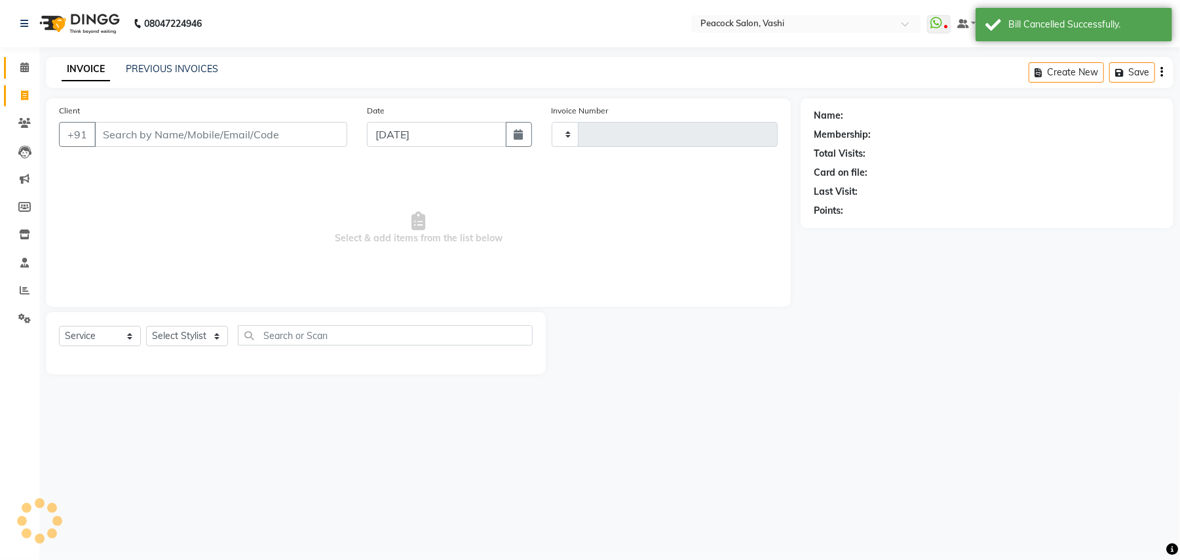
type input "2850"
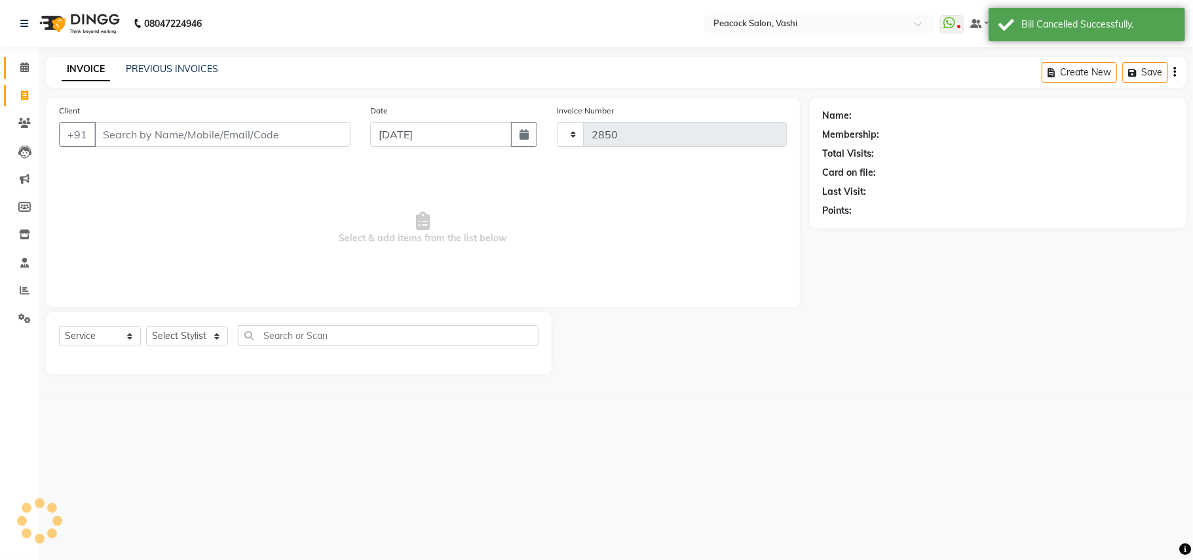
select select "619"
click at [21, 67] on icon at bounding box center [24, 67] width 9 height 10
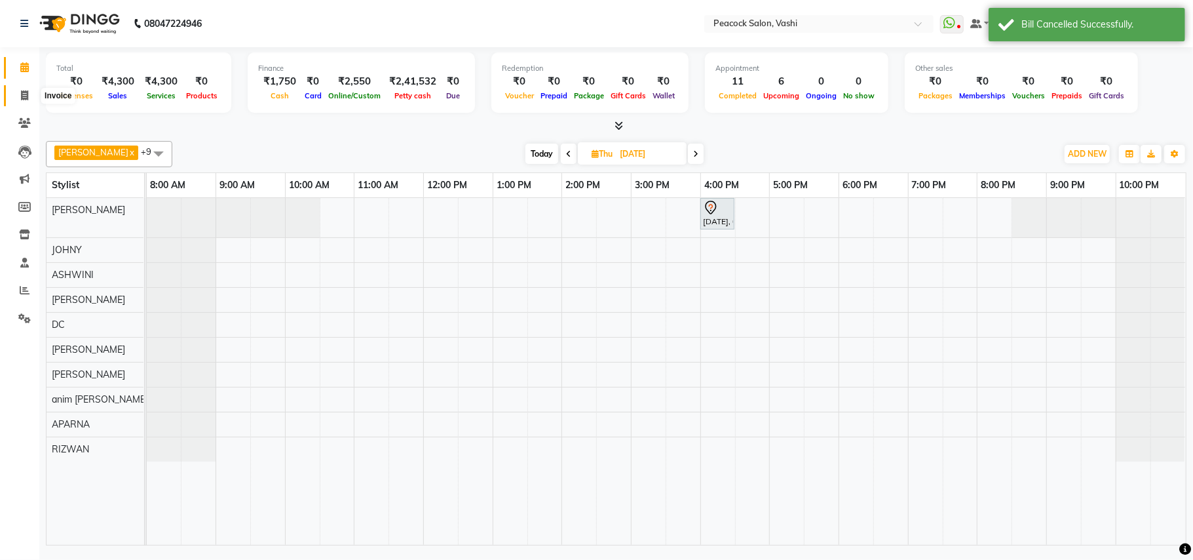
click at [26, 94] on icon at bounding box center [24, 95] width 7 height 10
select select "619"
select select "service"
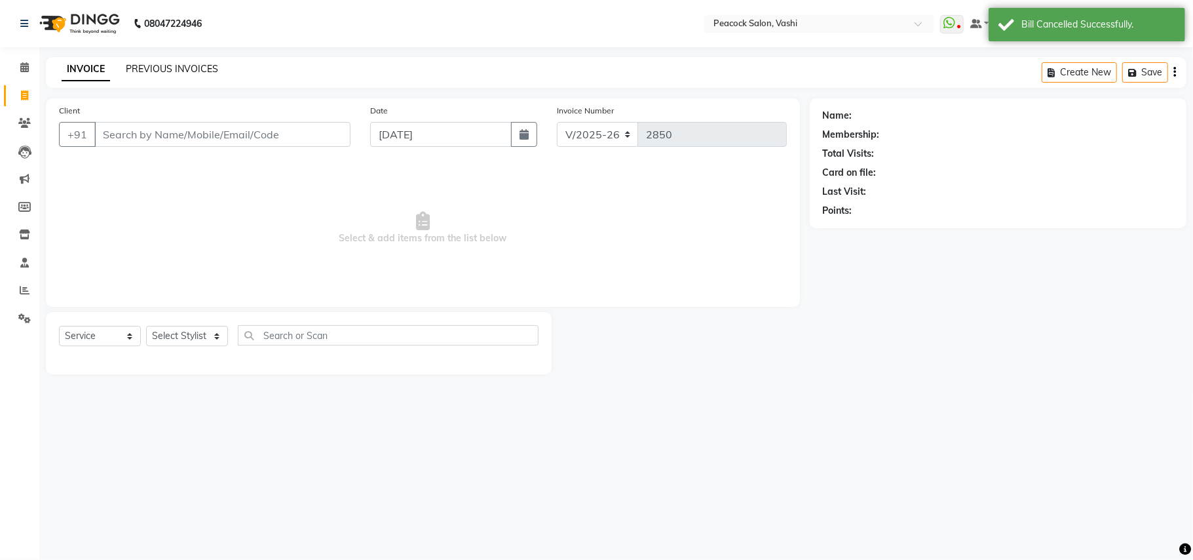
click at [176, 64] on link "PREVIOUS INVOICES" at bounding box center [172, 69] width 92 height 12
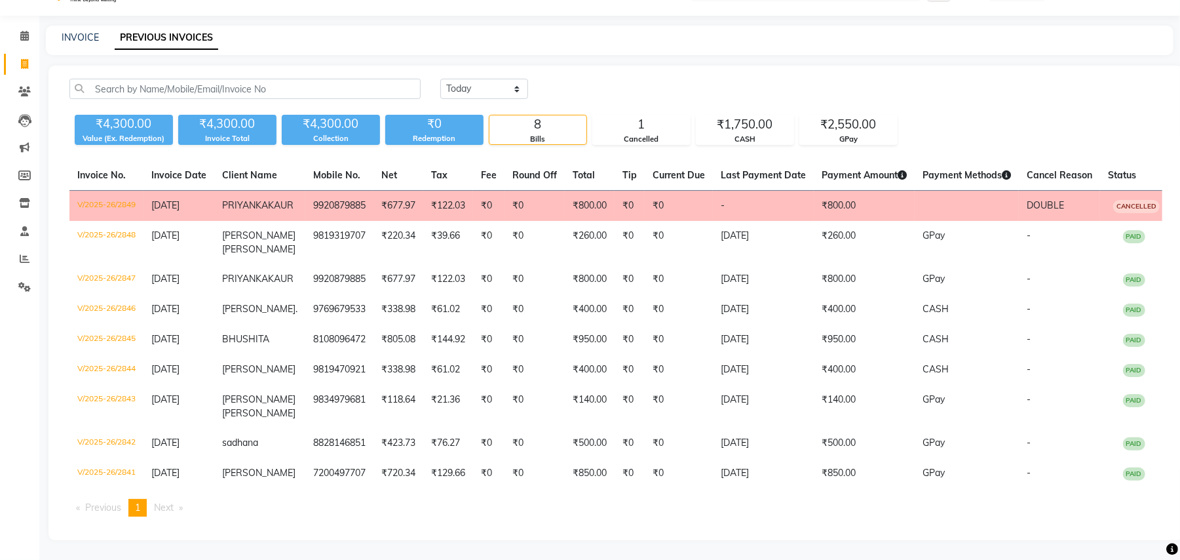
scroll to position [56, 0]
click at [26, 31] on icon at bounding box center [24, 36] width 9 height 10
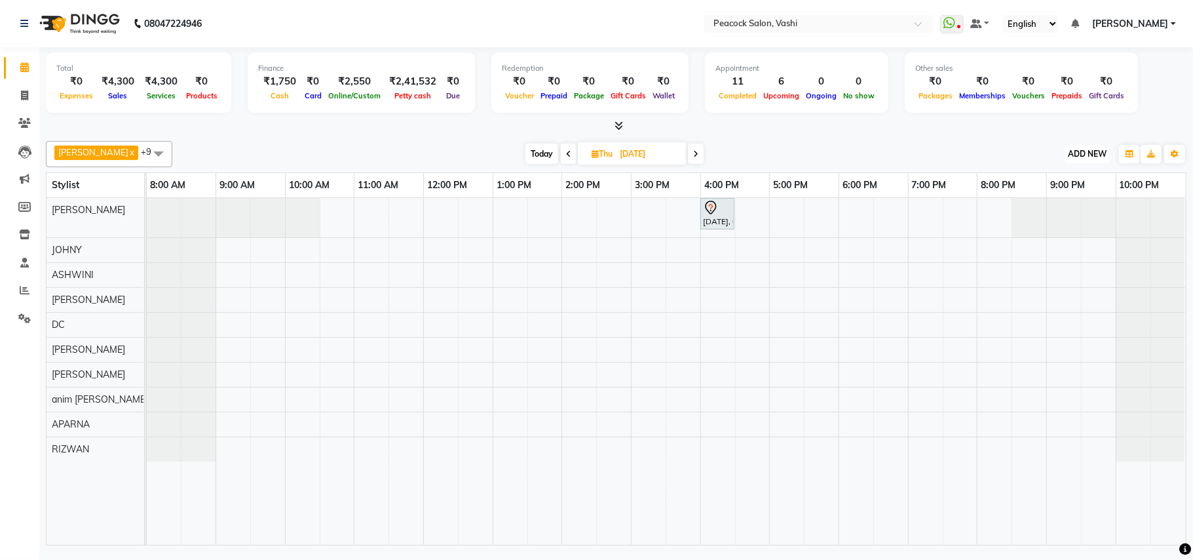
click at [1087, 155] on span "ADD NEW" at bounding box center [1087, 154] width 39 height 10
click at [1058, 214] on link "Add Expense" at bounding box center [1058, 213] width 104 height 17
select select "1"
select select "2142"
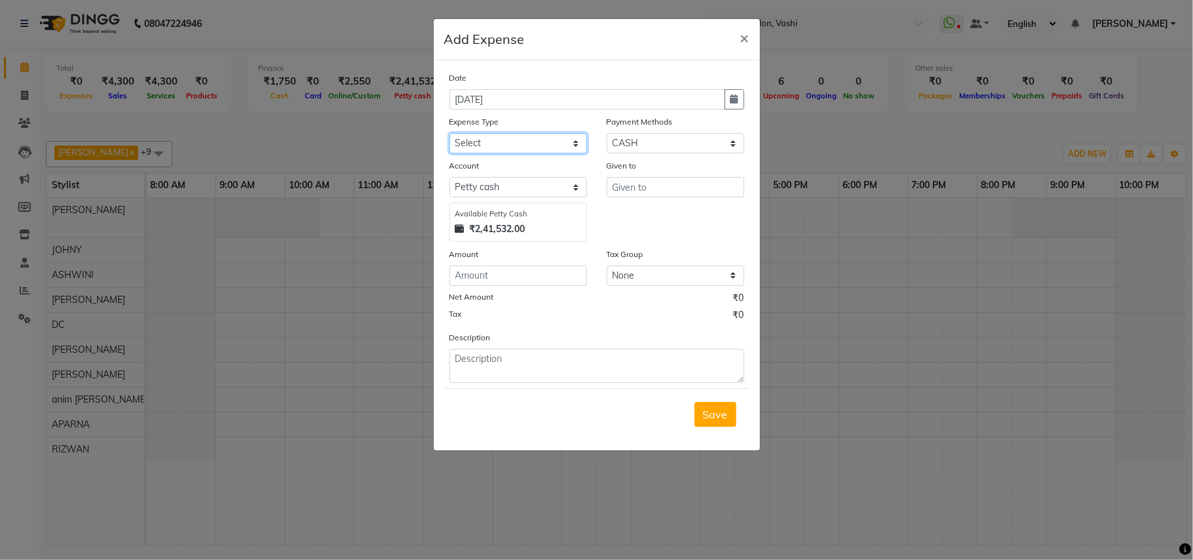
click at [513, 147] on select "Select Advance Salary apmc BANK beauty studio bevarages bonus cable cake Car ma…" at bounding box center [519, 143] width 138 height 20
select select "6154"
click at [450, 133] on select "Select Advance Salary apmc BANK beauty studio bevarages bonus cable cake Car ma…" at bounding box center [519, 143] width 138 height 20
click at [514, 273] on input "number" at bounding box center [519, 275] width 138 height 20
type input "18000"
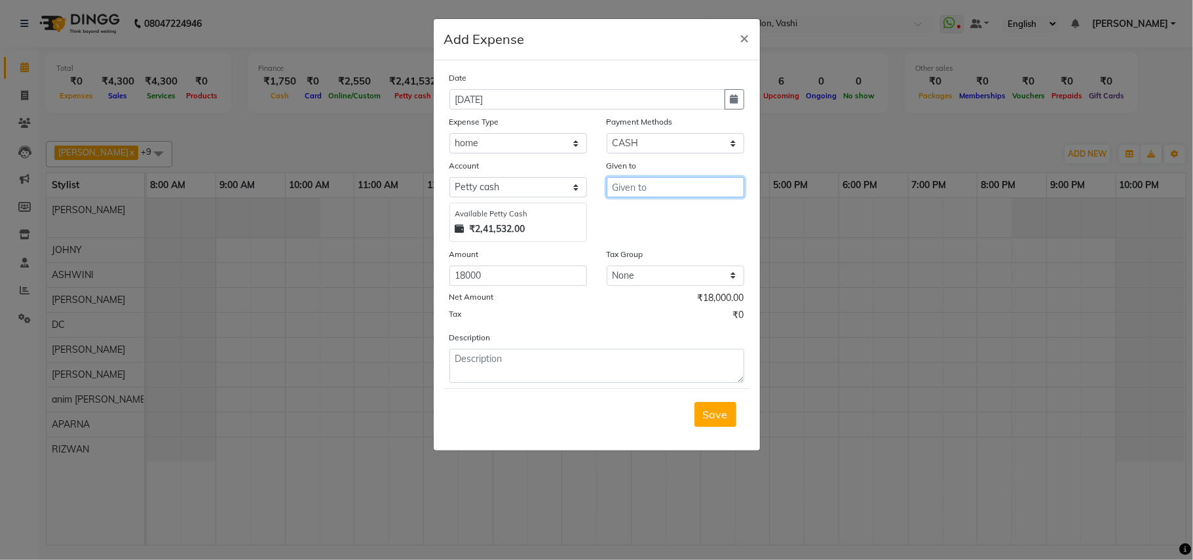
click at [659, 192] on input "text" at bounding box center [676, 187] width 138 height 20
click at [645, 210] on button "D C" at bounding box center [673, 214] width 132 height 21
type input "DC"
click at [716, 415] on span "Save" at bounding box center [715, 414] width 25 height 13
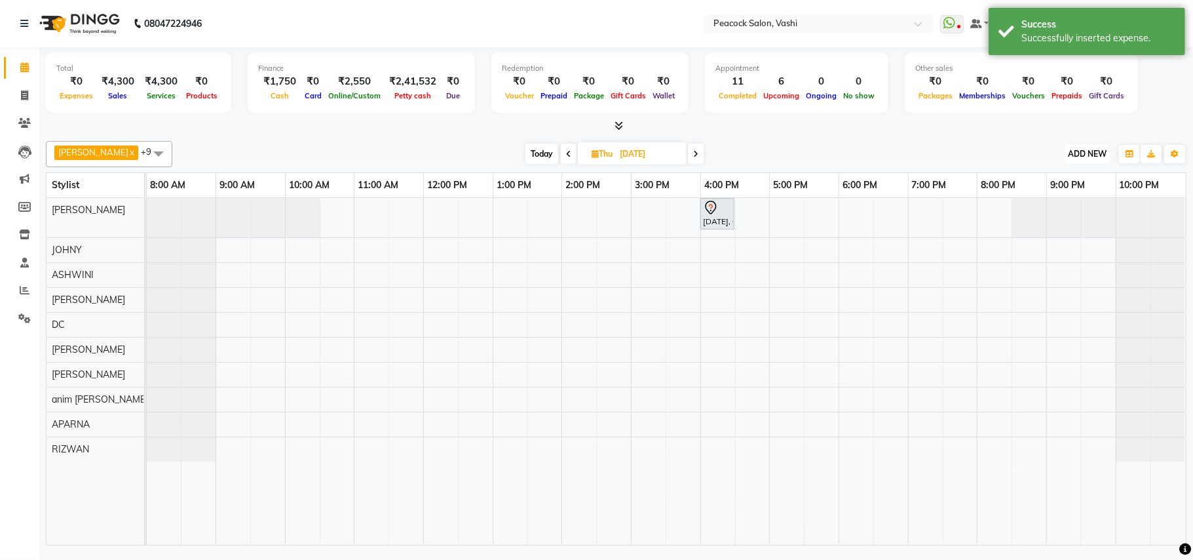
click at [1093, 152] on span "ADD NEW" at bounding box center [1087, 154] width 39 height 10
click at [1052, 215] on link "Add Expense" at bounding box center [1058, 213] width 104 height 17
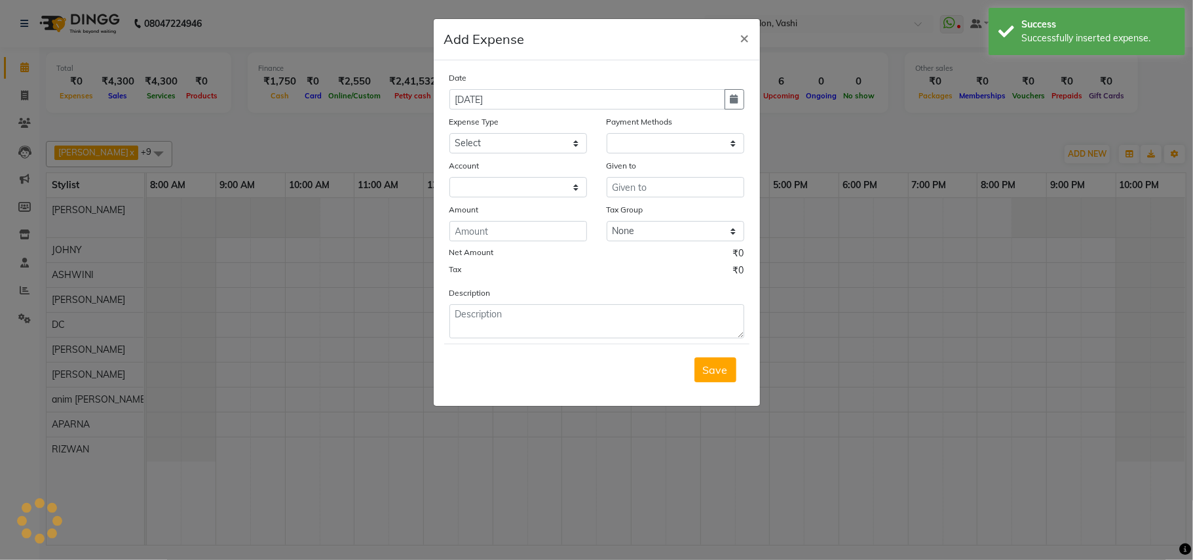
select select "1"
select select "2142"
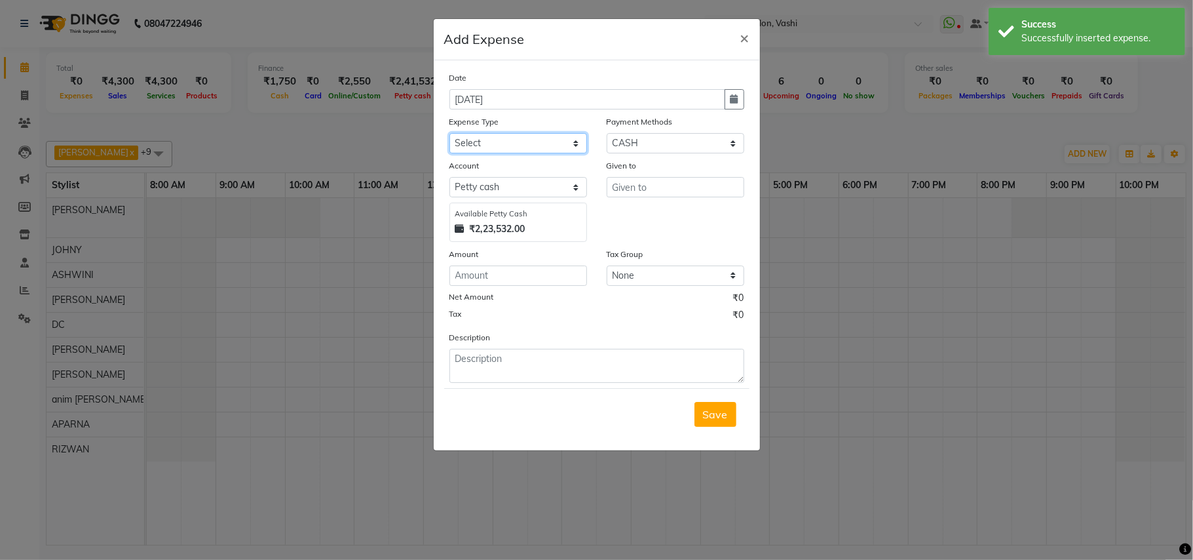
click at [503, 140] on select "Select Advance Salary apmc BANK beauty studio bevarages bonus cable cake Car ma…" at bounding box center [519, 143] width 138 height 20
select select "6162"
click at [450, 133] on select "Select Advance Salary apmc BANK beauty studio bevarages bonus cable cake Car ma…" at bounding box center [519, 143] width 138 height 20
click at [506, 276] on input "number" at bounding box center [519, 275] width 138 height 20
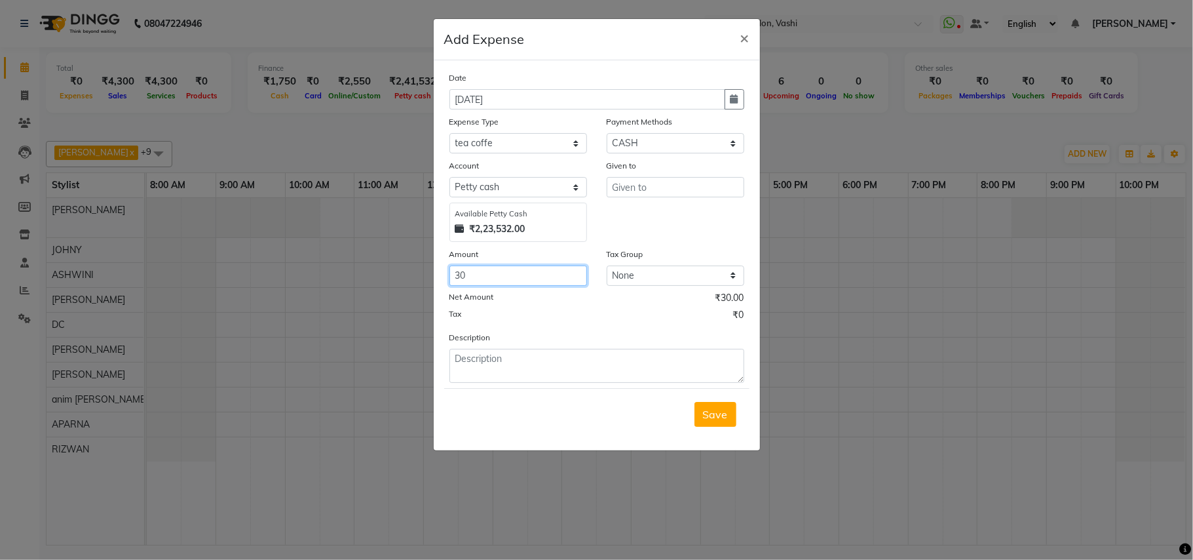
type input "30"
click at [644, 182] on input "text" at bounding box center [676, 187] width 138 height 20
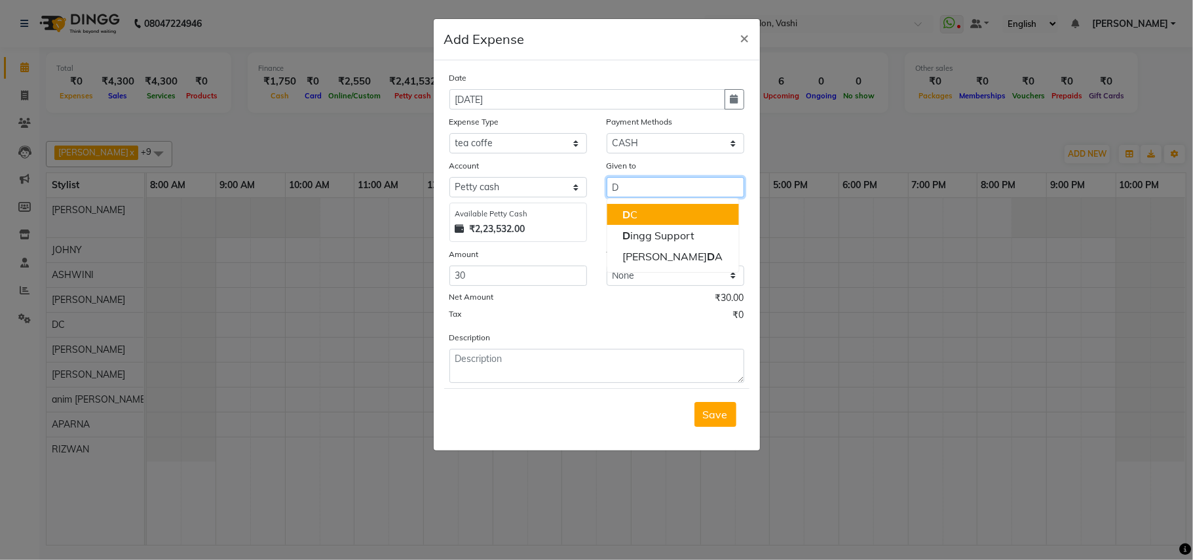
click at [625, 218] on span "D" at bounding box center [627, 214] width 8 height 13
type input "DC"
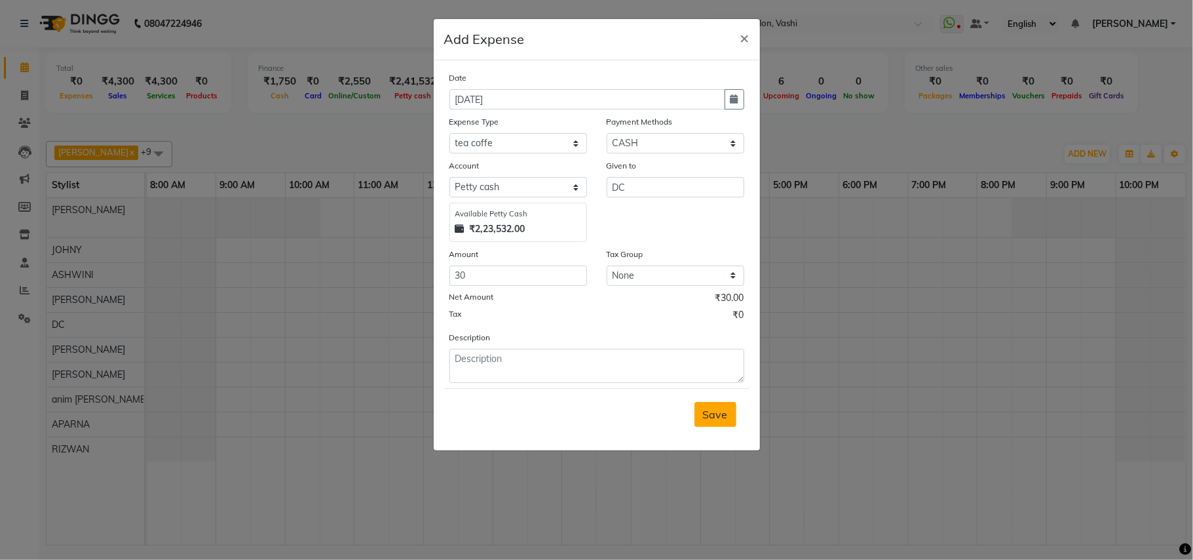
click at [722, 418] on span "Save" at bounding box center [715, 414] width 25 height 13
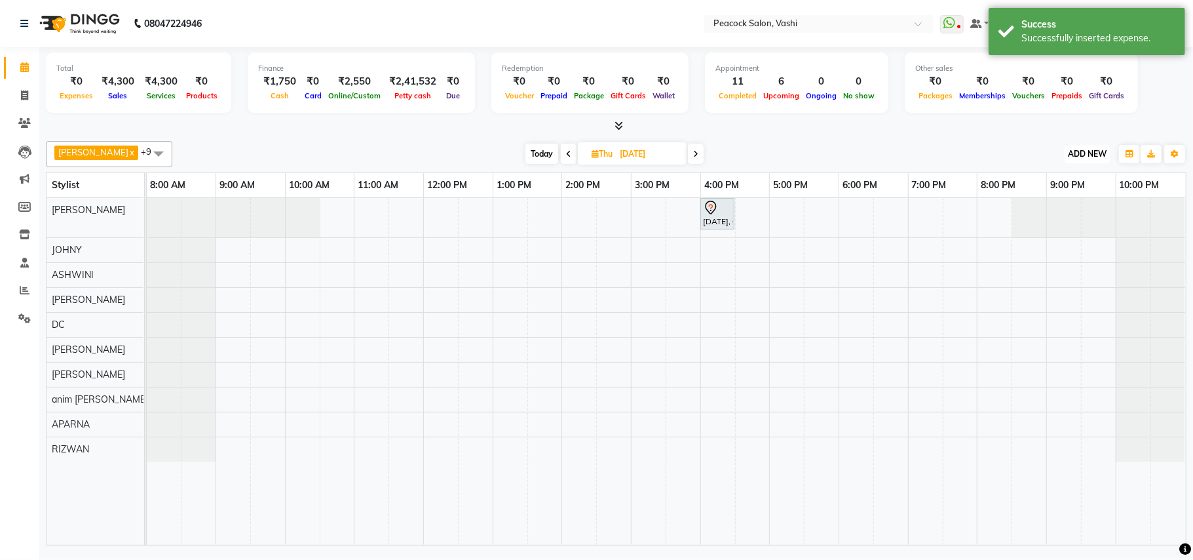
click at [1098, 153] on span "ADD NEW" at bounding box center [1087, 154] width 39 height 10
click at [1068, 213] on link "Add Expense" at bounding box center [1058, 213] width 104 height 17
select select "1"
select select "2142"
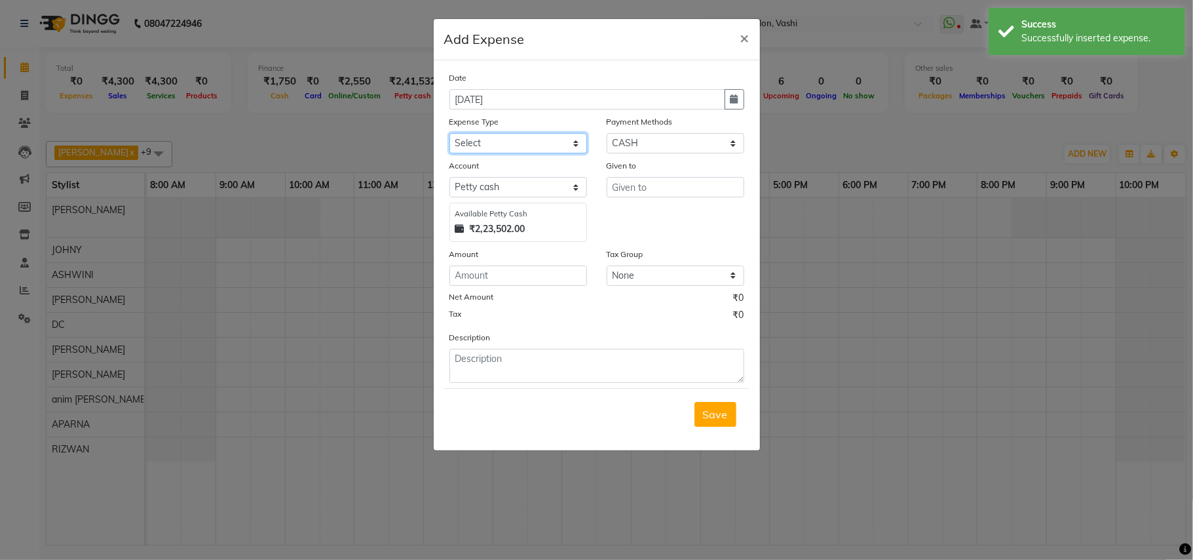
click at [516, 148] on select "Select Advance Salary apmc BANK beauty studio bevarages bonus cable cake Car ma…" at bounding box center [519, 143] width 138 height 20
select select "6238"
click at [450, 133] on select "Select Advance Salary apmc BANK beauty studio bevarages bonus cable cake Car ma…" at bounding box center [519, 143] width 138 height 20
click at [528, 269] on input "number" at bounding box center [519, 275] width 138 height 20
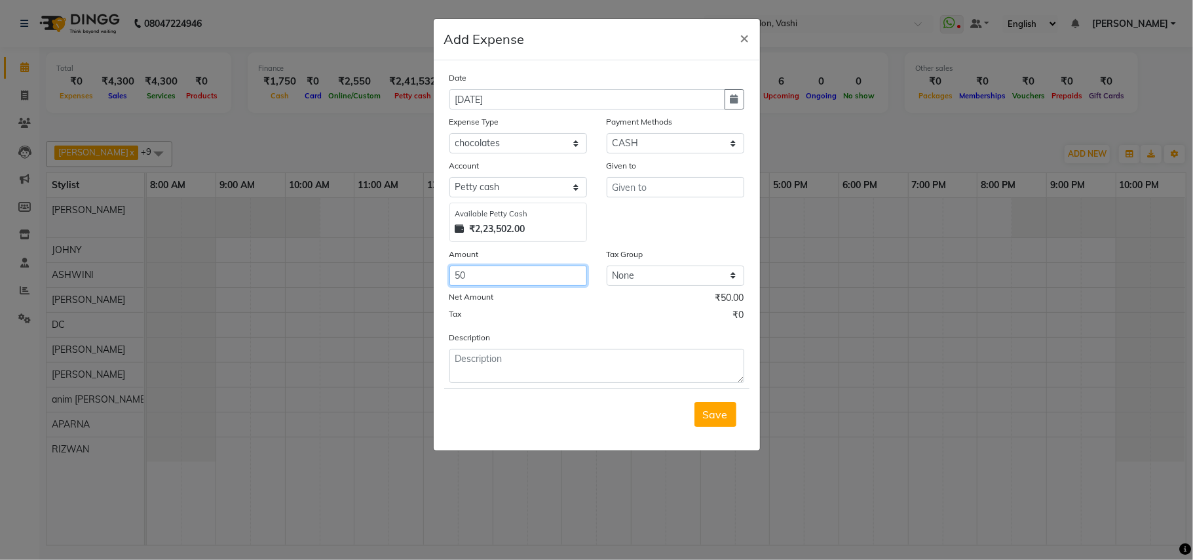
type input "50"
click at [659, 187] on input "text" at bounding box center [676, 187] width 138 height 20
click at [641, 216] on button "DC" at bounding box center [659, 214] width 104 height 21
type input "DC"
click at [722, 420] on button "Save" at bounding box center [716, 414] width 42 height 25
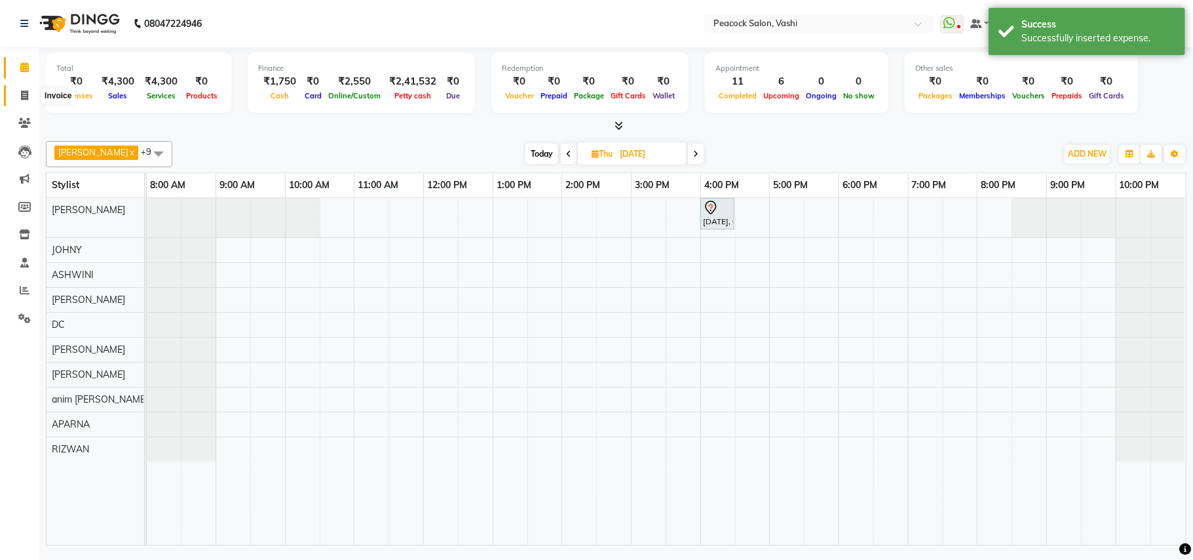
click at [21, 92] on icon at bounding box center [24, 95] width 7 height 10
select select "service"
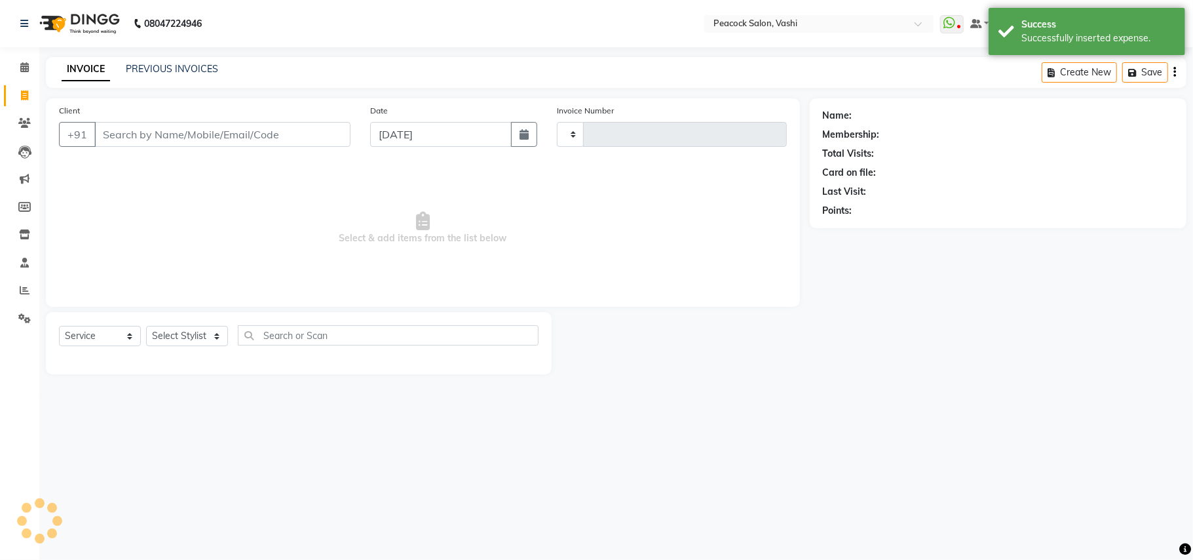
type input "2850"
select select "619"
click at [24, 66] on icon at bounding box center [24, 67] width 9 height 10
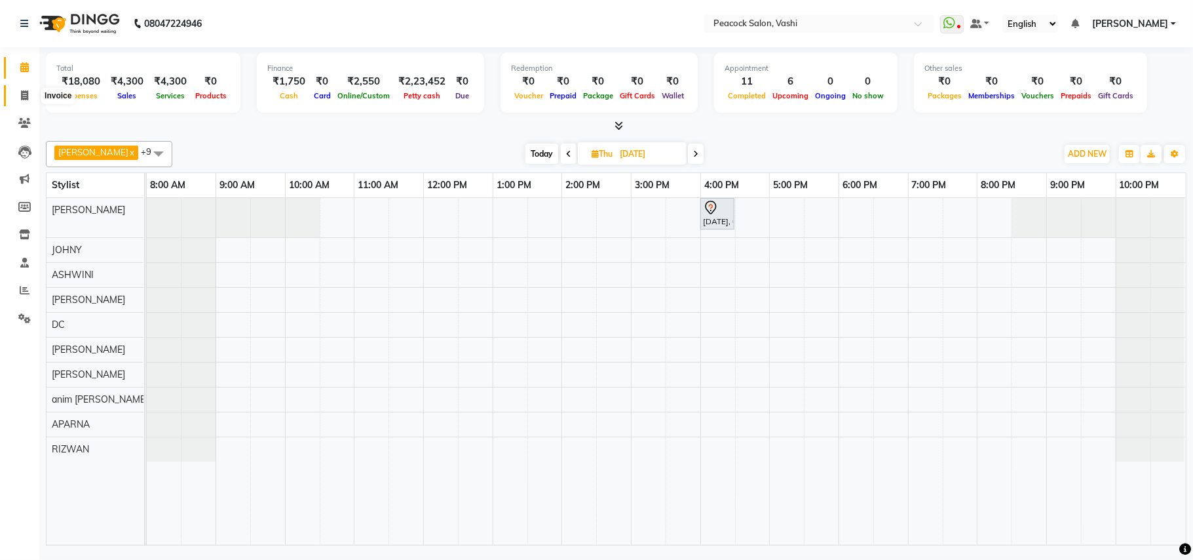
click at [25, 93] on icon at bounding box center [24, 95] width 7 height 10
select select "service"
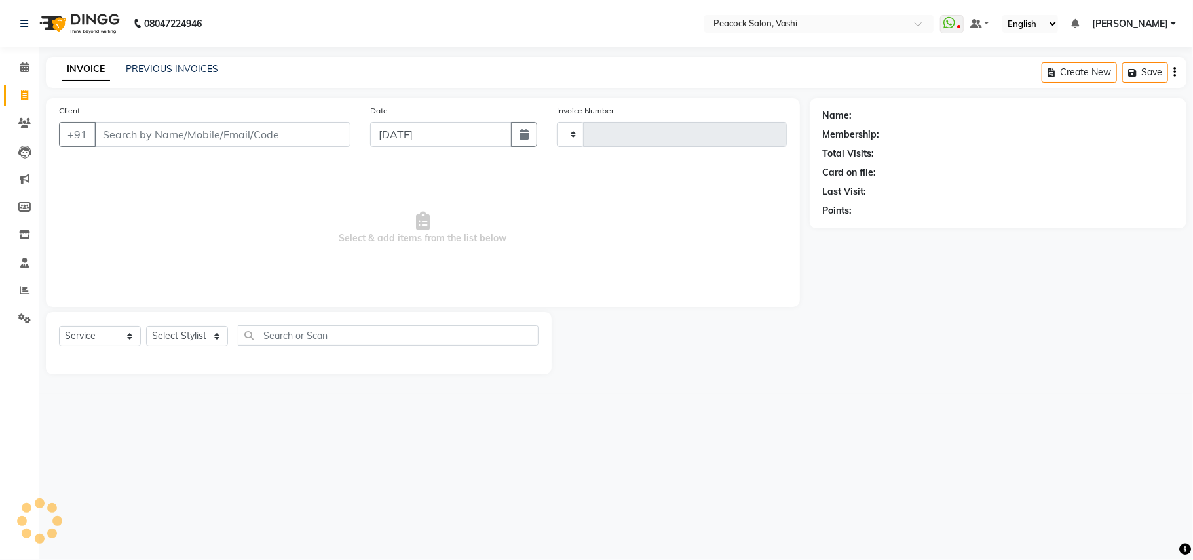
type input "2850"
select select "619"
click at [24, 67] on icon at bounding box center [24, 67] width 9 height 10
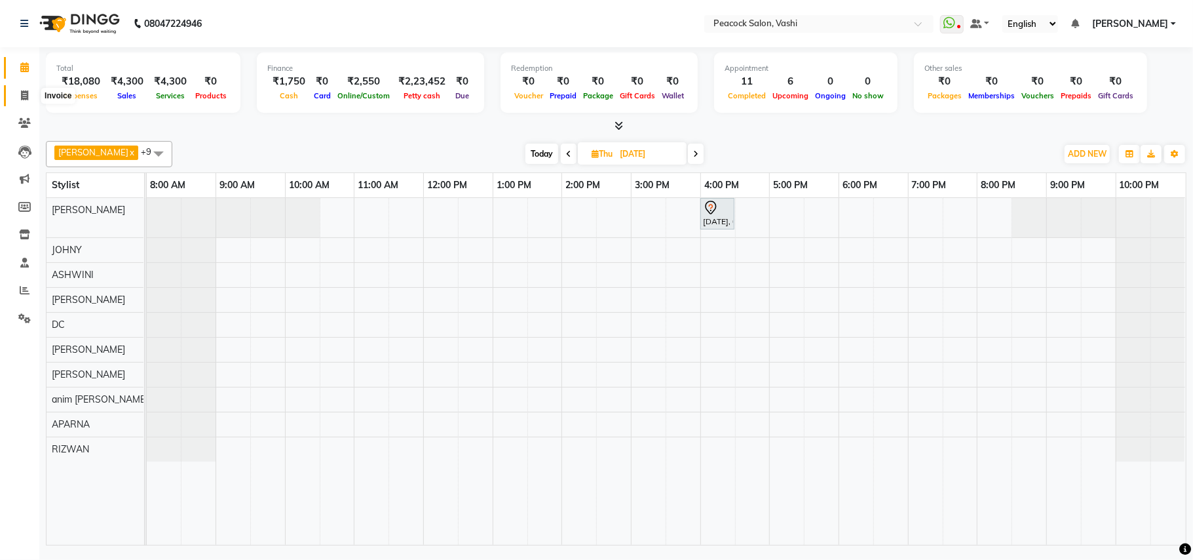
click at [24, 94] on icon at bounding box center [24, 95] width 7 height 10
select select "service"
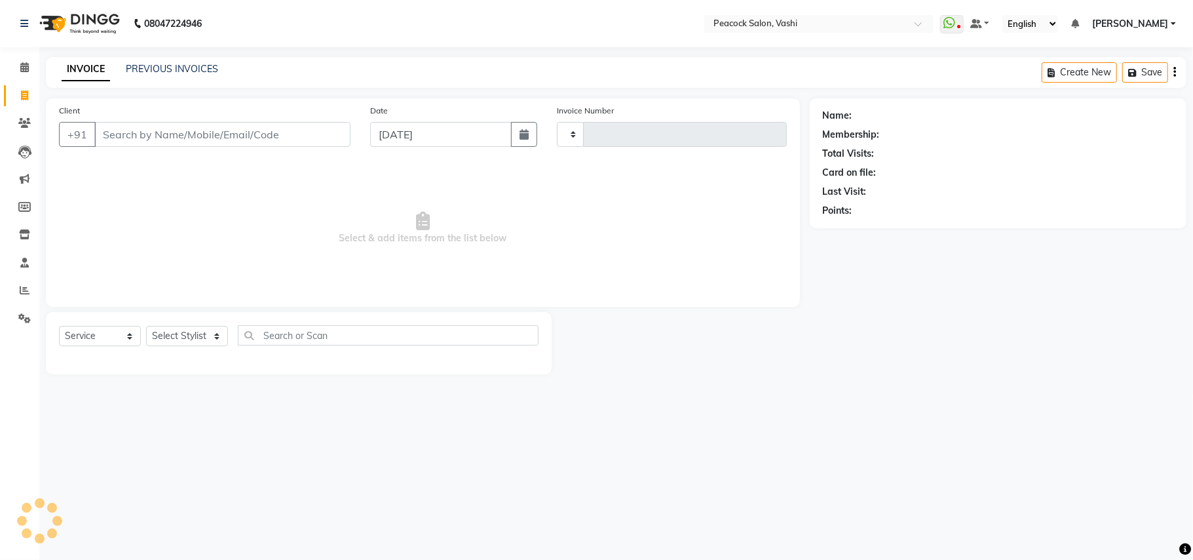
type input "2850"
select select "619"
click at [190, 64] on link "PREVIOUS INVOICES" at bounding box center [172, 69] width 92 height 12
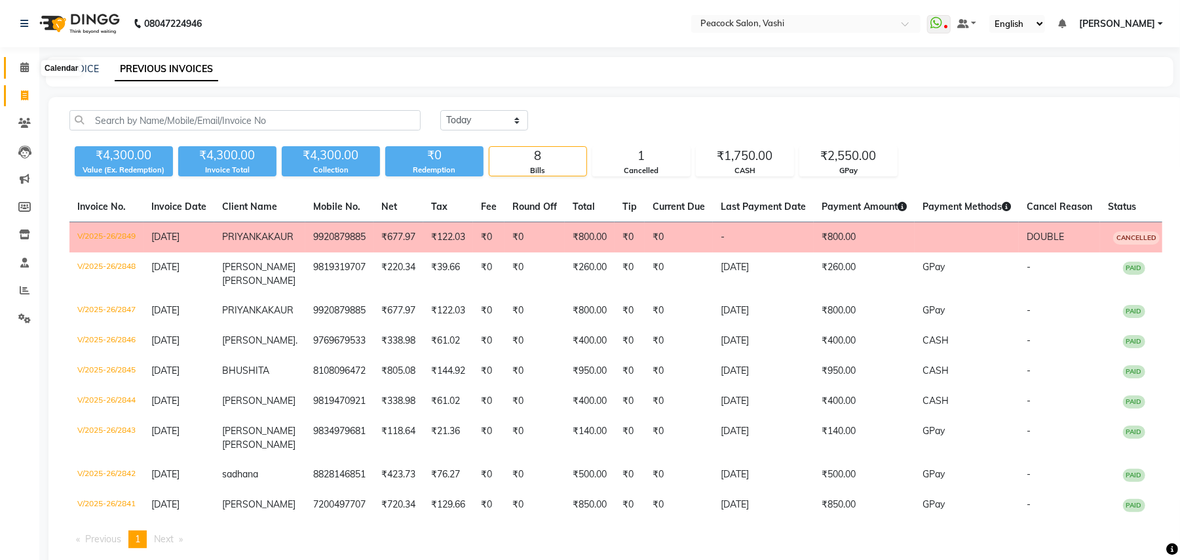
click at [27, 64] on icon at bounding box center [24, 67] width 9 height 10
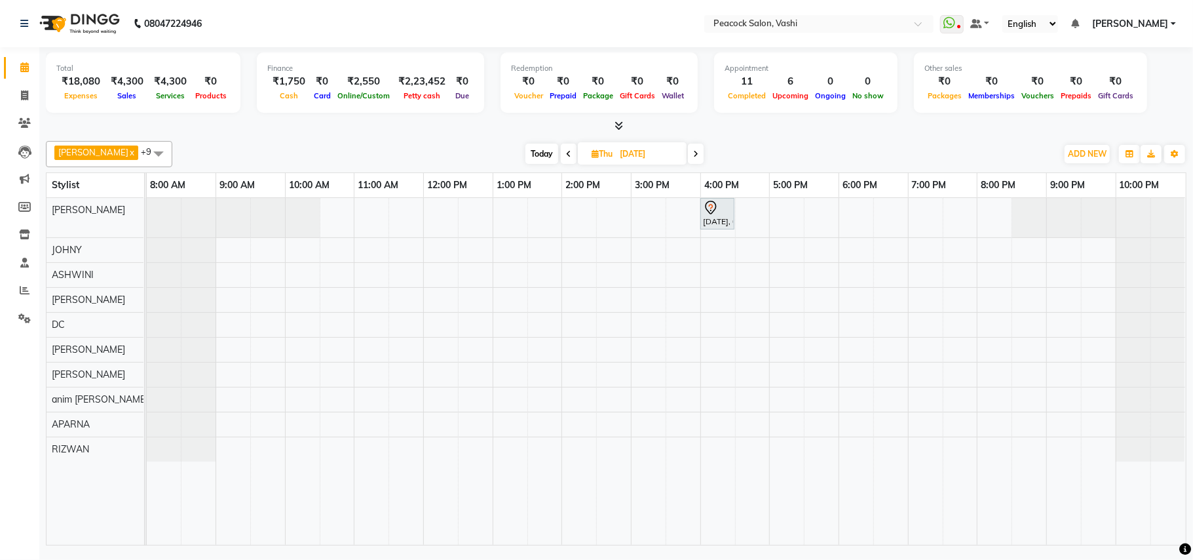
click at [621, 123] on icon at bounding box center [619, 126] width 9 height 10
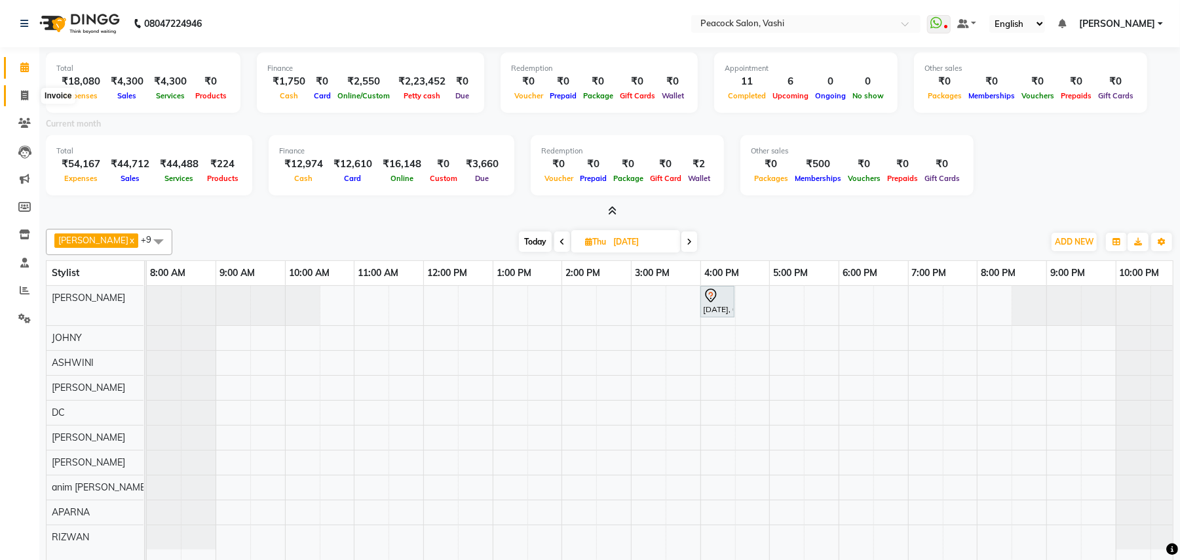
click at [26, 92] on icon at bounding box center [24, 95] width 7 height 10
select select "service"
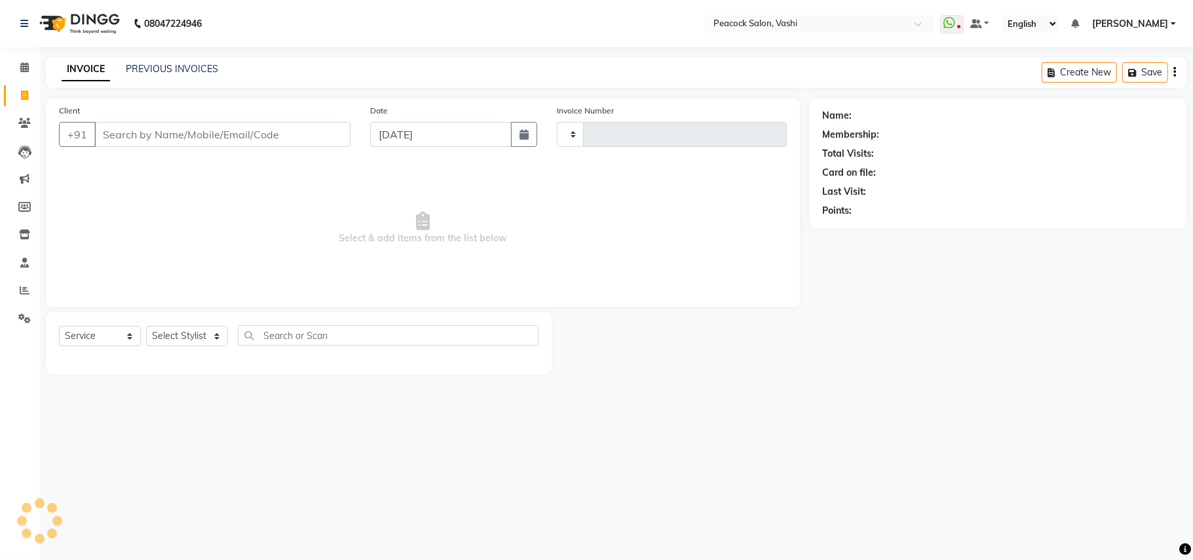
type input "2850"
select select "619"
click at [24, 239] on icon at bounding box center [24, 234] width 11 height 10
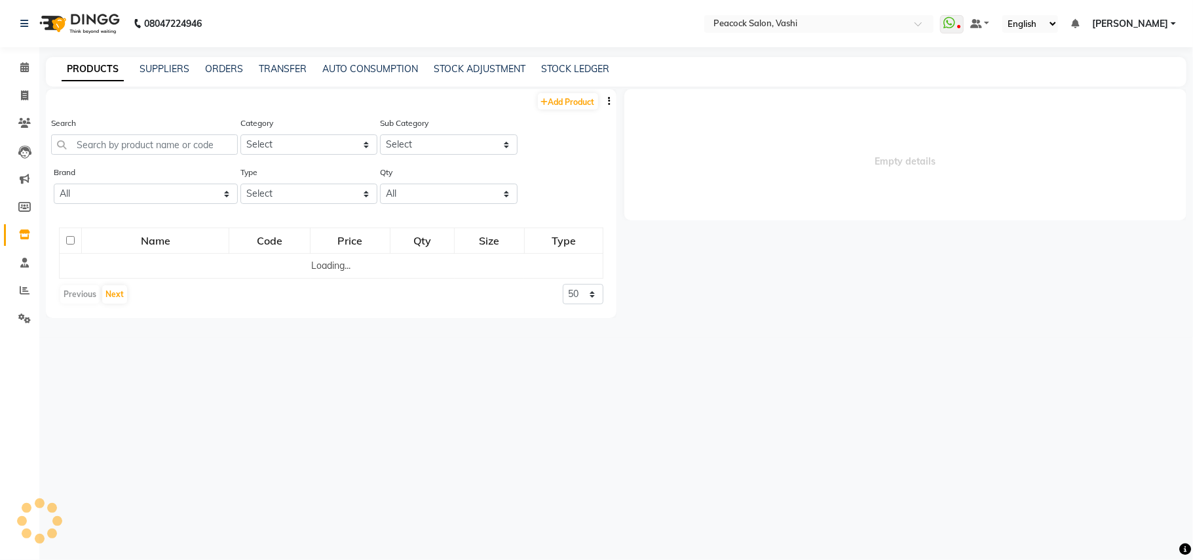
select select
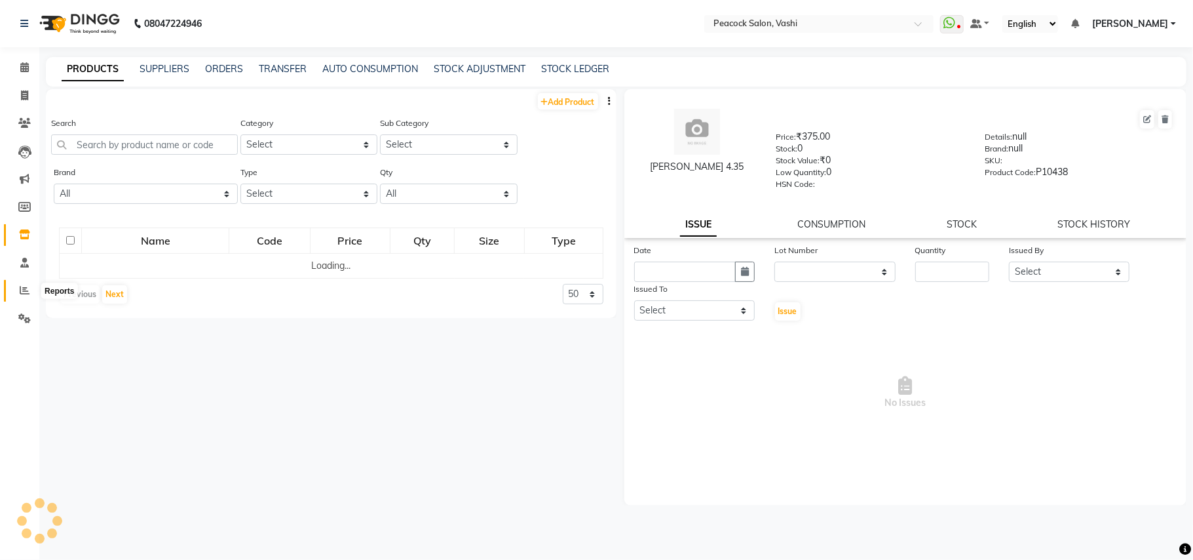
click at [27, 286] on icon at bounding box center [25, 290] width 10 height 10
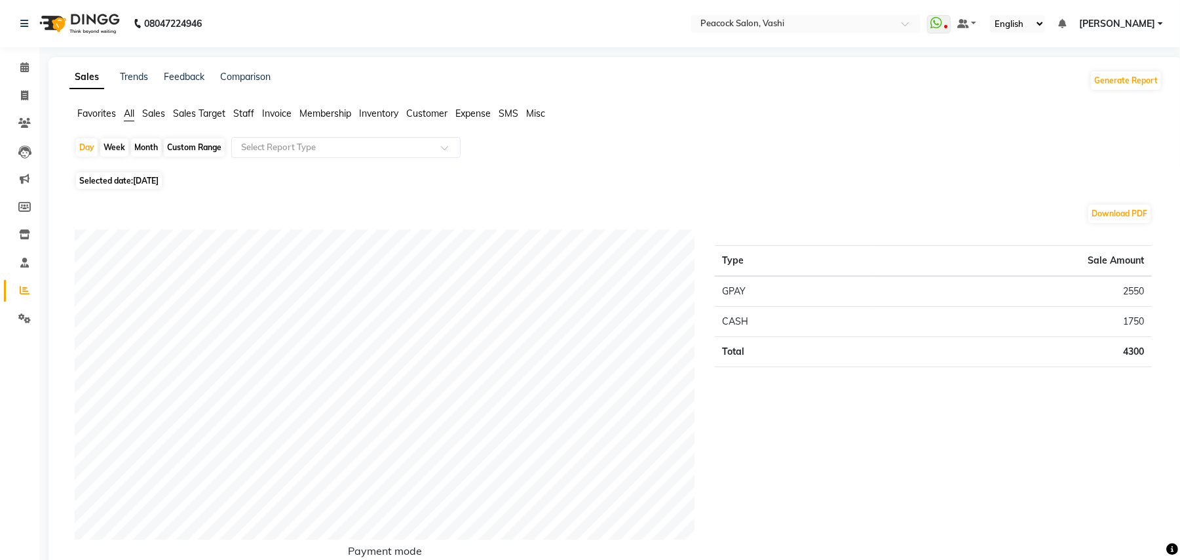
click at [144, 145] on div "Month" at bounding box center [146, 147] width 30 height 18
select select "9"
select select "2025"
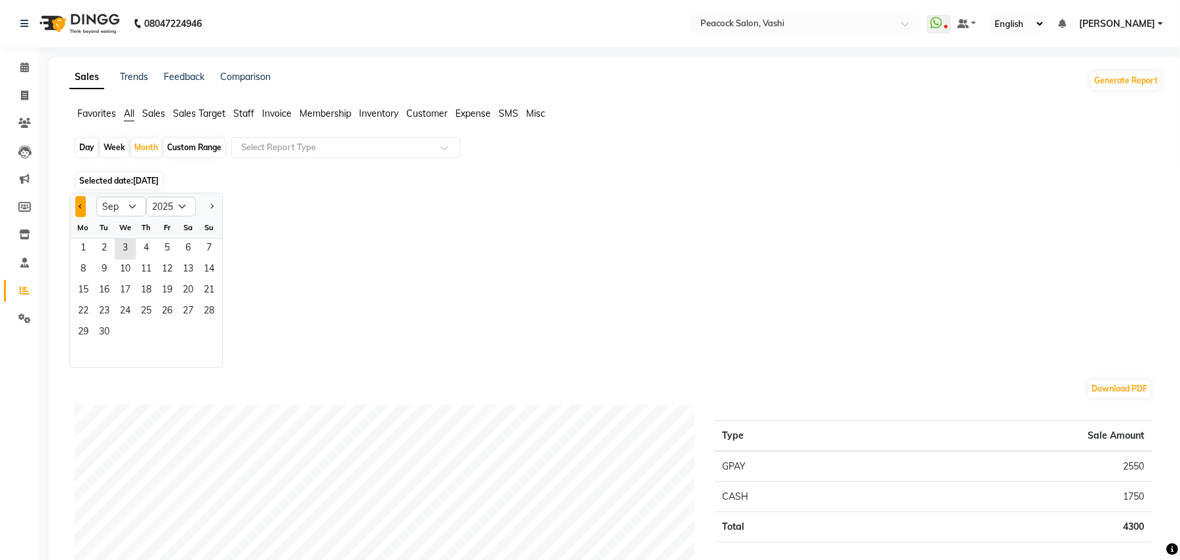
click at [82, 207] on span "Previous month" at bounding box center [81, 205] width 5 height 5
select select "7"
click at [106, 244] on span "1" at bounding box center [104, 249] width 21 height 21
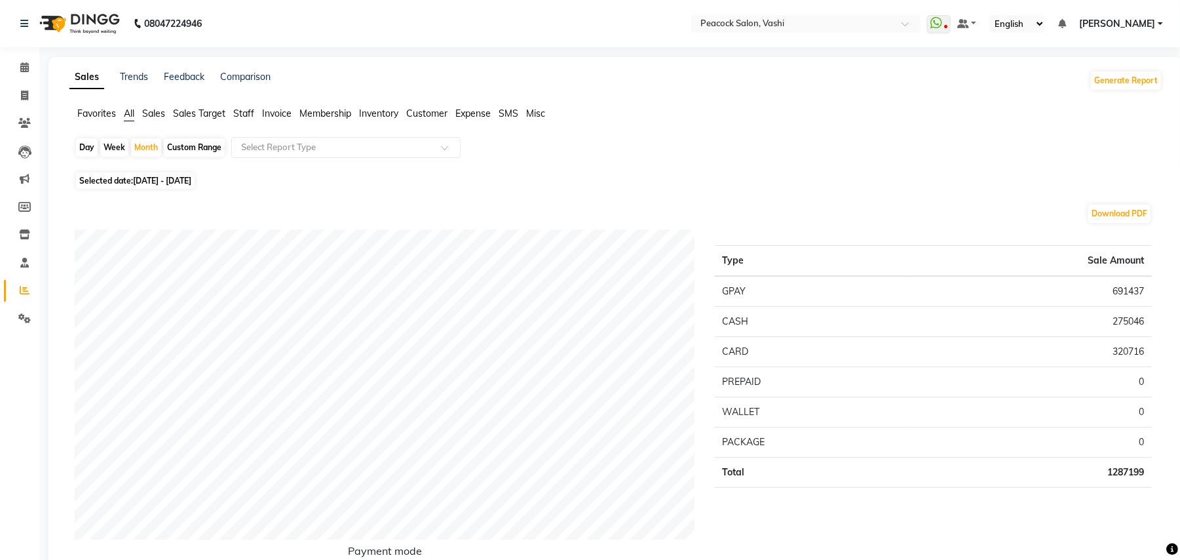
click at [471, 113] on span "Expense" at bounding box center [472, 113] width 35 height 12
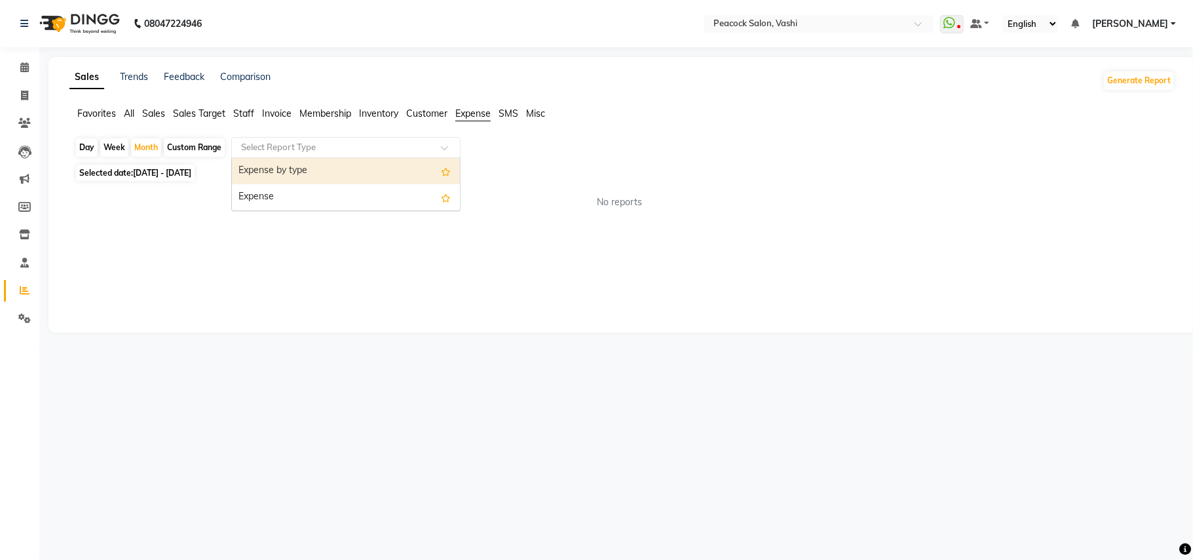
click at [350, 153] on input "text" at bounding box center [333, 147] width 189 height 13
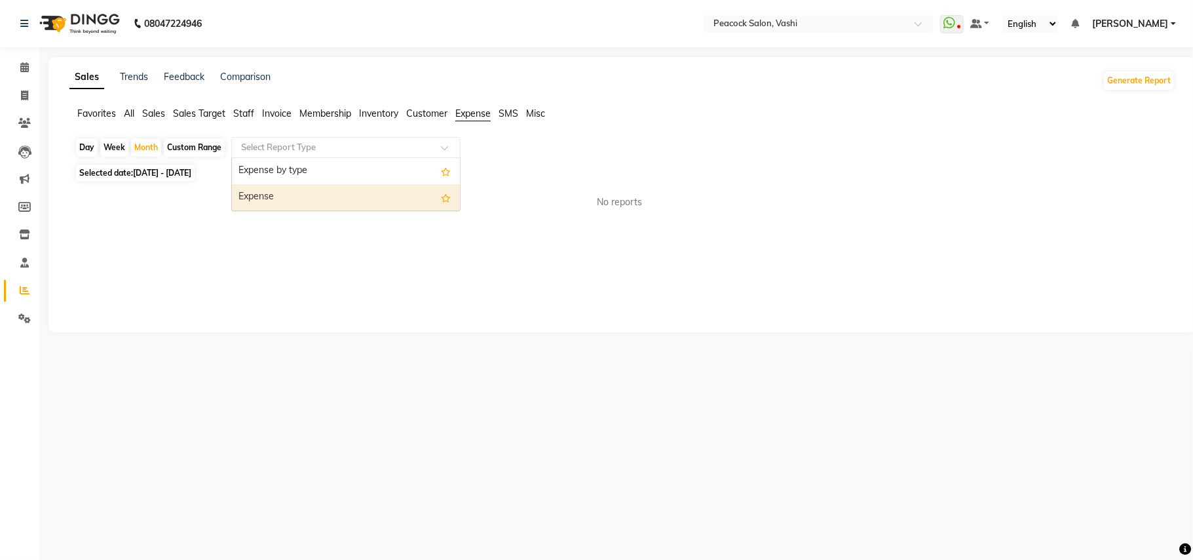
click at [270, 193] on div "Expense" at bounding box center [346, 197] width 228 height 26
select select "filtered_report"
select select "pdf"
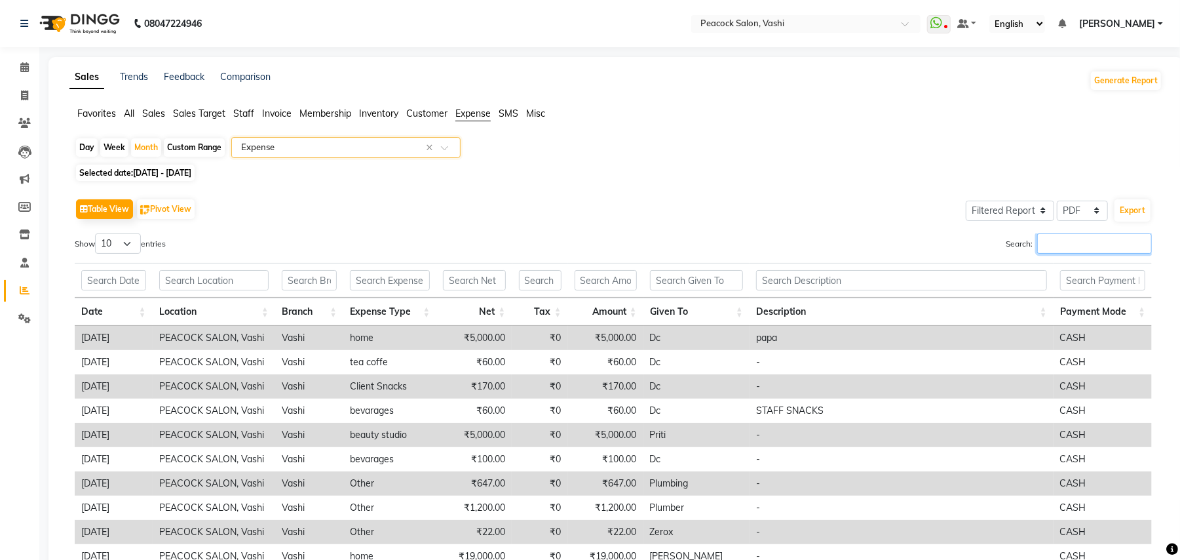
click at [1070, 252] on input "Search:" at bounding box center [1094, 243] width 115 height 20
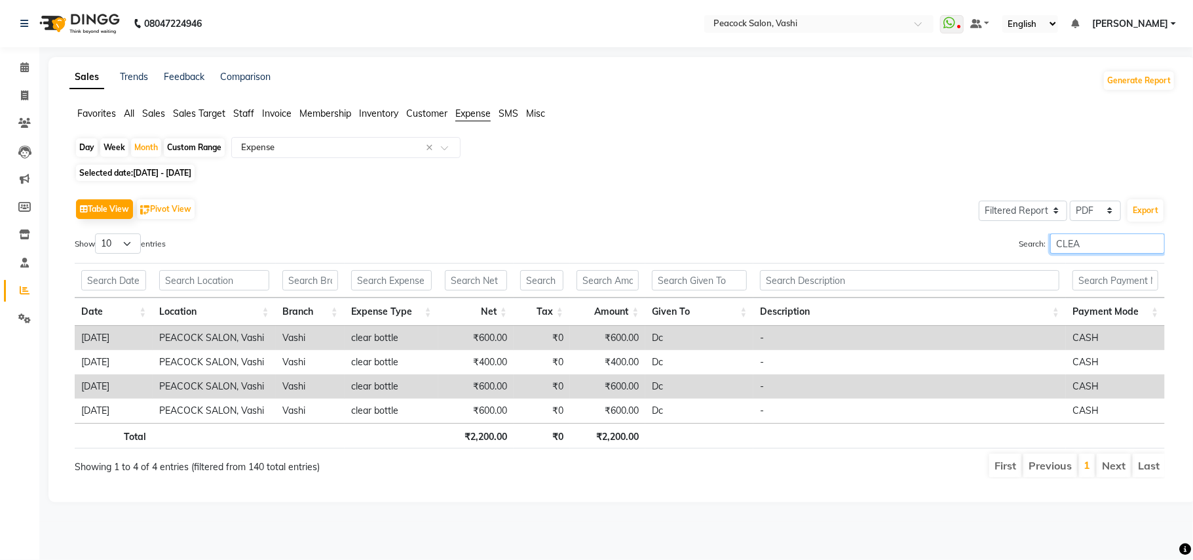
type input "CLEA"
click at [169, 172] on span "01-07-2025 - 31-07-2025" at bounding box center [162, 173] width 58 height 10
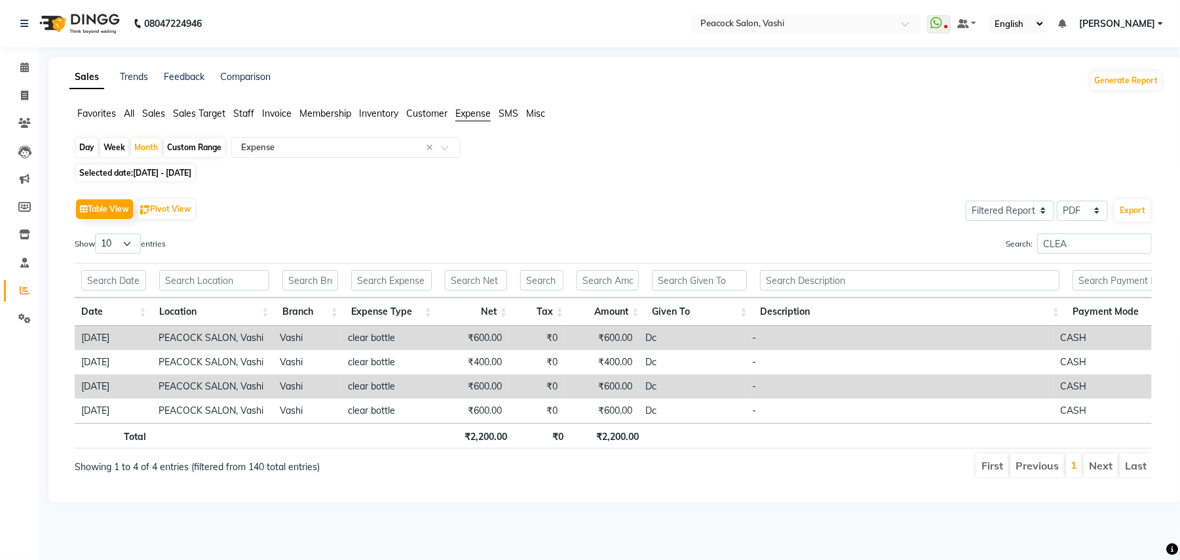
select select "7"
select select "2025"
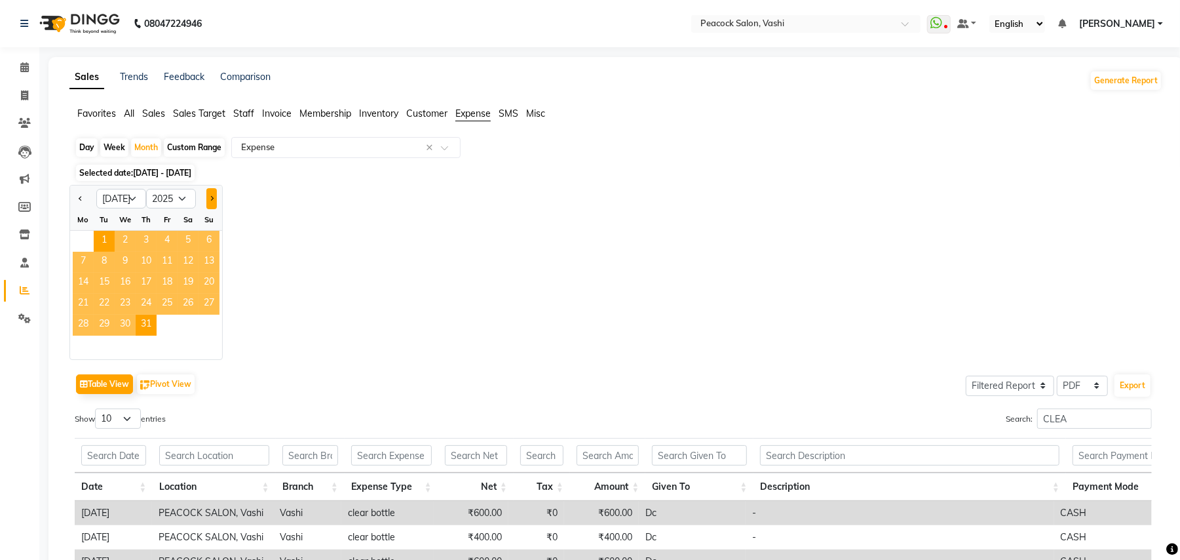
click at [210, 197] on span "Next month" at bounding box center [211, 198] width 5 height 5
select select "8"
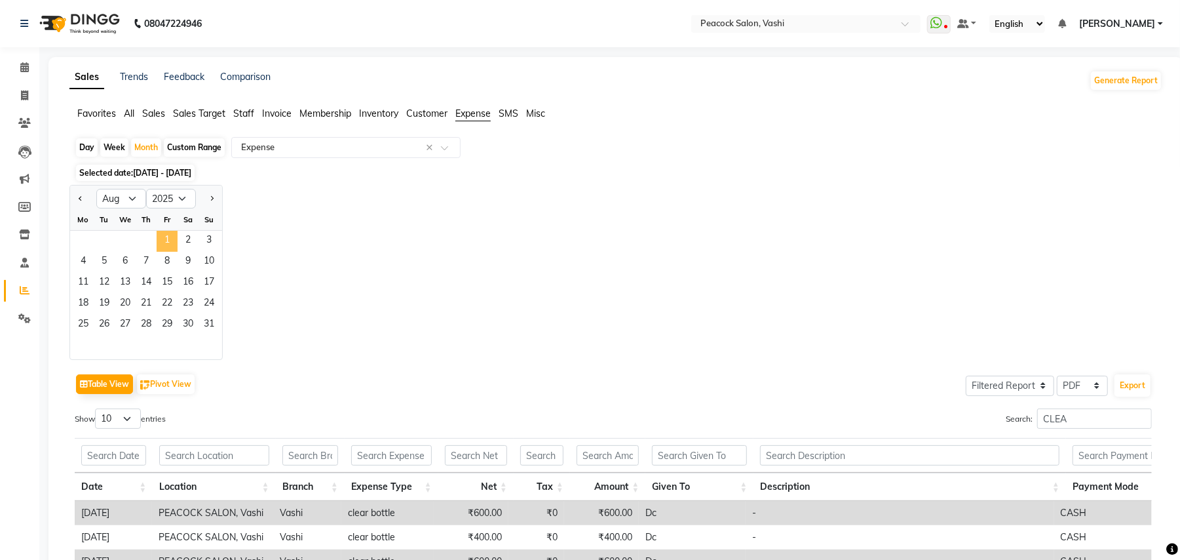
click at [164, 242] on span "1" at bounding box center [167, 241] width 21 height 21
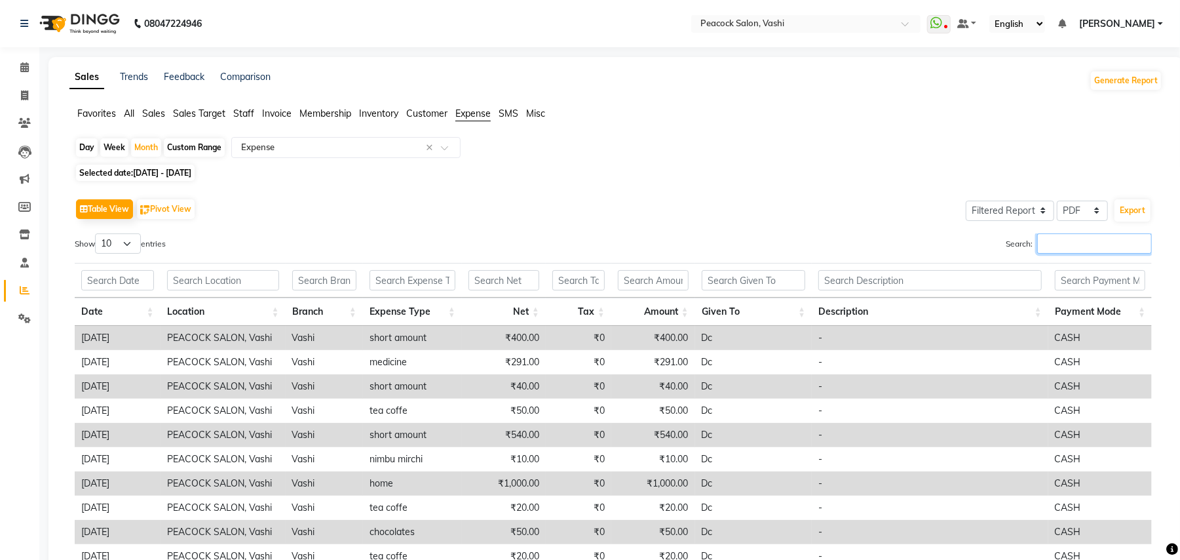
click at [1072, 236] on input "Search:" at bounding box center [1094, 243] width 115 height 20
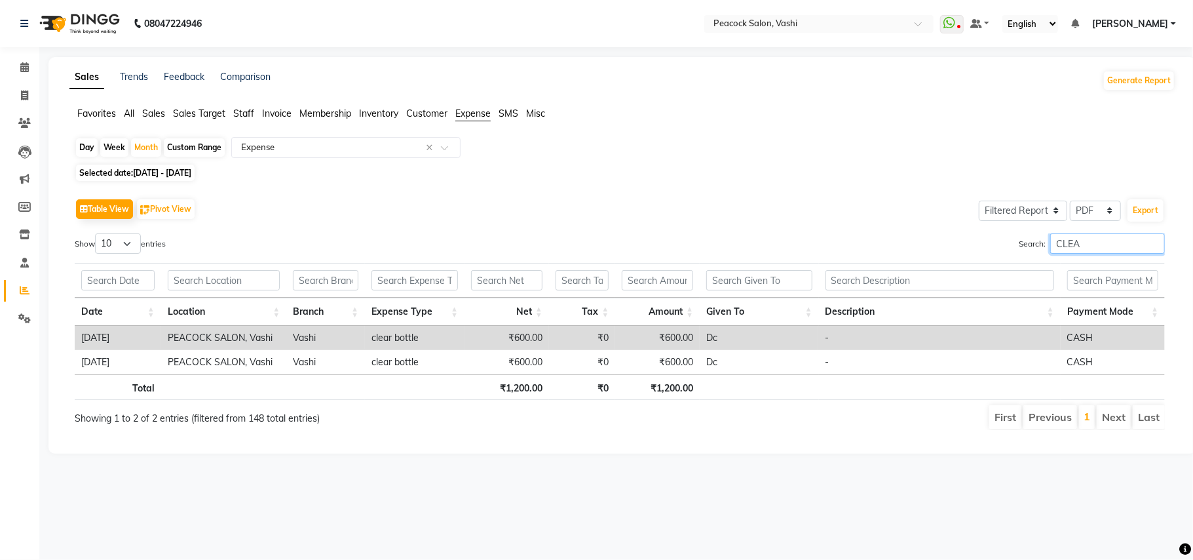
click at [1096, 241] on input "CLEA" at bounding box center [1108, 243] width 115 height 20
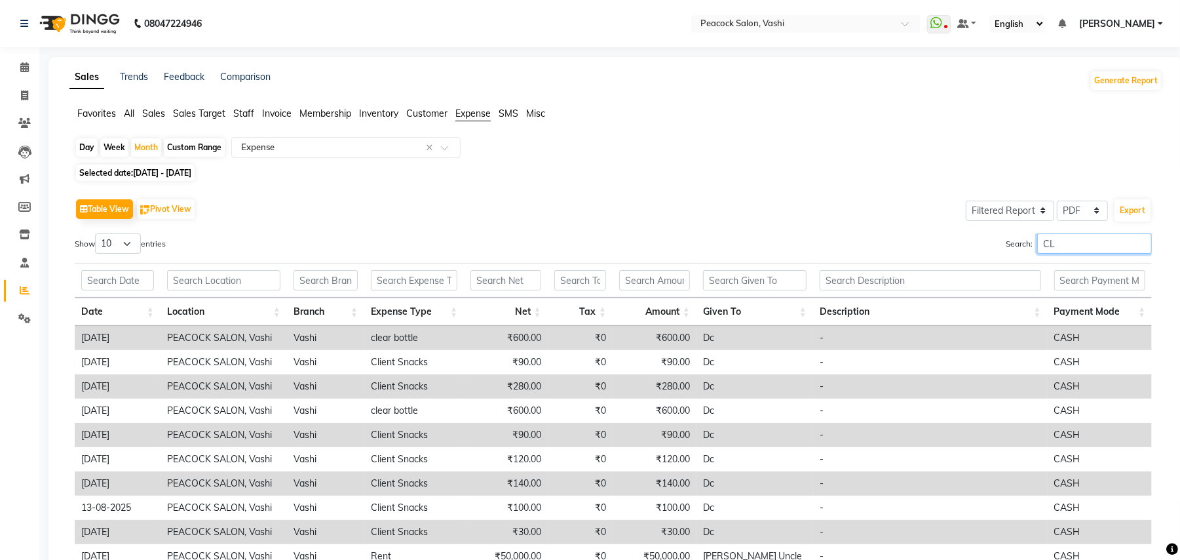
type input "C"
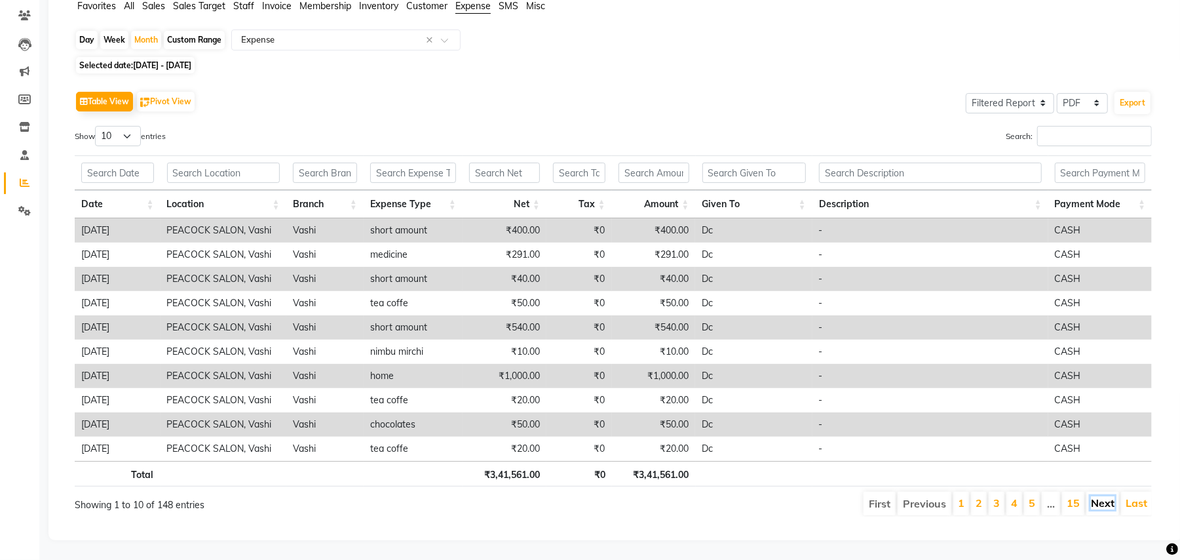
click at [1096, 496] on link "Next" at bounding box center [1103, 502] width 24 height 13
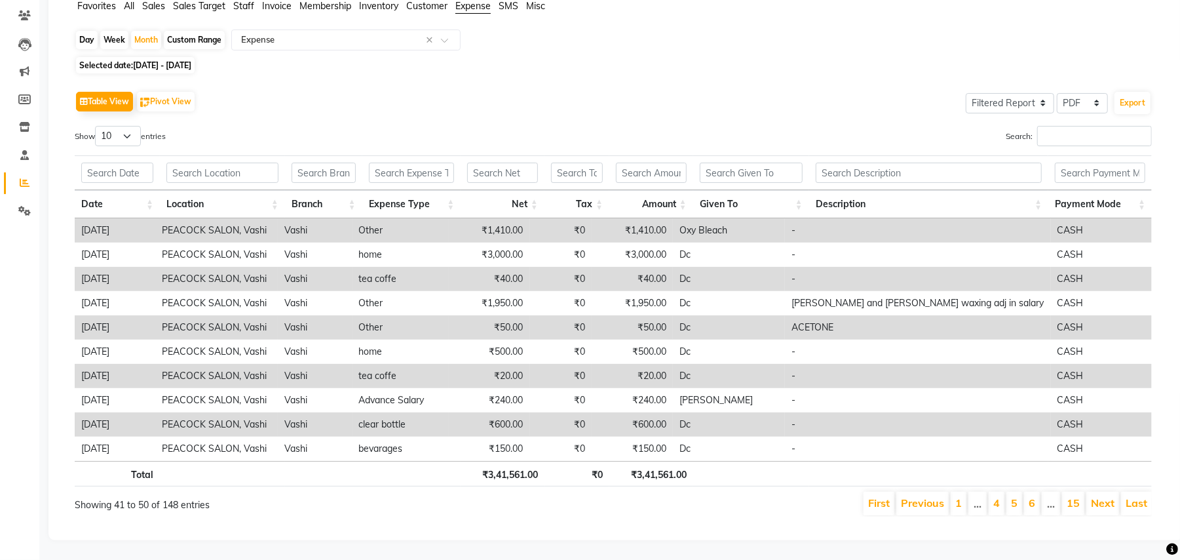
click at [1096, 496] on link "Next" at bounding box center [1103, 502] width 24 height 13
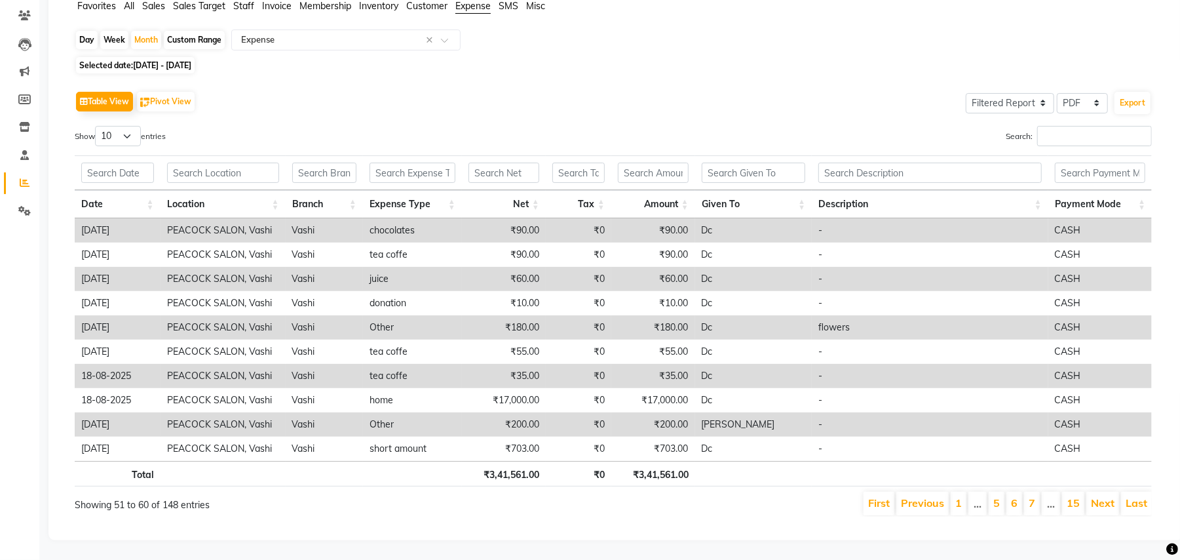
click at [1096, 496] on link "Next" at bounding box center [1103, 502] width 24 height 13
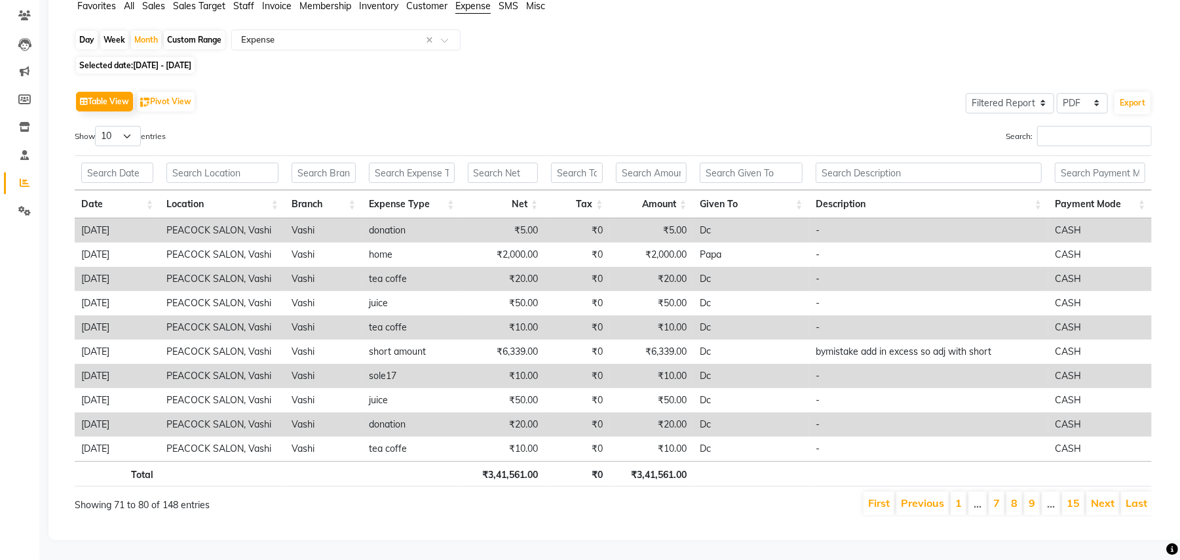
click at [1096, 496] on link "Next" at bounding box center [1103, 502] width 24 height 13
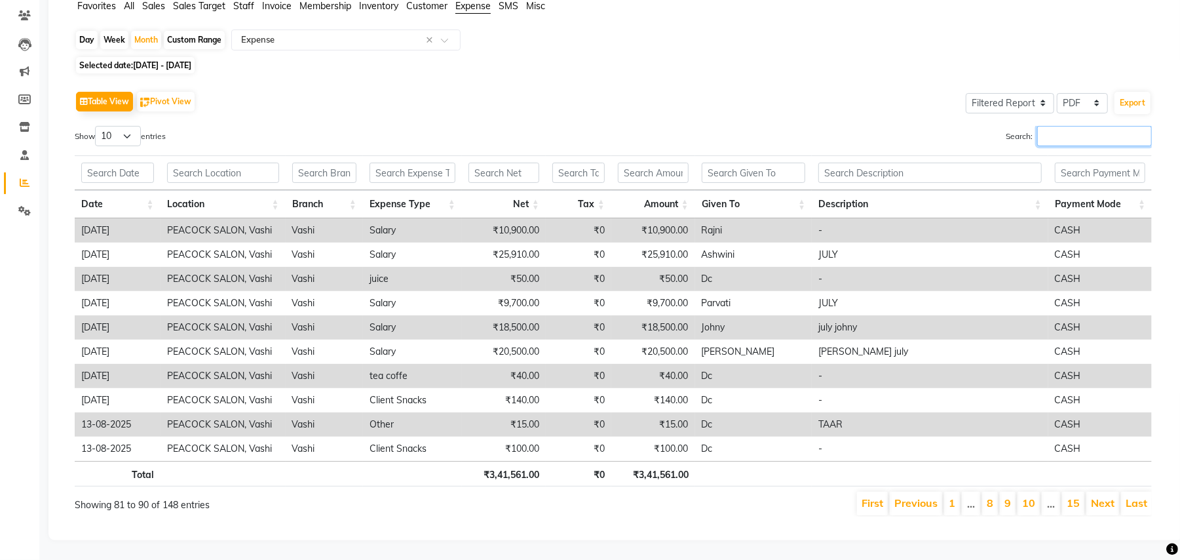
click at [1044, 126] on input "Search:" at bounding box center [1094, 136] width 115 height 20
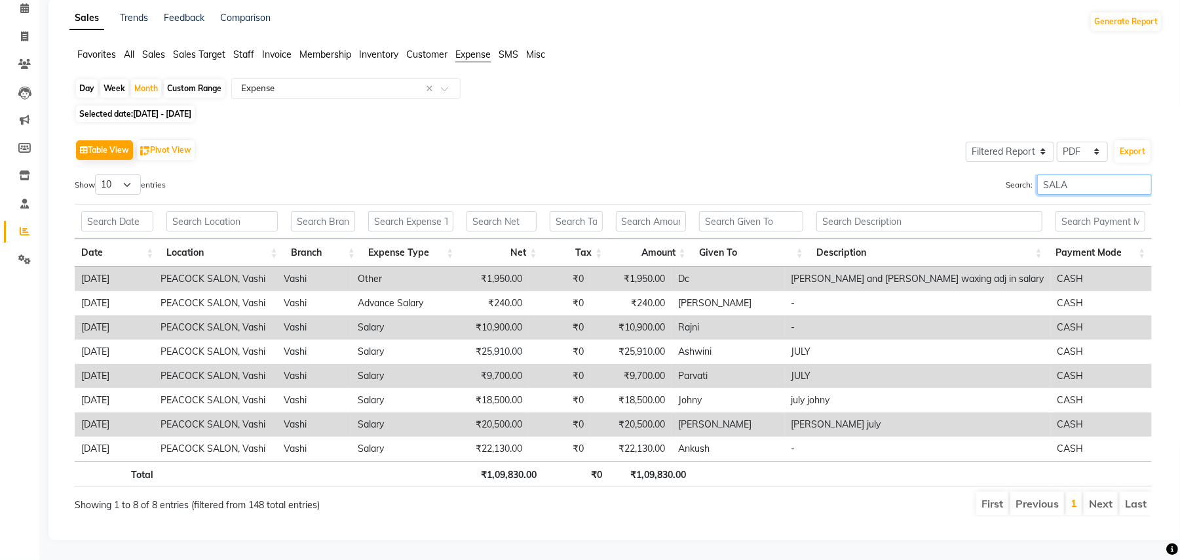
scroll to position [75, 0]
type input "SALARY"
click at [21, 170] on icon at bounding box center [24, 175] width 11 height 10
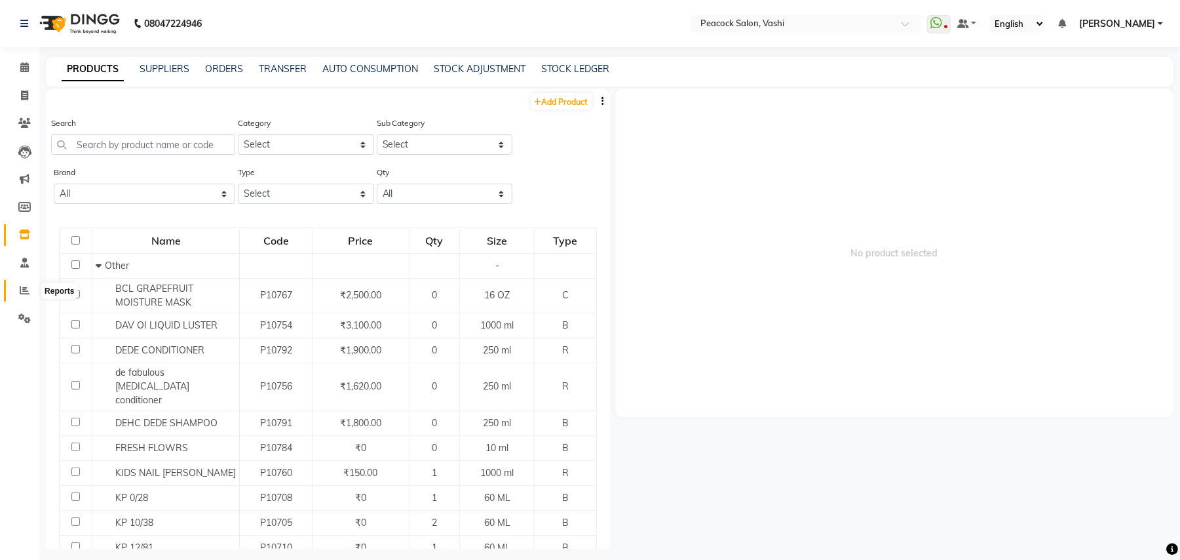
click at [24, 294] on icon at bounding box center [25, 290] width 10 height 10
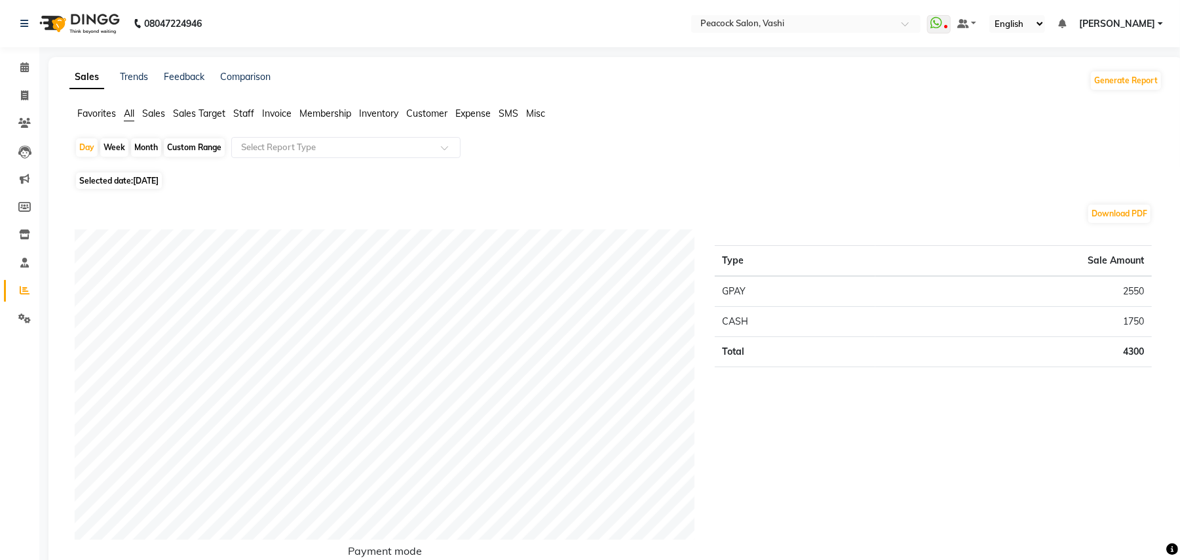
click at [241, 113] on span "Staff" at bounding box center [243, 113] width 21 height 12
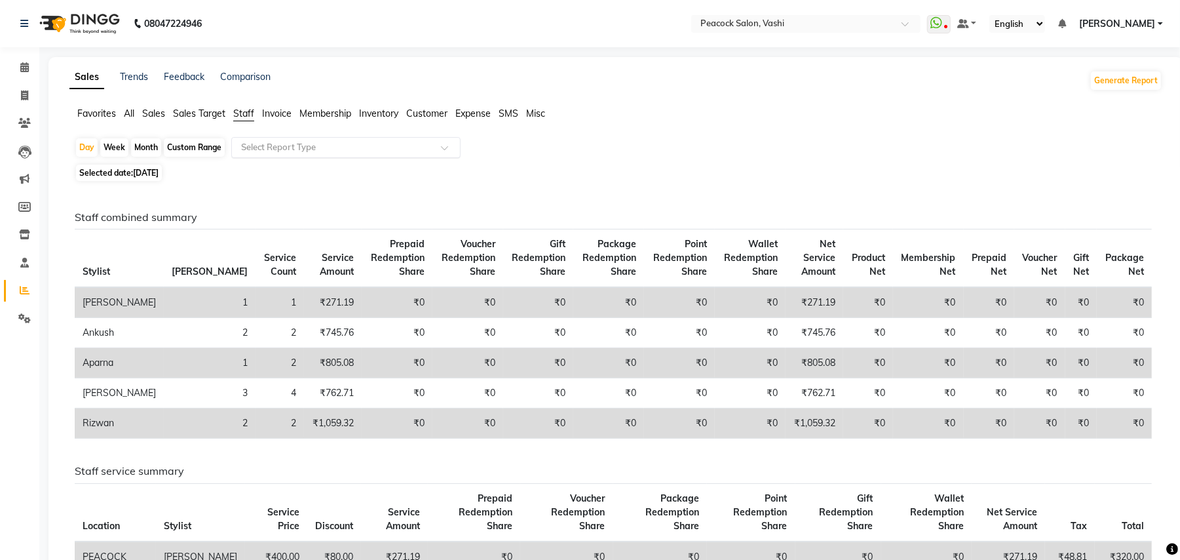
click at [277, 150] on input "text" at bounding box center [333, 147] width 189 height 13
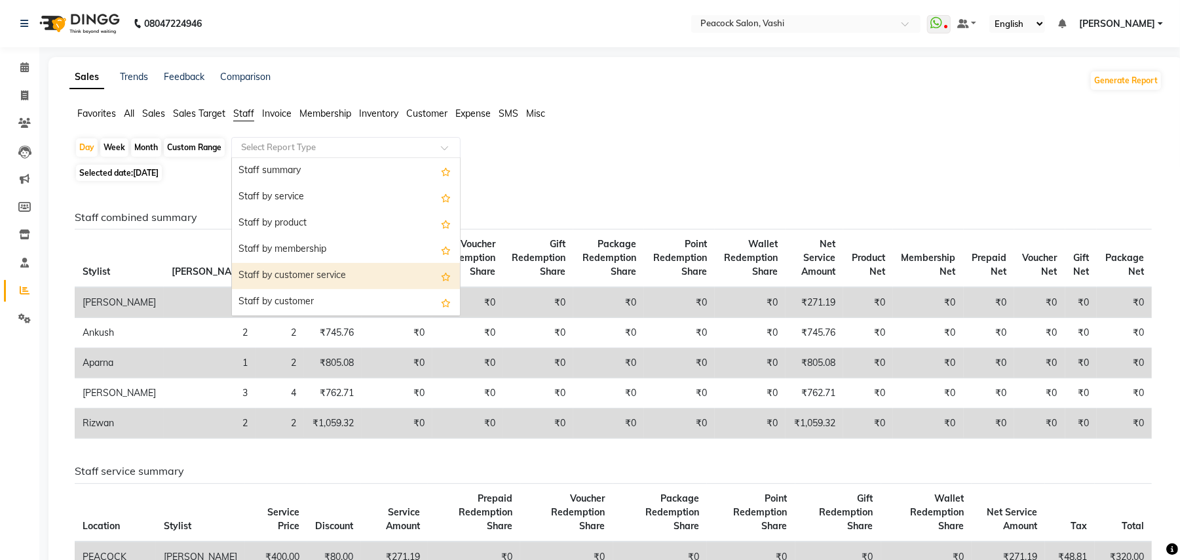
click at [325, 276] on div "Staff by customer service" at bounding box center [346, 276] width 228 height 26
select select "filtered_report"
select select "pdf"
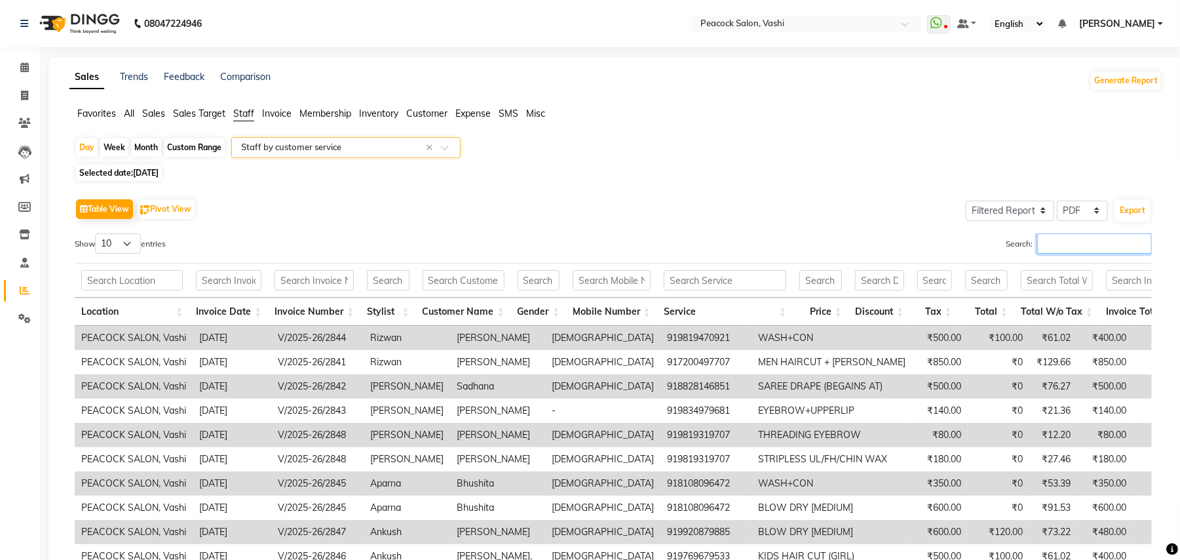
click at [1047, 246] on input "Search:" at bounding box center [1094, 243] width 115 height 20
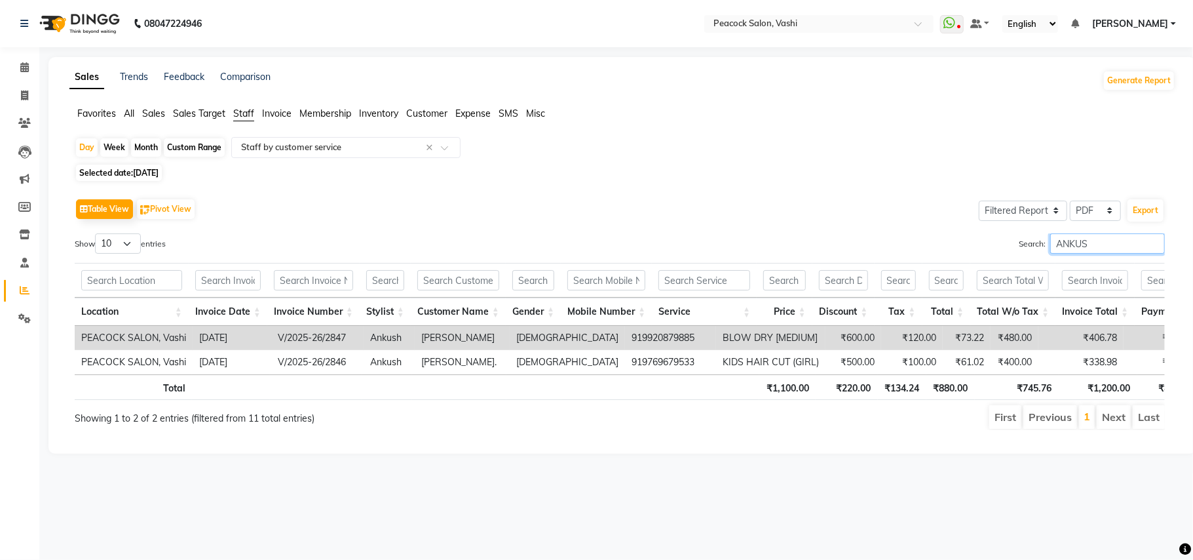
click at [1094, 244] on input "ANKUS" at bounding box center [1108, 243] width 115 height 20
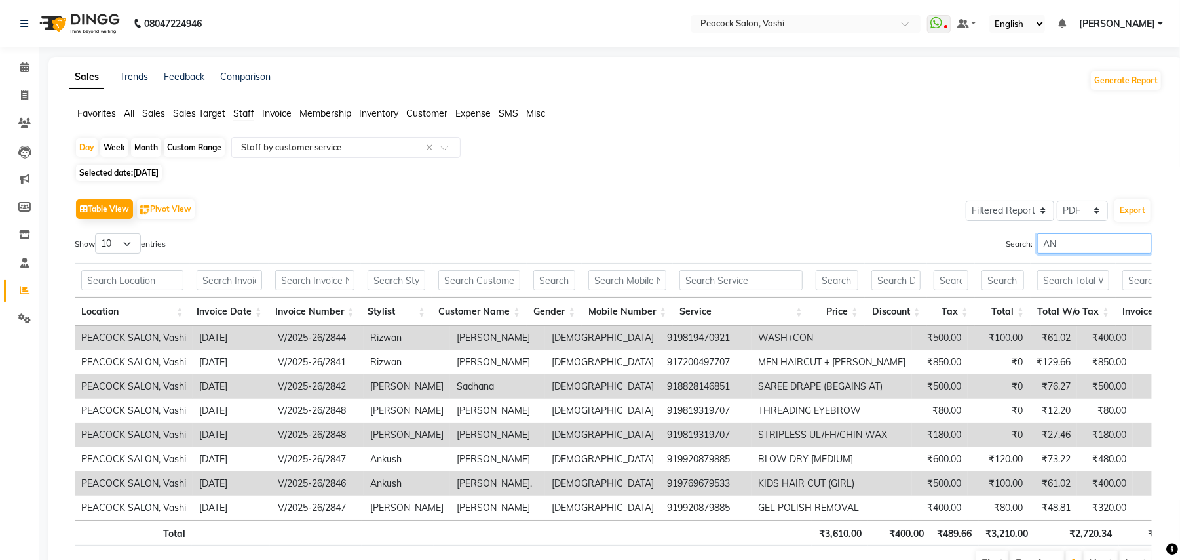
type input "A"
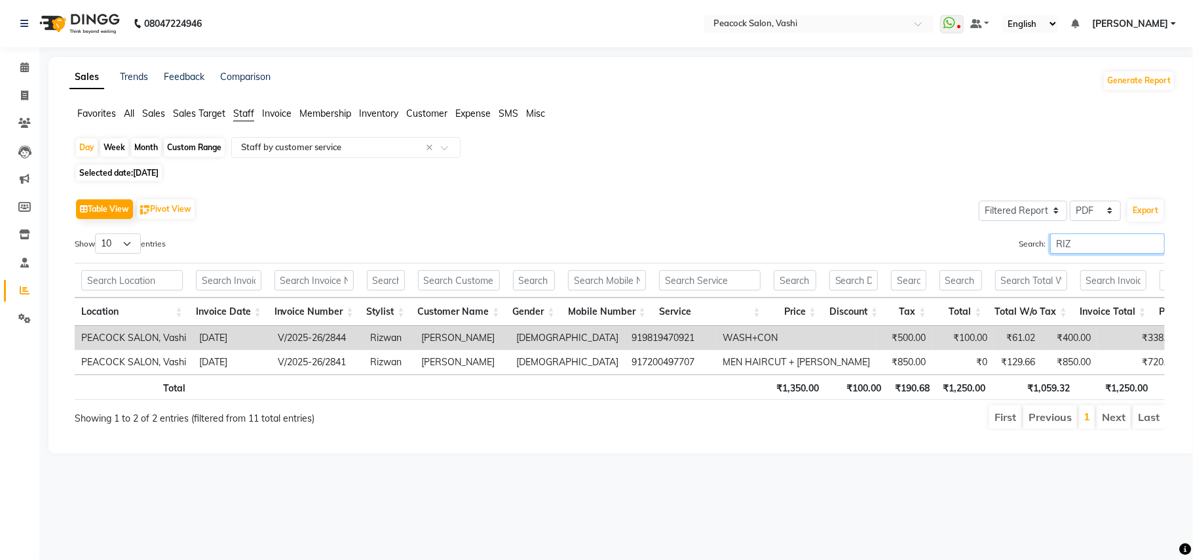
click at [1068, 246] on input "RIZ" at bounding box center [1108, 243] width 115 height 20
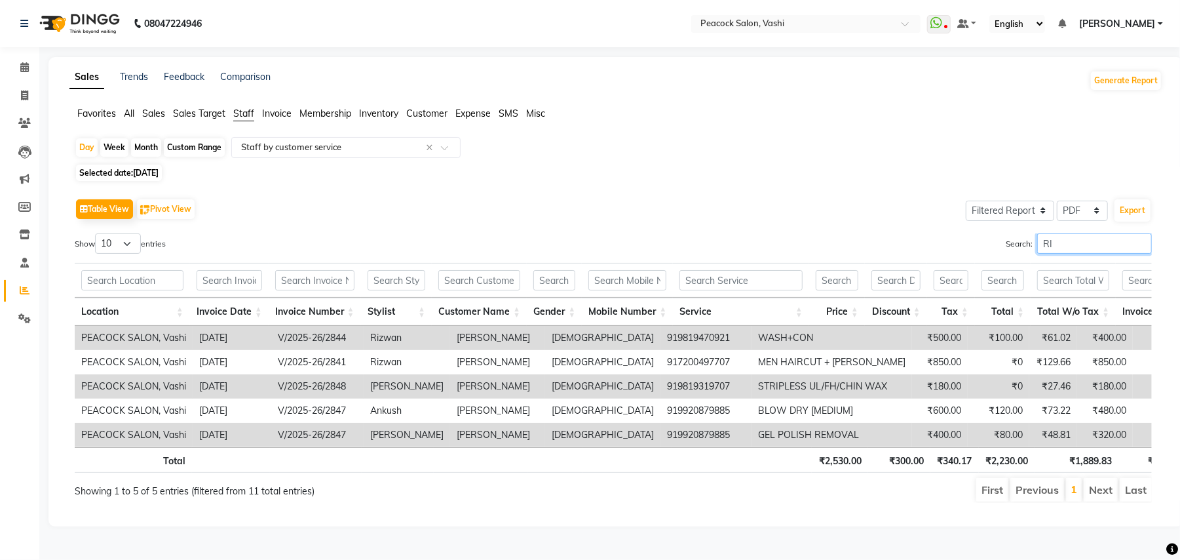
type input "R"
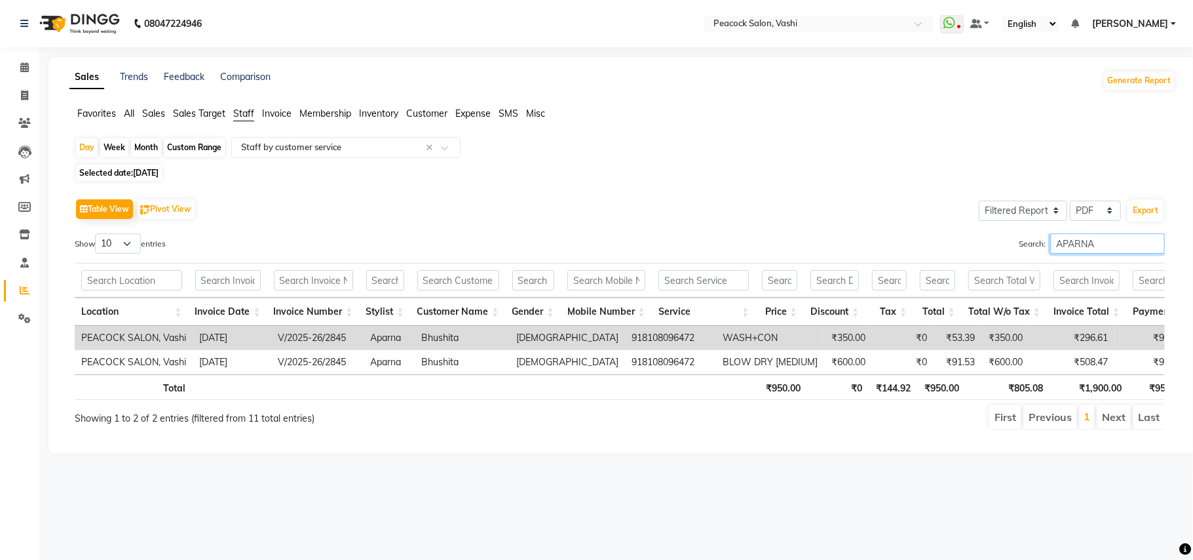
click at [1096, 241] on input "APARNA" at bounding box center [1108, 243] width 115 height 20
type input "A"
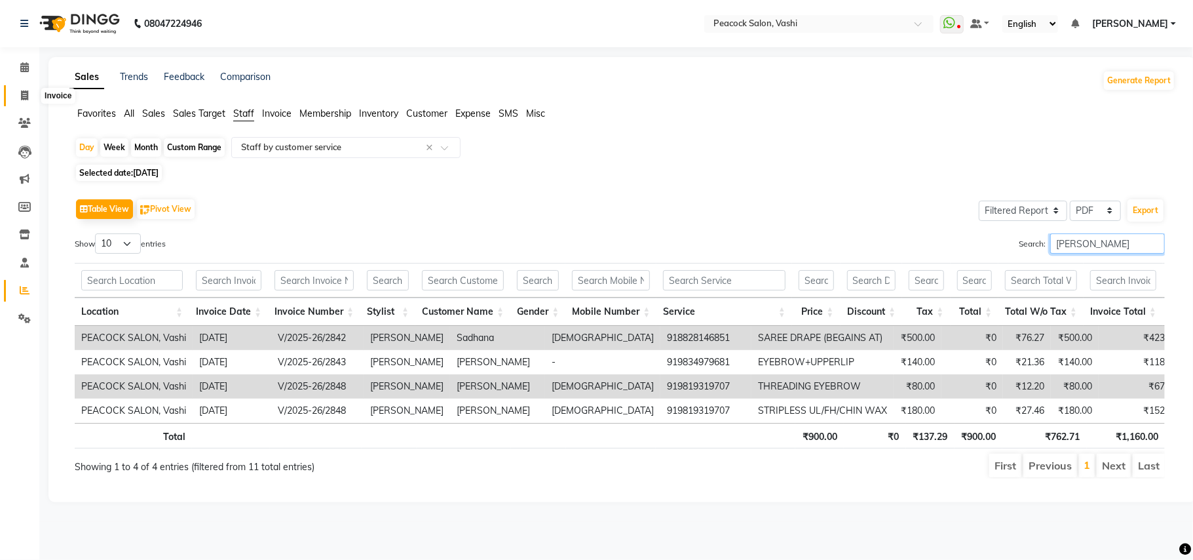
type input "HARSHAD"
click at [25, 94] on icon at bounding box center [24, 95] width 7 height 10
select select "619"
select select "service"
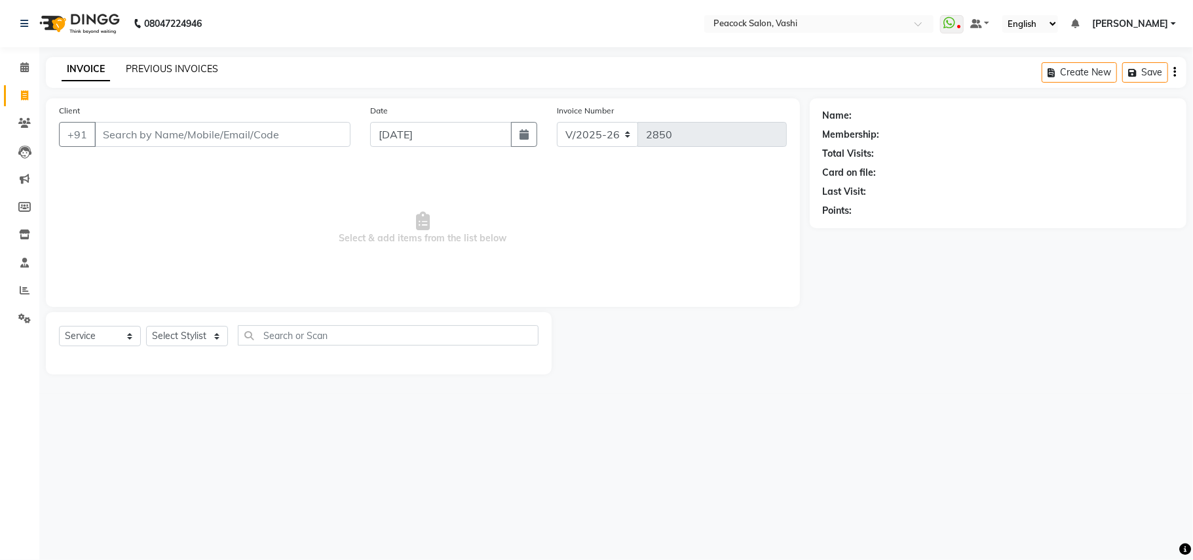
click at [169, 68] on link "PREVIOUS INVOICES" at bounding box center [172, 69] width 92 height 12
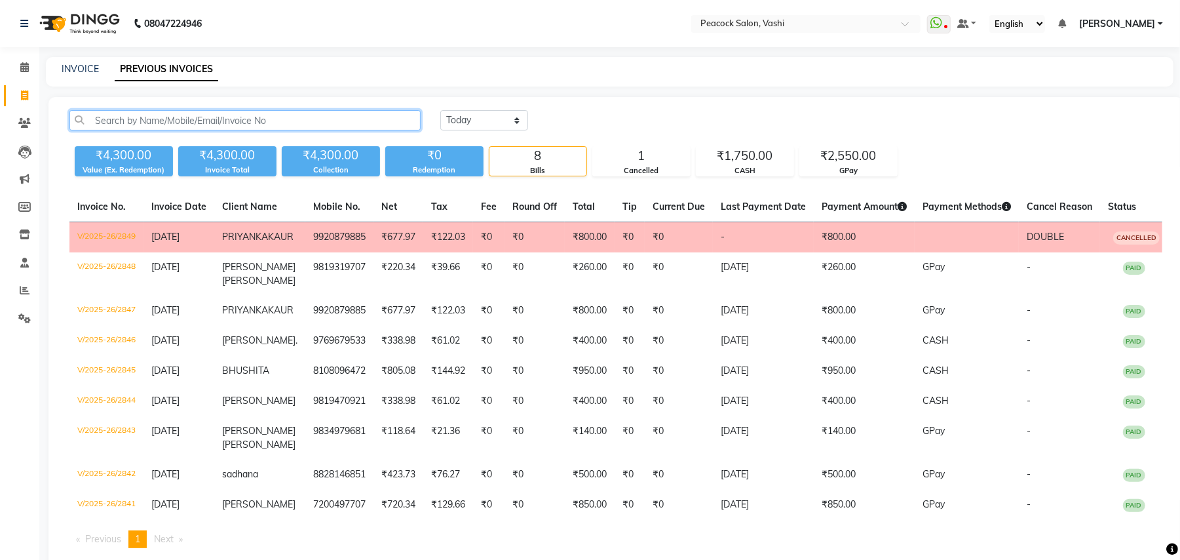
click at [137, 119] on input "text" at bounding box center [244, 120] width 351 height 20
click at [164, 121] on input "text" at bounding box center [244, 120] width 351 height 20
click at [26, 126] on icon at bounding box center [24, 123] width 12 height 10
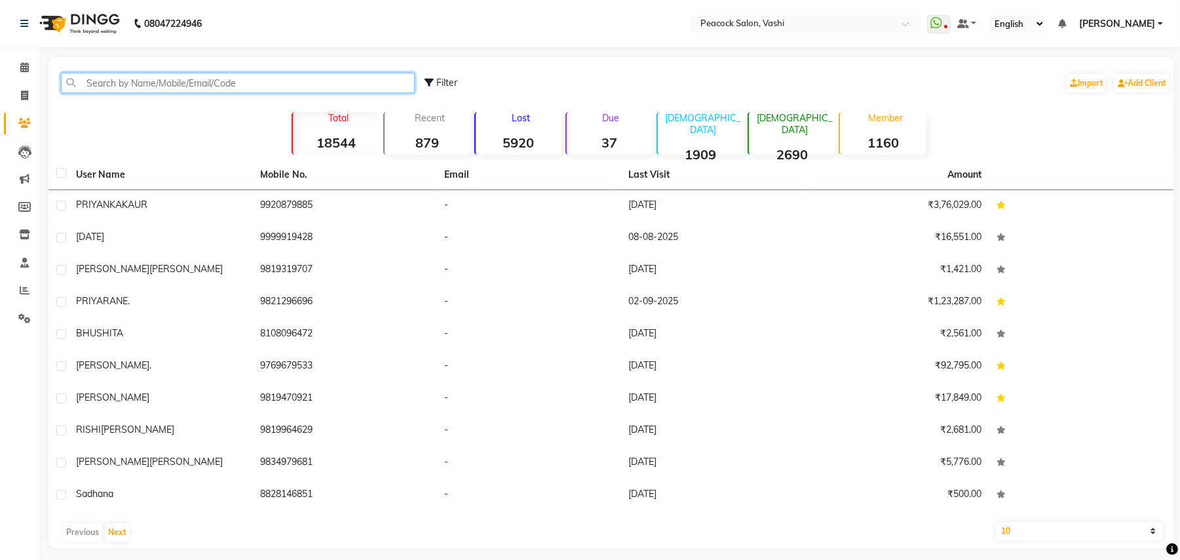
click at [121, 79] on input "text" at bounding box center [238, 83] width 354 height 20
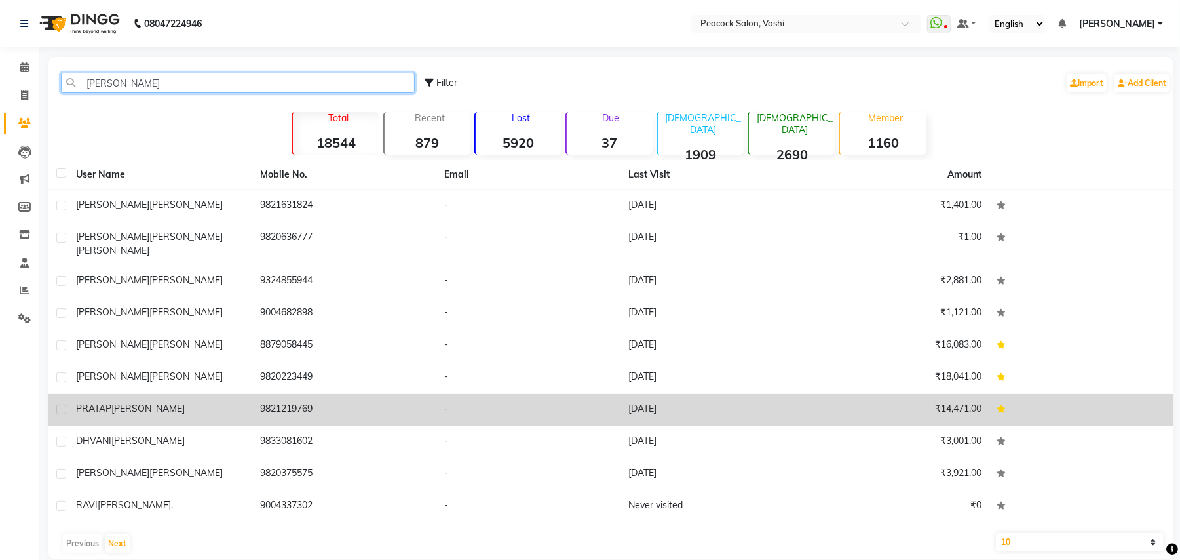
type input "THAKKAR"
click at [139, 402] on span "THAKKAR" at bounding box center [147, 408] width 73 height 12
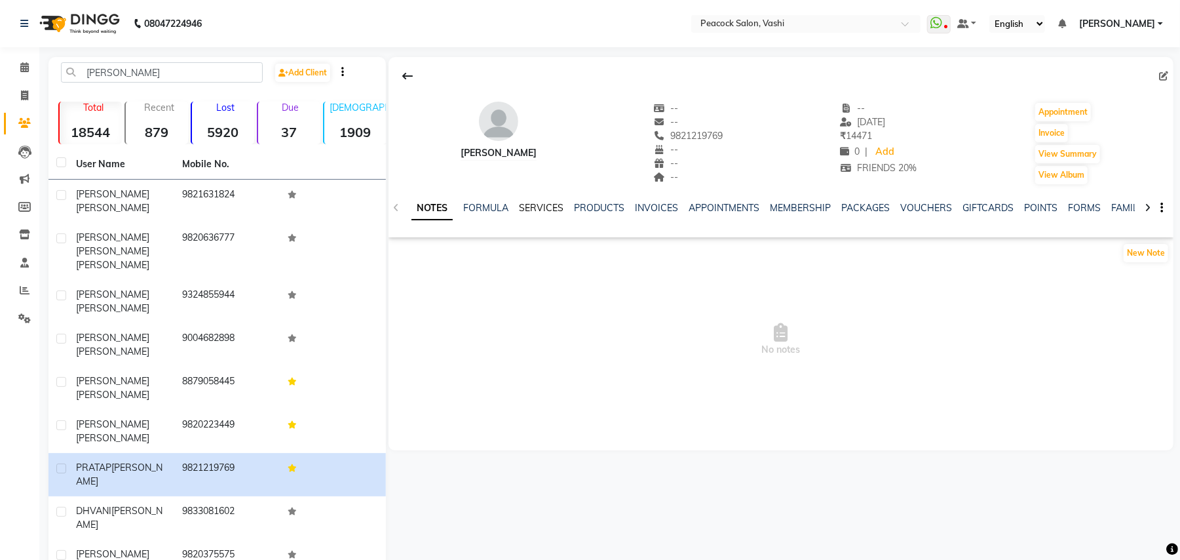
click at [540, 208] on link "SERVICES" at bounding box center [541, 208] width 45 height 12
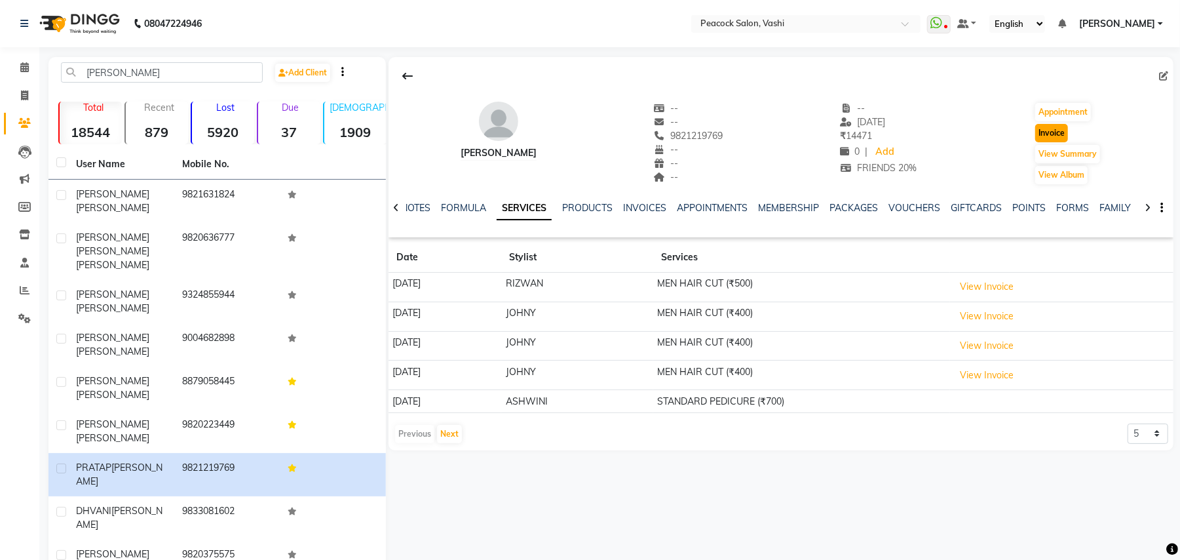
click at [1057, 132] on button "Invoice" at bounding box center [1052, 133] width 33 height 18
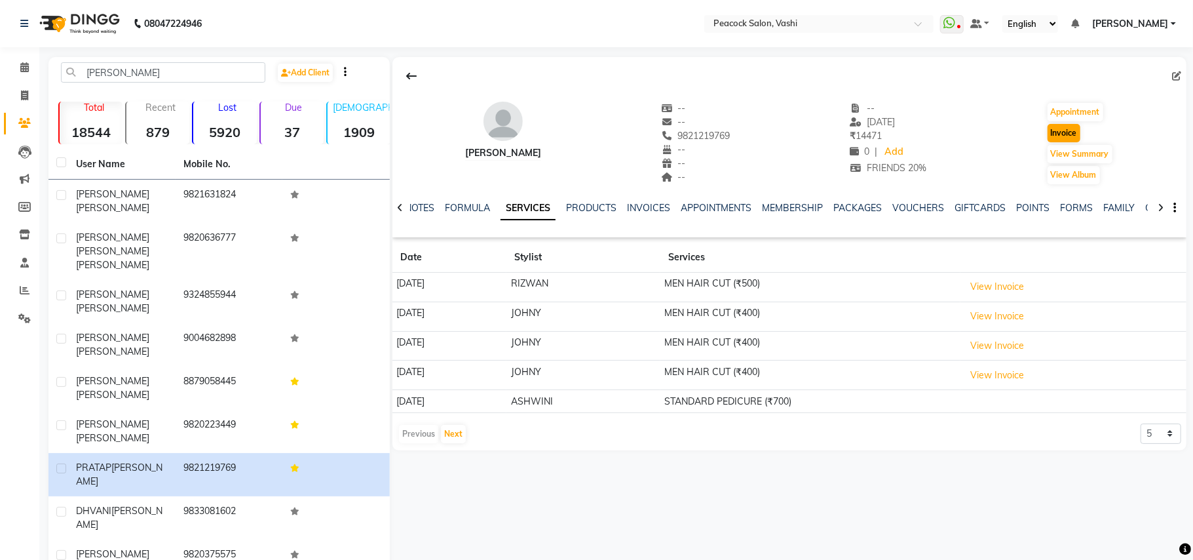
select select "619"
select select "service"
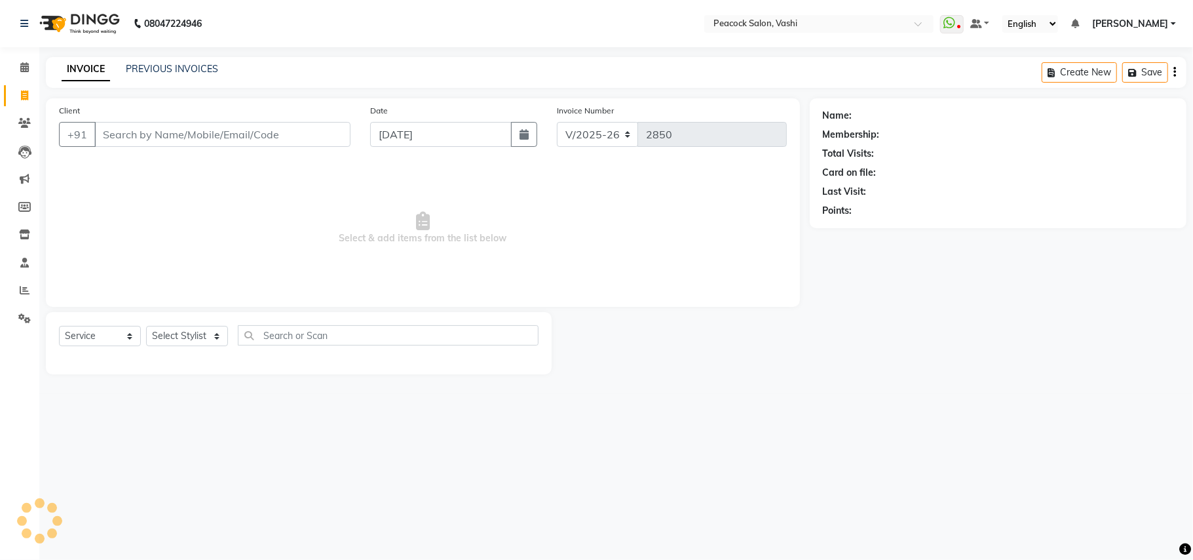
type input "9821219769"
select select "1: Object"
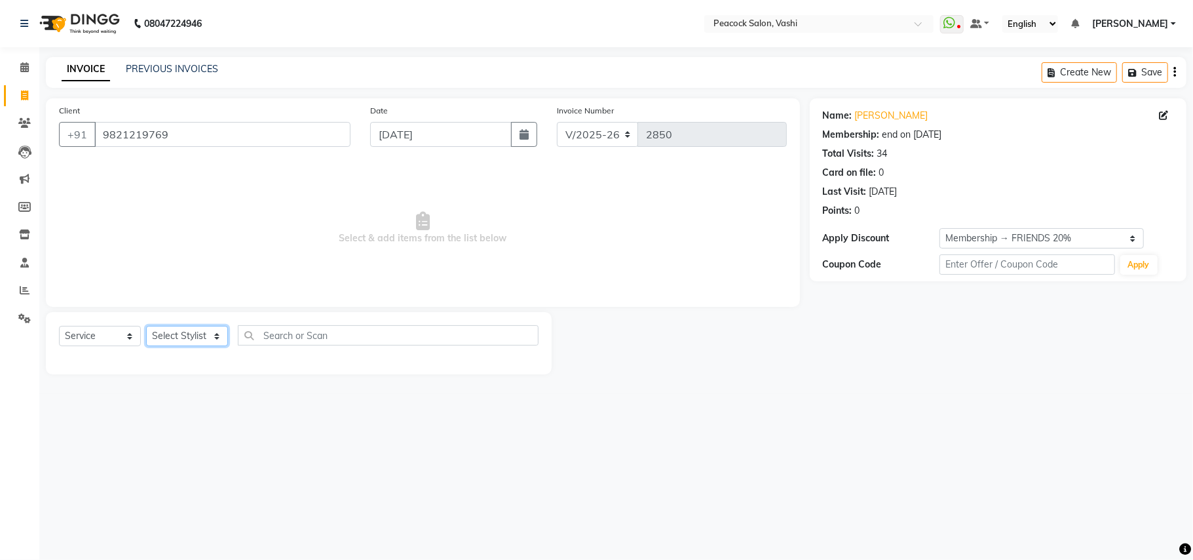
click at [190, 334] on select "Select Stylist anim shinglai ANKUSH APARNA ASHWINI BHAGWATI DC Dingg Support HA…" at bounding box center [187, 336] width 82 height 20
select select "86665"
click at [146, 326] on select "Select Stylist anim shinglai ANKUSH APARNA ASHWINI BHAGWATI DC Dingg Support HA…" at bounding box center [187, 336] width 82 height 20
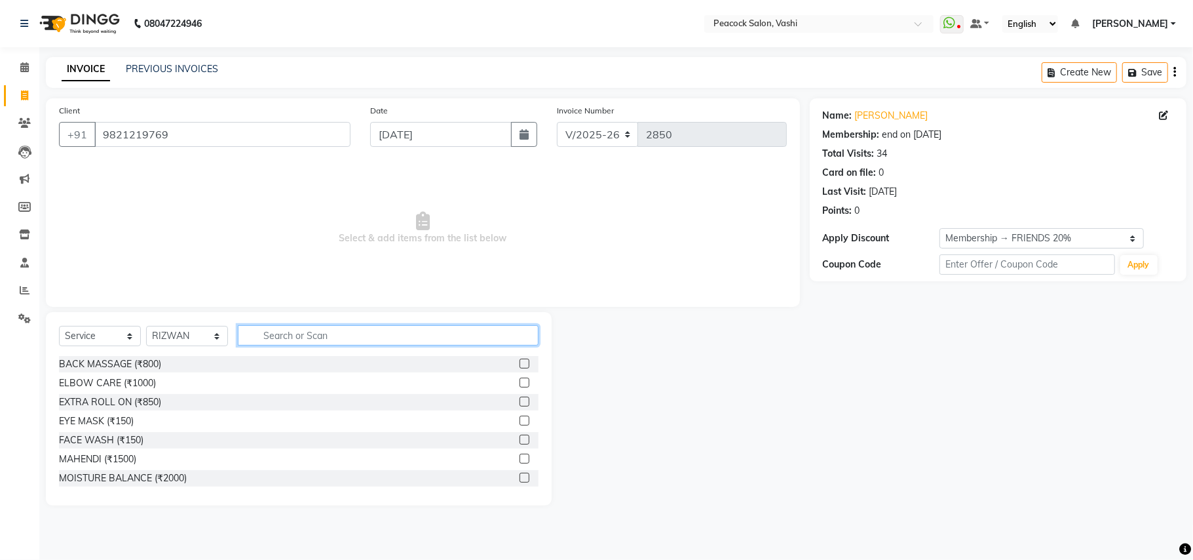
click at [313, 339] on input "text" at bounding box center [388, 335] width 301 height 20
type input "CUT"
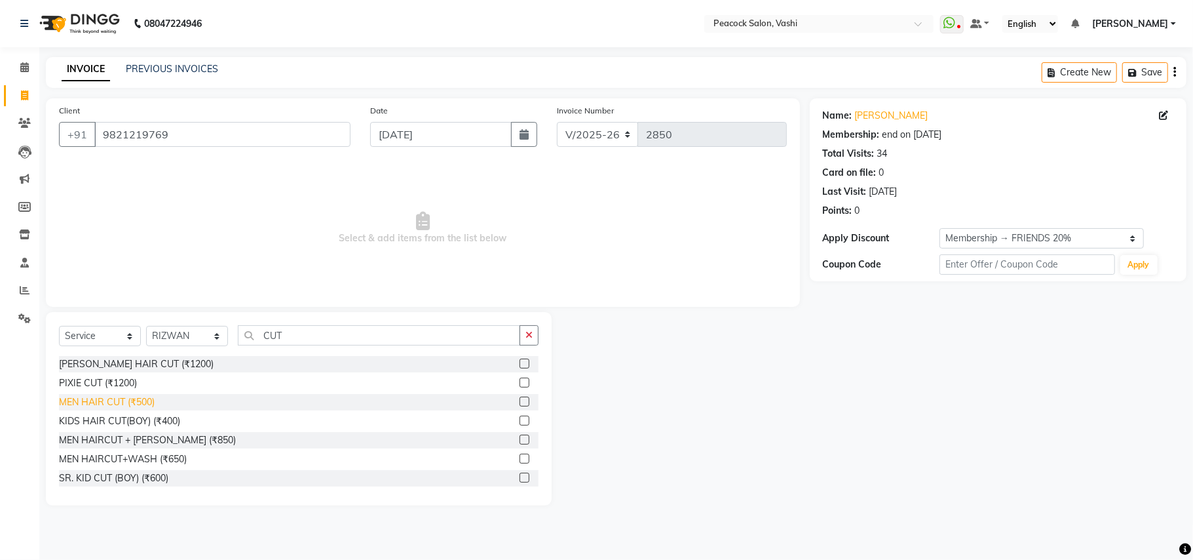
click at [92, 398] on div "MEN HAIR CUT (₹500)" at bounding box center [107, 402] width 96 height 14
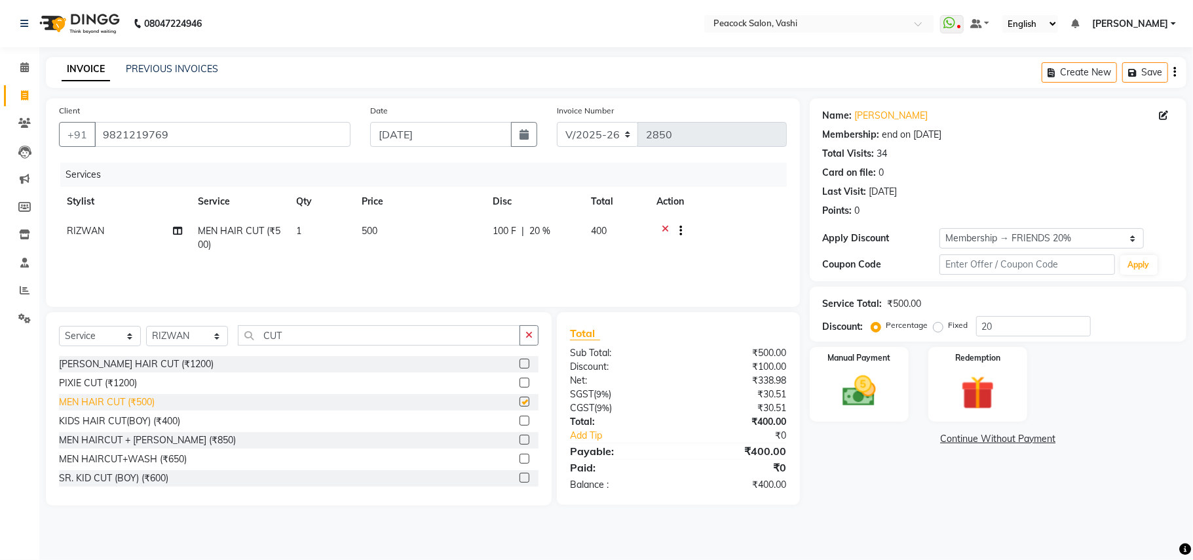
checkbox input "false"
click at [1147, 77] on button "Save" at bounding box center [1146, 72] width 46 height 20
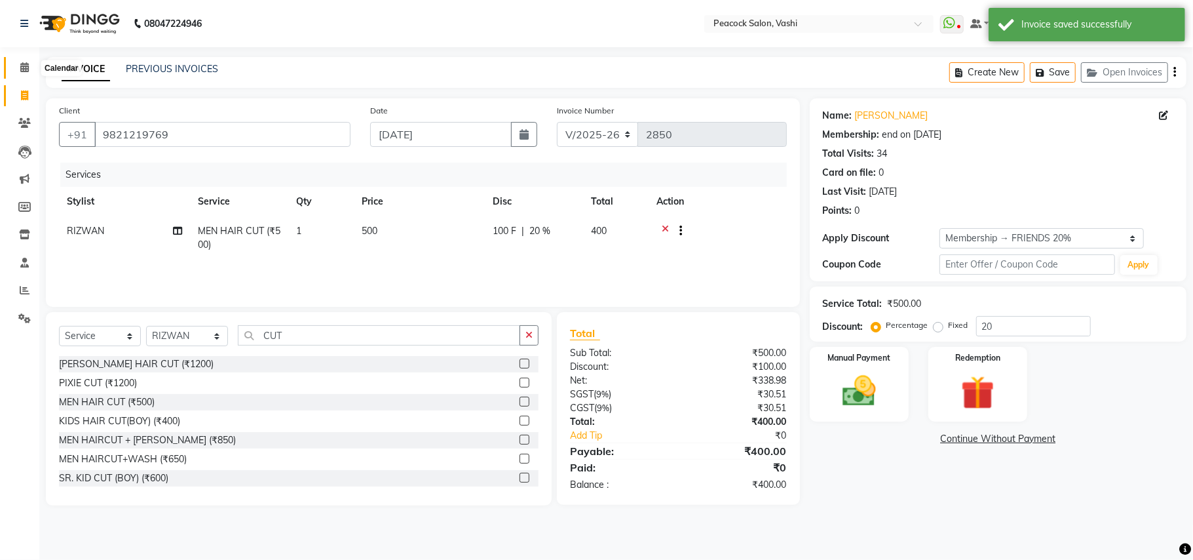
click at [21, 66] on icon at bounding box center [24, 67] width 9 height 10
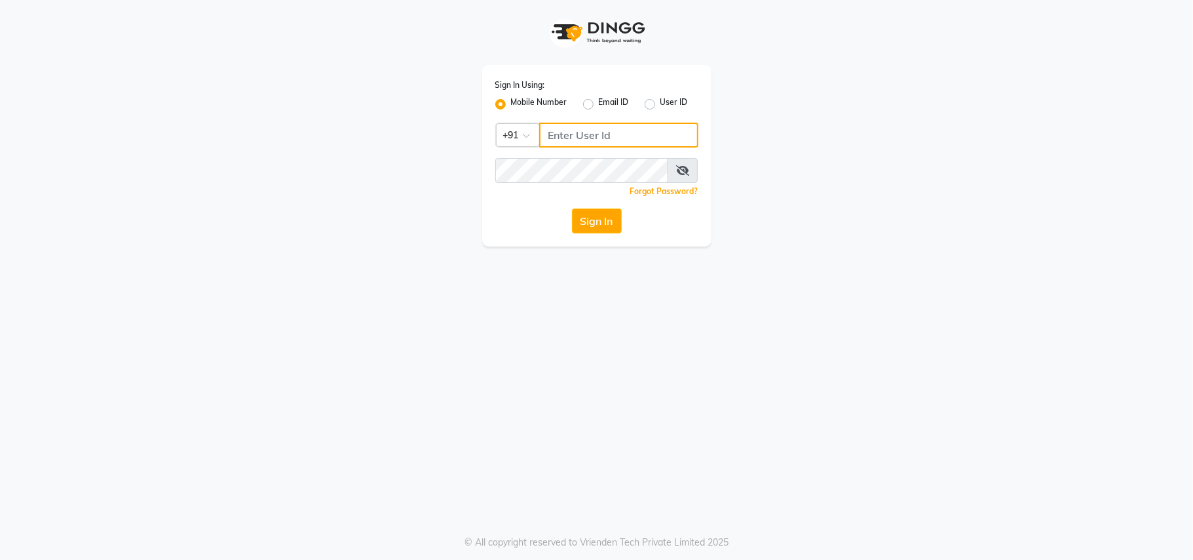
type input "9920724449"
click at [661, 102] on label "User ID" at bounding box center [675, 104] width 28 height 16
click at [661, 102] on input "User ID" at bounding box center [665, 100] width 9 height 9
radio input "true"
radio input "false"
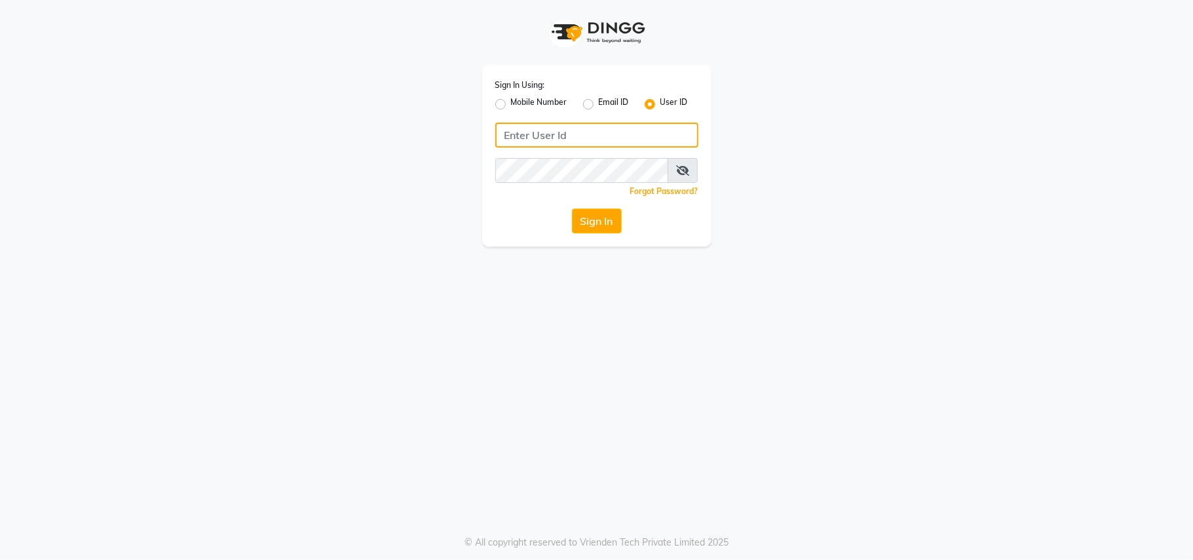
click at [582, 132] on input "Username" at bounding box center [596, 135] width 203 height 25
click at [511, 98] on label "Mobile Number" at bounding box center [539, 104] width 56 height 16
click at [511, 98] on input "Mobile Number" at bounding box center [515, 100] width 9 height 9
radio input "true"
radio input "false"
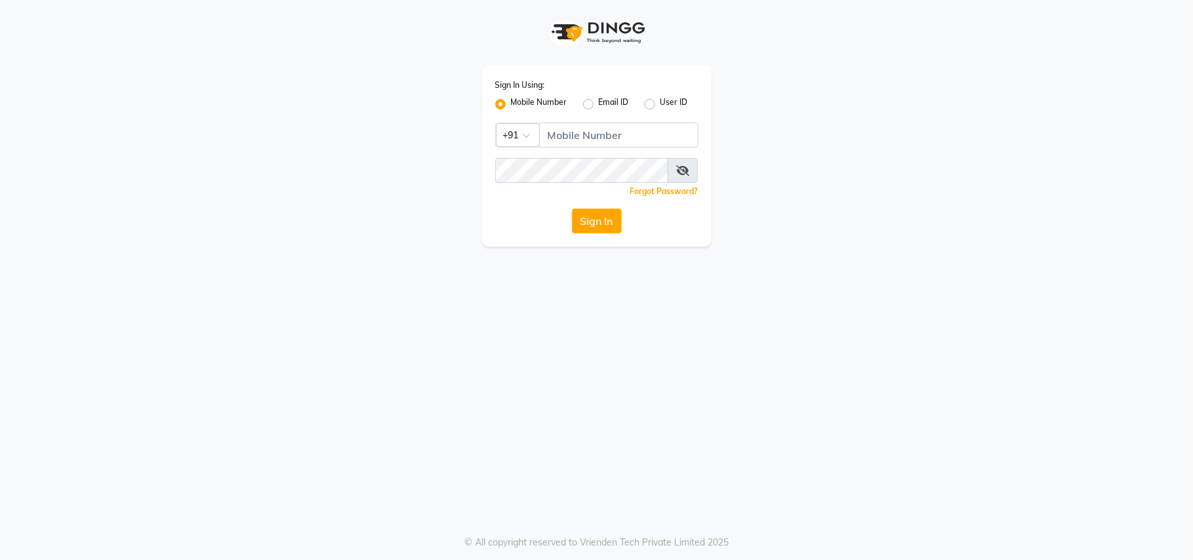
click at [511, 100] on label "Mobile Number" at bounding box center [539, 104] width 56 height 16
click at [511, 100] on input "Mobile Number" at bounding box center [515, 100] width 9 height 9
click at [599, 105] on label "Email ID" at bounding box center [614, 104] width 30 height 16
click at [599, 105] on input "Email ID" at bounding box center [603, 100] width 9 height 9
radio input "true"
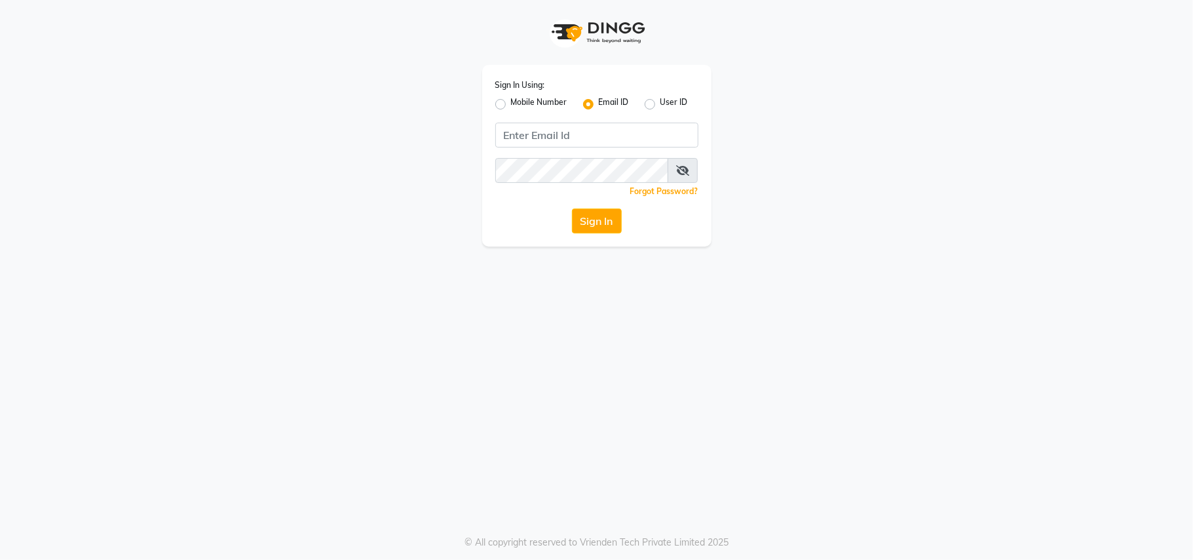
click at [511, 106] on label "Mobile Number" at bounding box center [539, 104] width 56 height 16
click at [511, 105] on input "Mobile Number" at bounding box center [515, 100] width 9 height 9
radio input "true"
radio input "false"
click at [588, 138] on input "Username" at bounding box center [618, 135] width 159 height 25
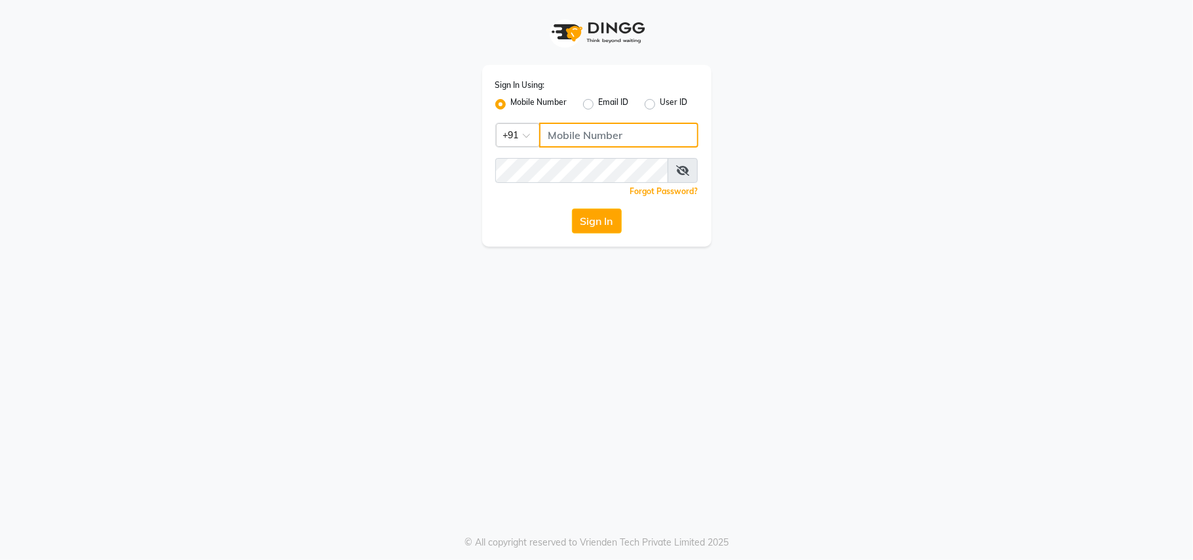
type input "9820460325"
click at [602, 220] on button "Sign In" at bounding box center [597, 220] width 50 height 25
